Goal: Task Accomplishment & Management: Manage account settings

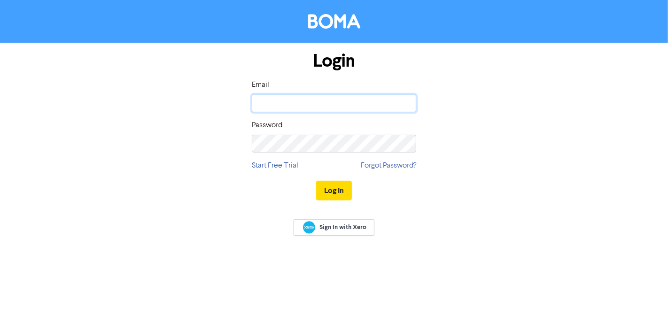
click at [301, 100] on input "email" at bounding box center [334, 103] width 164 height 18
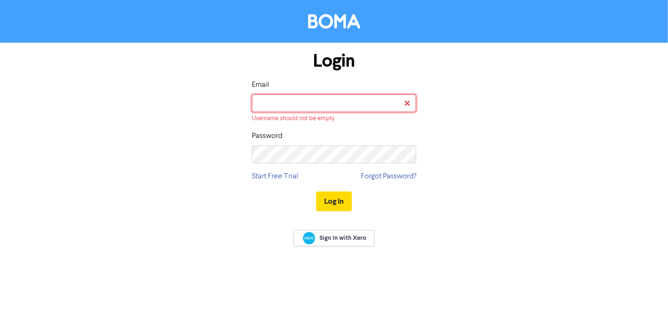
type input "marketing@pkf.co.nz"
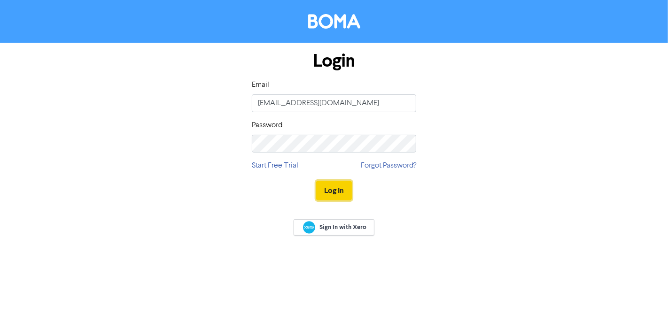
click at [331, 193] on button "Log In" at bounding box center [334, 191] width 36 height 20
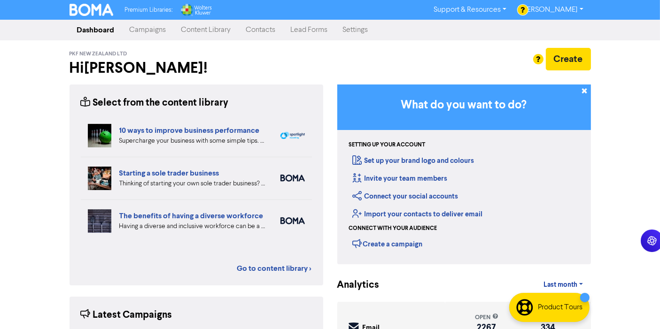
click at [154, 34] on link "Campaigns" at bounding box center [148, 30] width 52 height 19
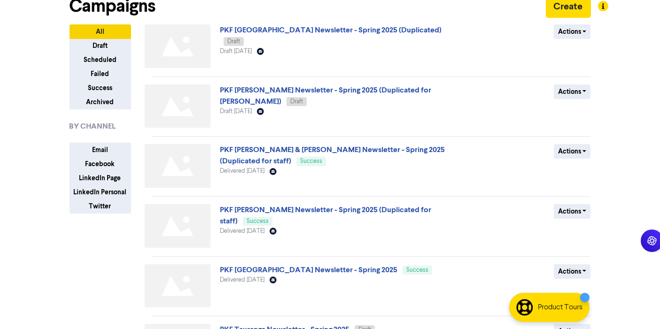
scroll to position [44, 0]
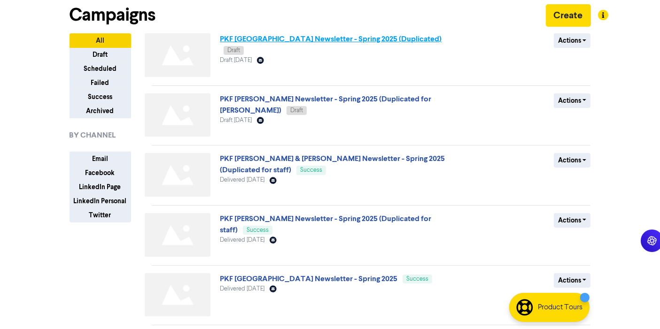
click at [347, 36] on link "PKF [GEOGRAPHIC_DATA] Newsletter - Spring 2025 (Duplicated)" at bounding box center [331, 38] width 222 height 9
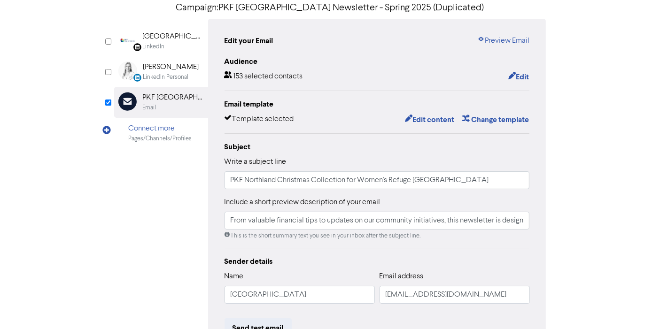
scroll to position [79, 0]
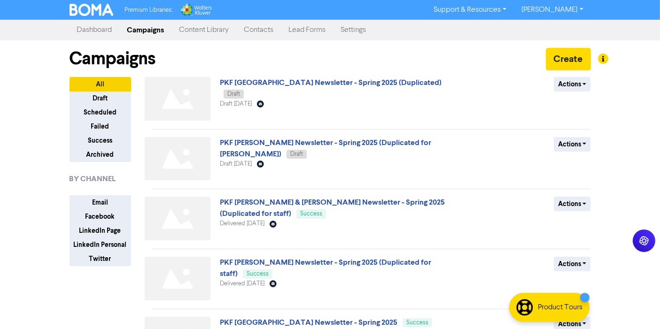
scroll to position [128, 0]
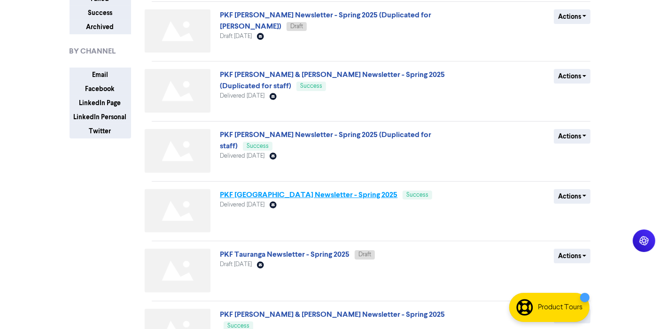
click at [261, 193] on link "PKF [GEOGRAPHIC_DATA] Newsletter - Spring 2025" at bounding box center [308, 194] width 177 height 9
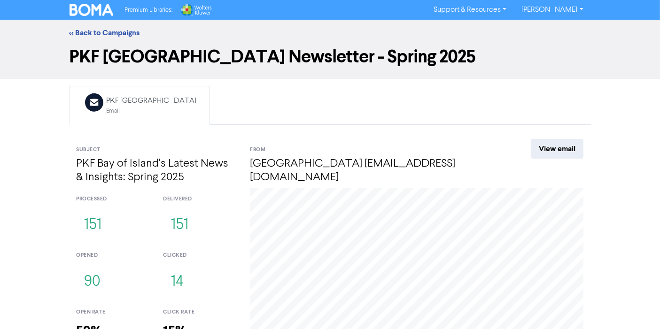
scroll to position [69, 0]
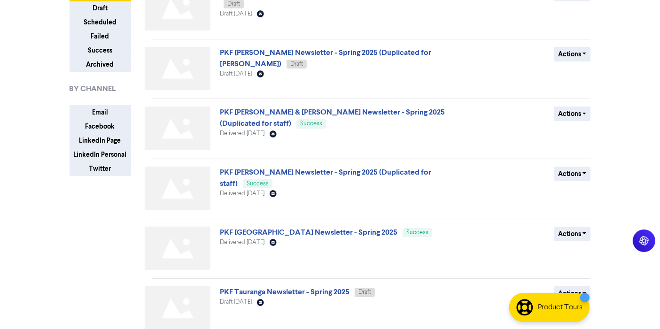
scroll to position [96, 0]
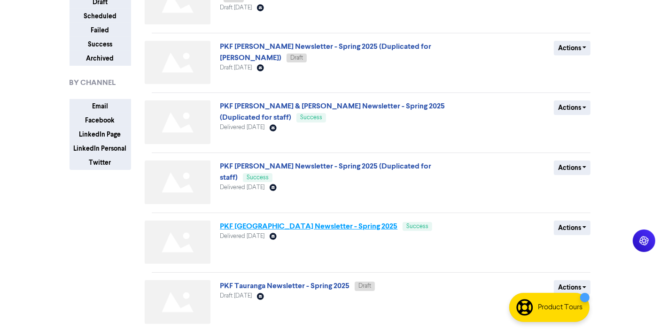
click at [313, 227] on link "PKF [GEOGRAPHIC_DATA] Newsletter - Spring 2025" at bounding box center [308, 226] width 177 height 9
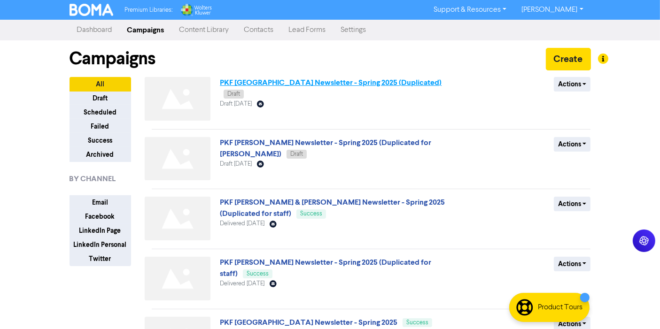
click at [275, 79] on link "PKF [GEOGRAPHIC_DATA] Newsletter - Spring 2025 (Duplicated)" at bounding box center [331, 82] width 222 height 9
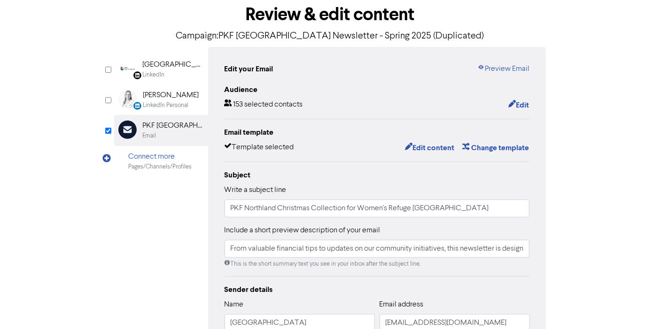
scroll to position [20, 0]
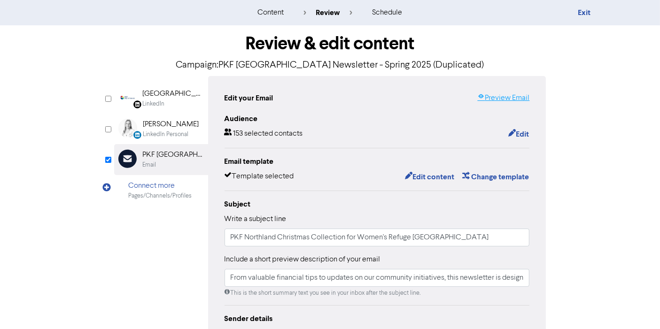
click at [511, 98] on link "Preview Email" at bounding box center [503, 97] width 52 height 11
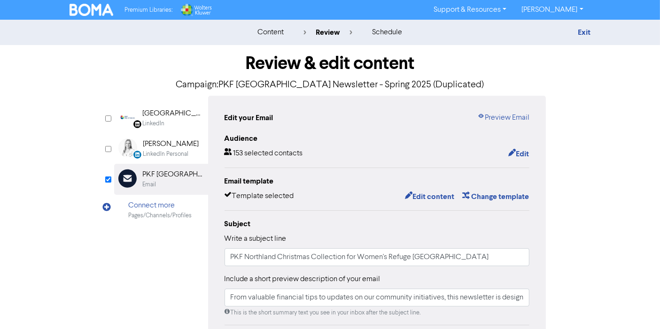
click at [91, 11] on img at bounding box center [91, 10] width 44 height 12
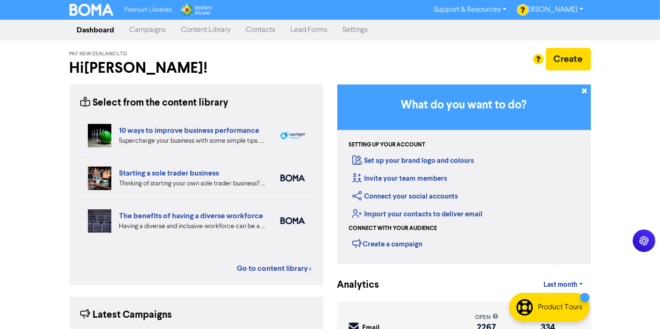
click at [141, 30] on link "Campaigns" at bounding box center [148, 30] width 52 height 19
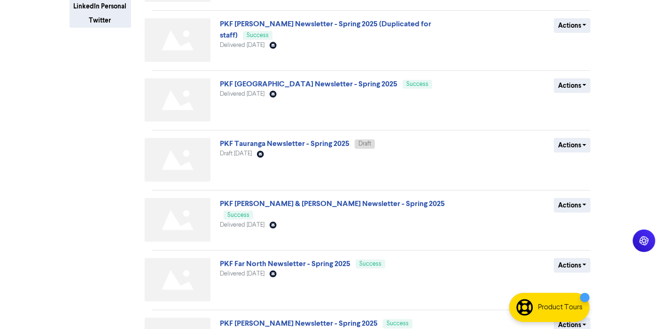
scroll to position [246, 0]
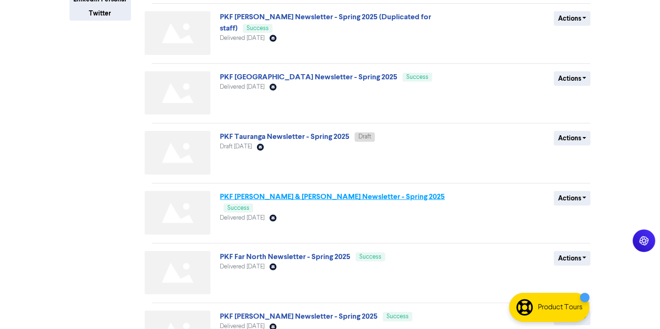
click at [314, 192] on link "PKF [PERSON_NAME] & [PERSON_NAME] Newsletter - Spring 2025" at bounding box center [332, 196] width 225 height 9
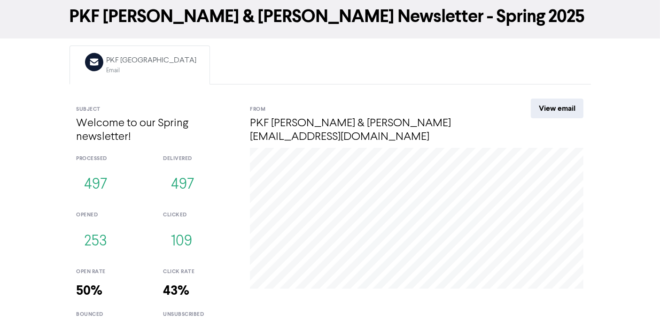
scroll to position [69, 0]
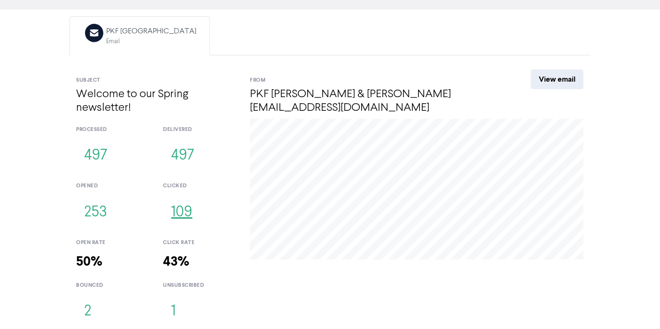
click at [176, 216] on button "109" at bounding box center [181, 212] width 37 height 31
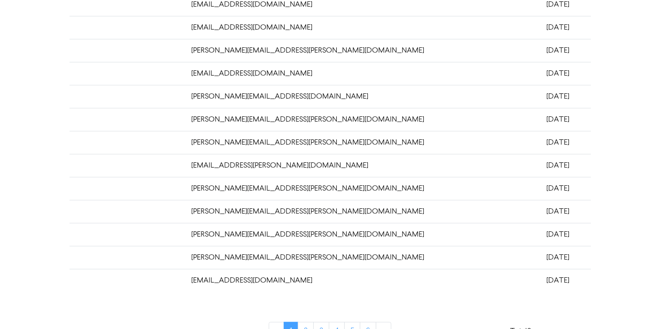
scroll to position [279, 0]
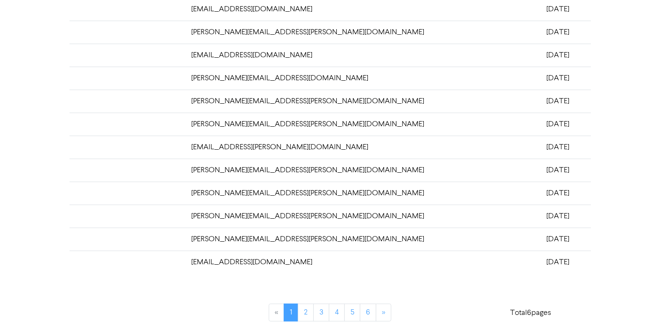
click at [229, 167] on td "carl.mckenzie@anz.com" at bounding box center [362, 170] width 355 height 23
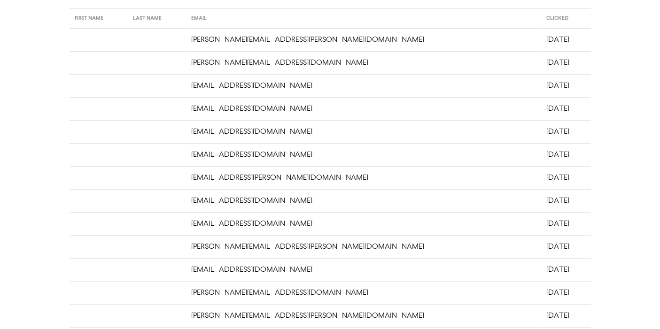
scroll to position [0, 0]
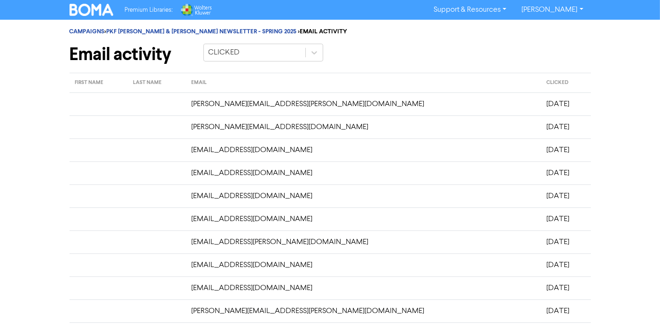
click at [236, 101] on td "adam.dunkerley@magiqsoftware.com" at bounding box center [362, 103] width 355 height 23
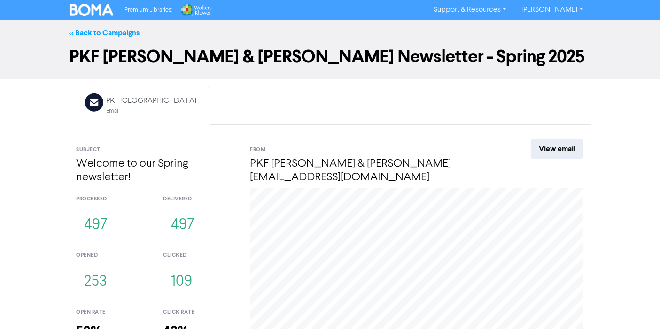
click at [95, 36] on link "<< Back to Campaigns" at bounding box center [104, 32] width 70 height 9
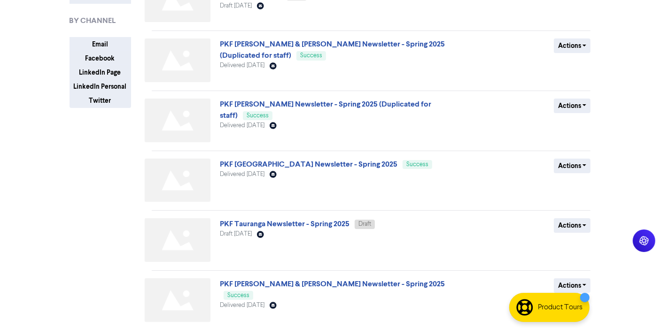
scroll to position [240, 0]
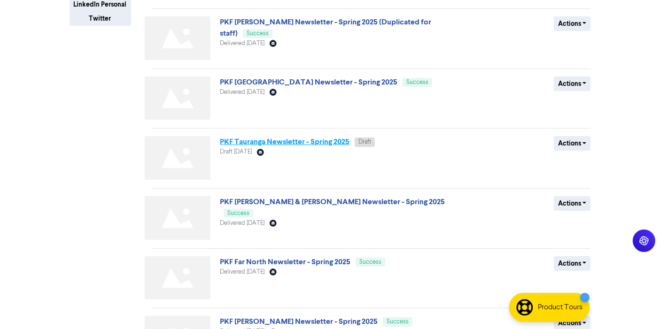
click at [314, 143] on link "PKF Tauranga Newsletter - Spring 2025" at bounding box center [285, 141] width 130 height 9
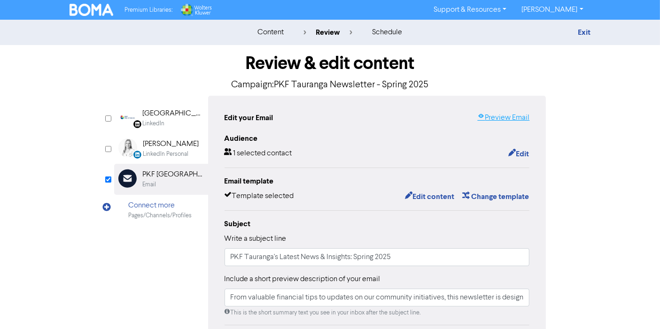
click at [519, 115] on link "Preview Email" at bounding box center [503, 117] width 52 height 11
click at [437, 185] on div "Email template" at bounding box center [376, 181] width 305 height 11
click at [430, 192] on button "Edit content" at bounding box center [429, 197] width 50 height 12
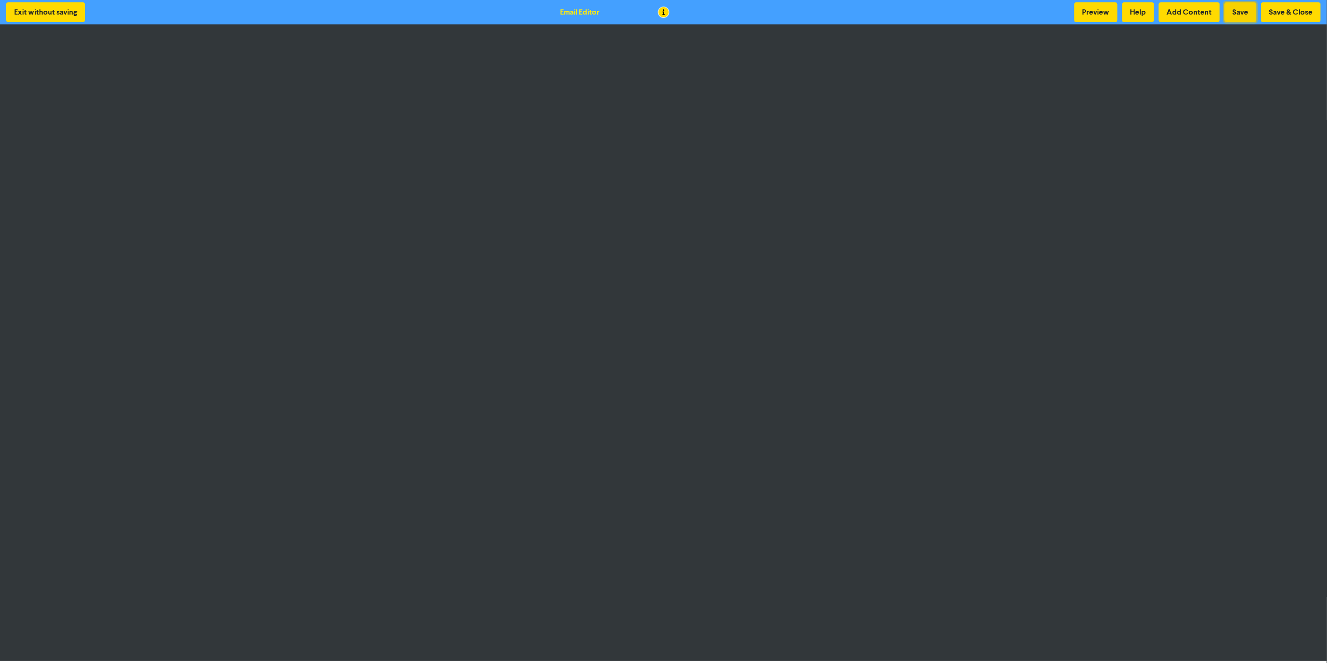
click at [667, 17] on button "Save" at bounding box center [1241, 12] width 32 height 20
click at [667, 6] on button "Save" at bounding box center [1241, 12] width 32 height 20
click at [667, 11] on button "Save" at bounding box center [1241, 12] width 32 height 20
click at [667, 12] on button "Save" at bounding box center [1241, 12] width 32 height 20
click at [667, 13] on button "Save" at bounding box center [1241, 12] width 32 height 20
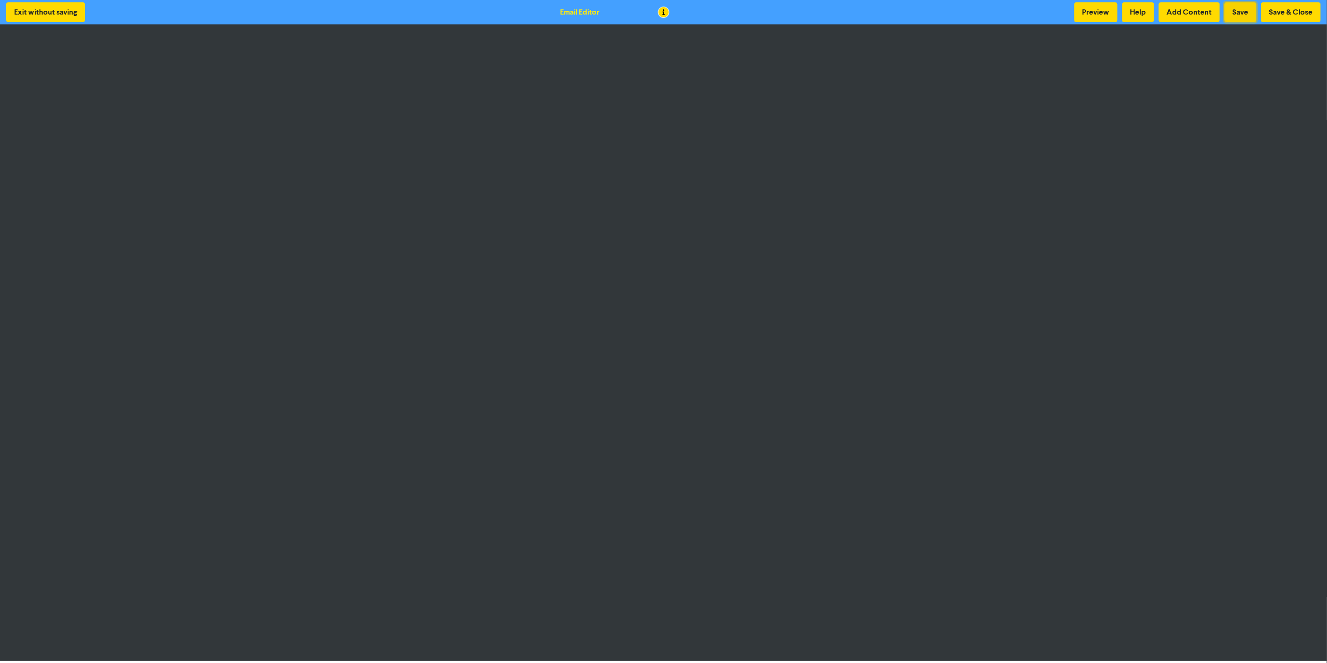
click at [667, 10] on button "Save" at bounding box center [1241, 12] width 32 height 20
click at [667, 12] on button "Save & Close" at bounding box center [1292, 12] width 60 height 20
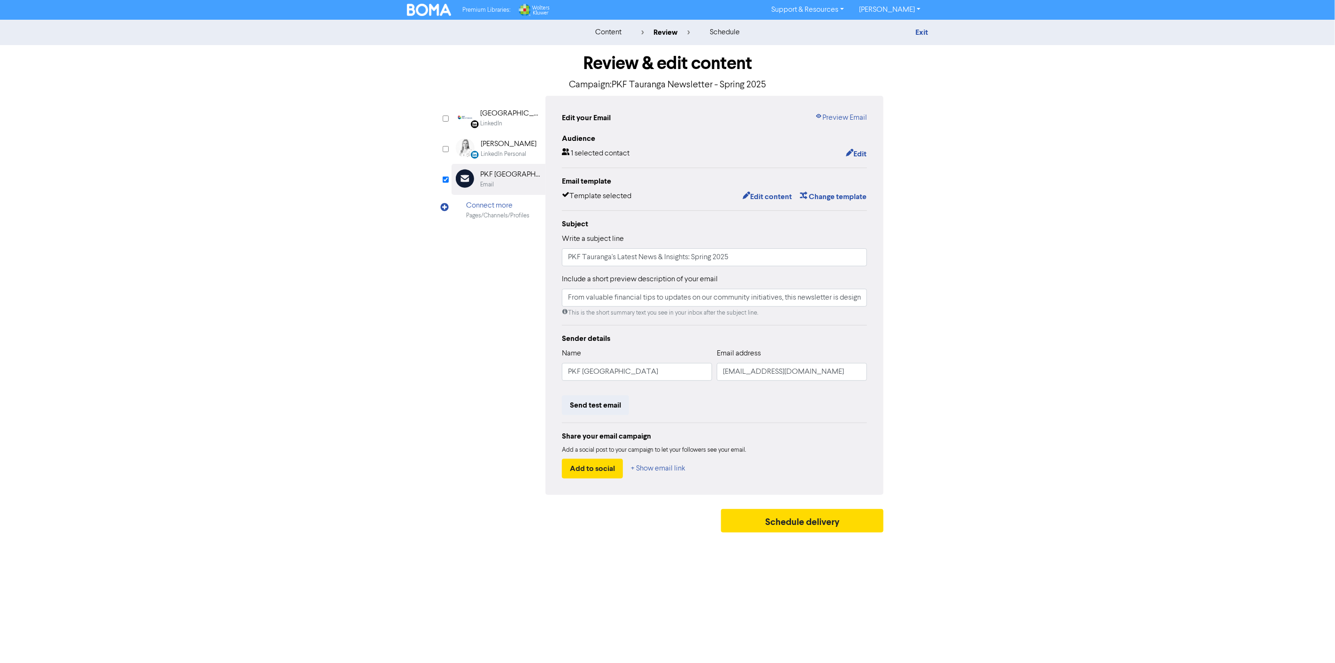
click at [447, 329] on div "Review & edit content Campaign: PKF Tauranga Newsletter - Spring 2025 LinkedIn …" at bounding box center [668, 291] width 446 height 492
click at [428, 11] on img at bounding box center [429, 10] width 44 height 12
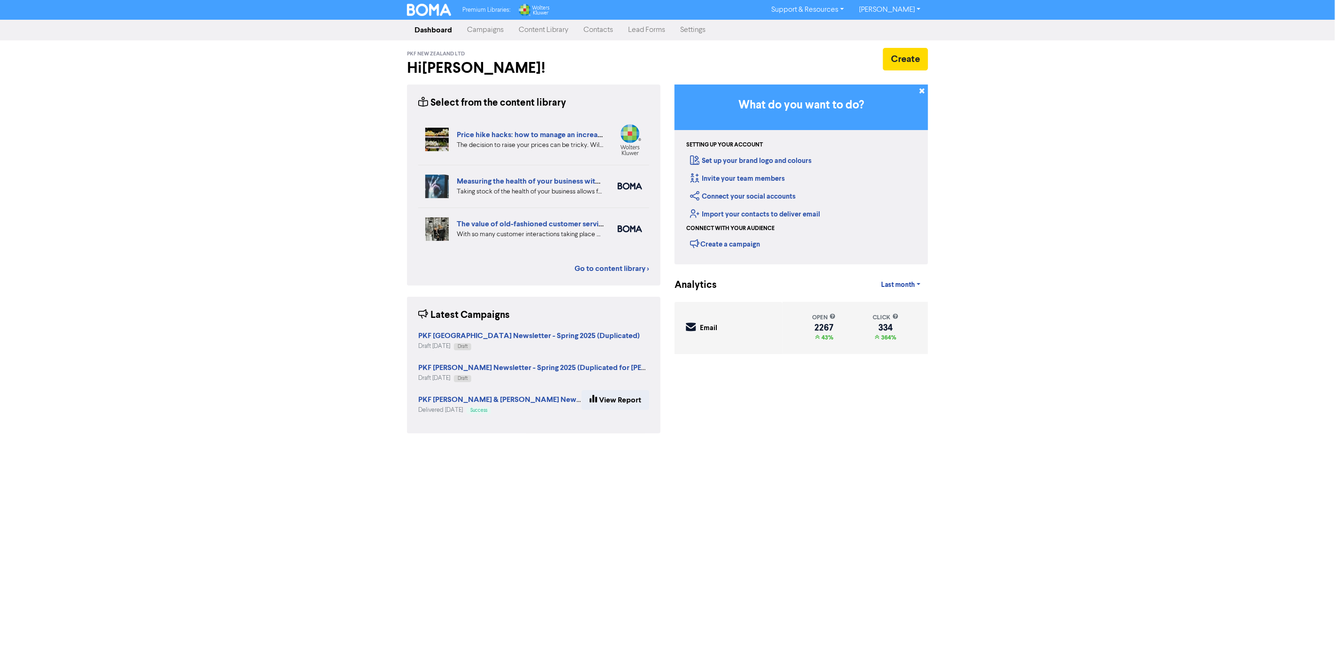
click at [486, 30] on link "Campaigns" at bounding box center [486, 30] width 52 height 19
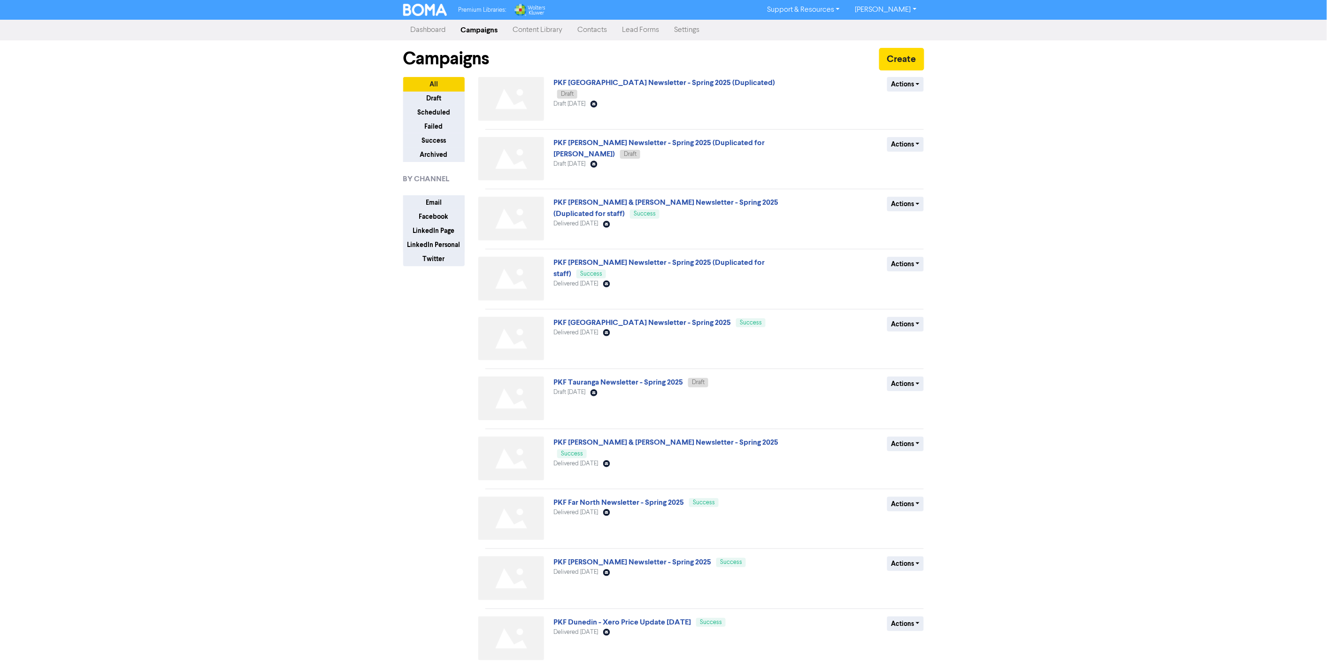
scroll to position [39, 0]
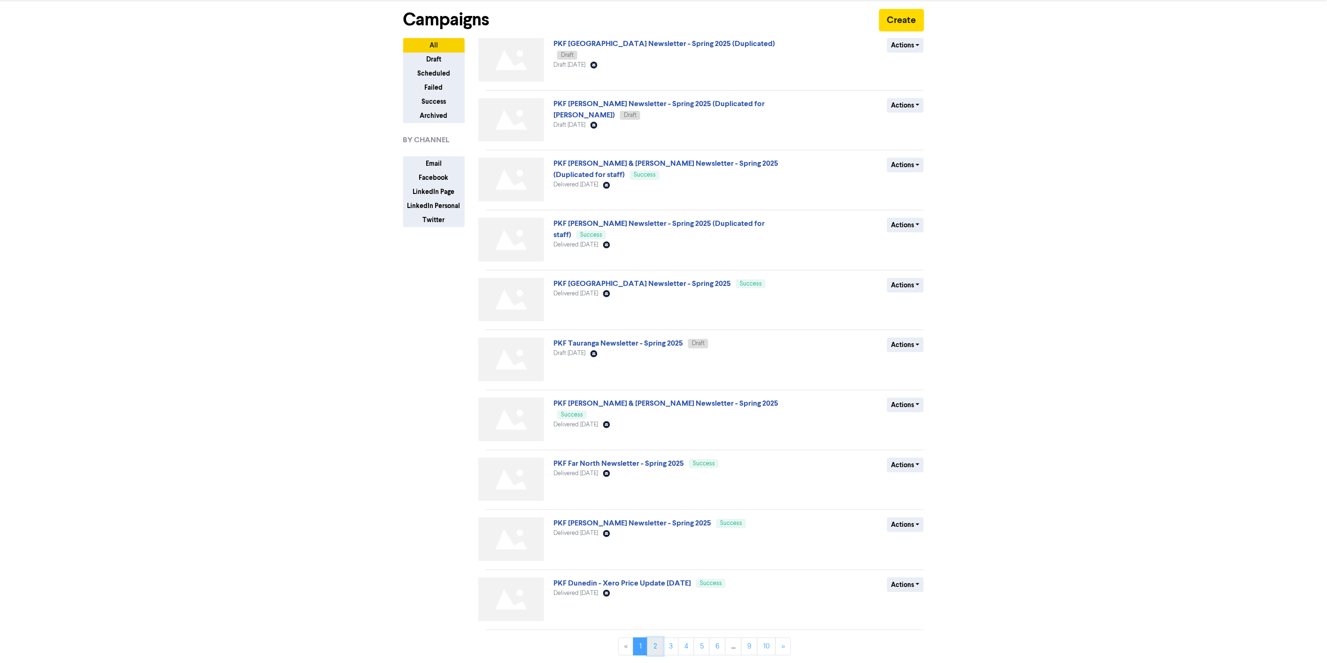
click at [656, 648] on link "2" at bounding box center [655, 647] width 16 height 18
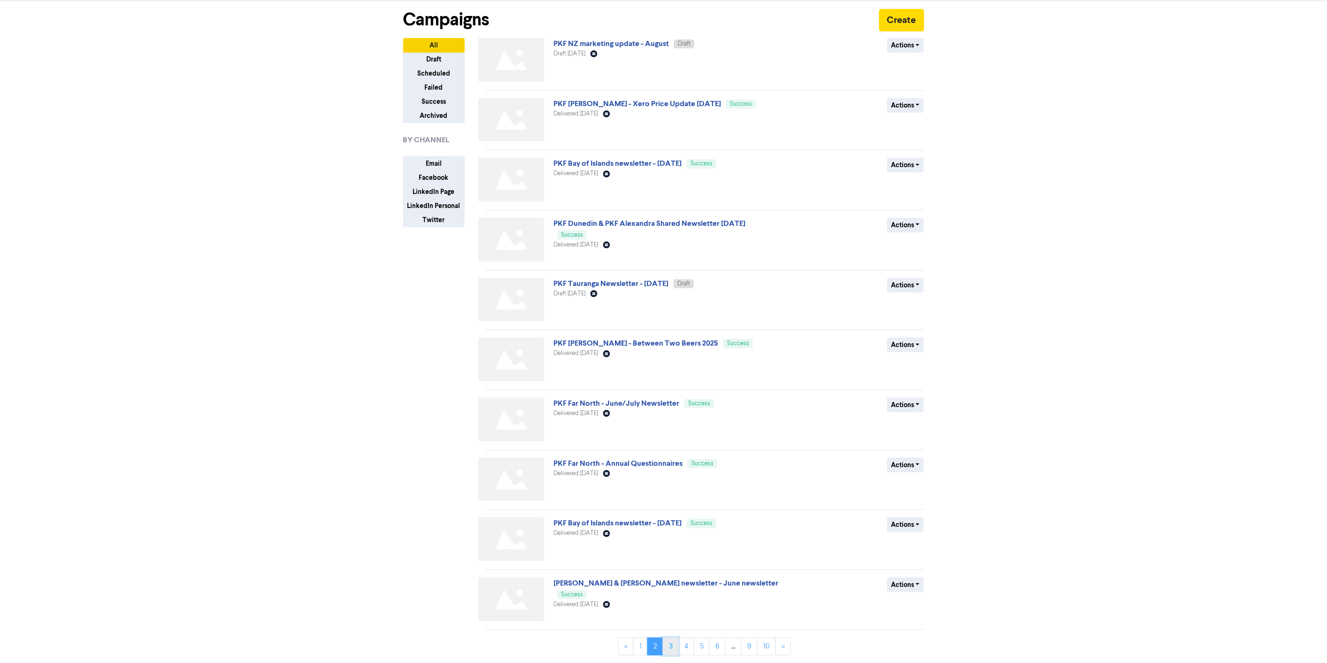
click at [669, 642] on link "3" at bounding box center [671, 647] width 16 height 18
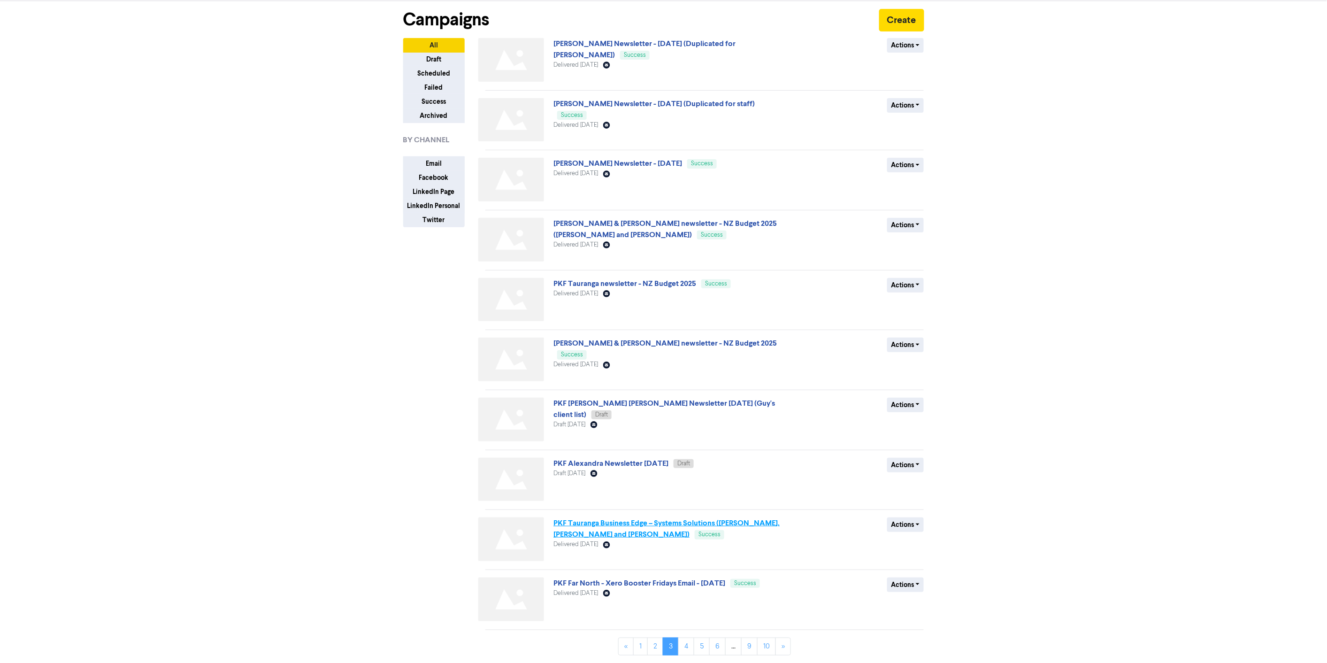
click at [721, 527] on link "PKF Tauranga Business Edge – Systems Solutions (Stevan, Russ and Jason)" at bounding box center [667, 528] width 226 height 21
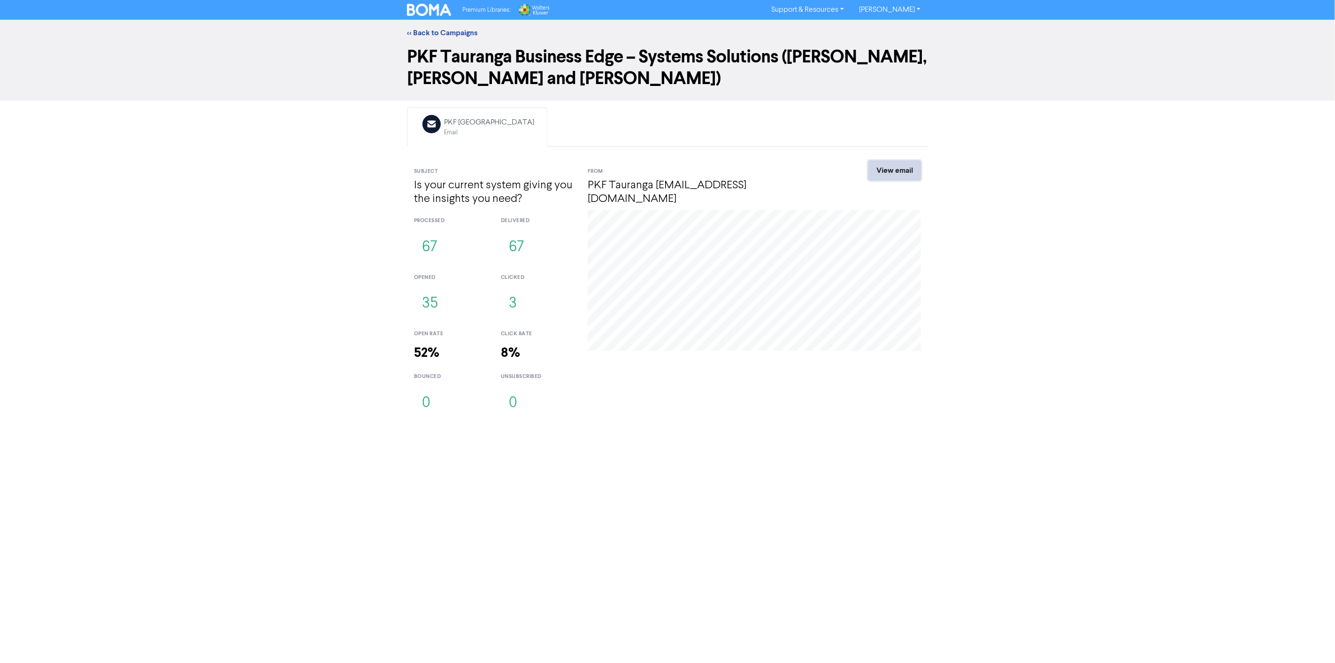
click at [898, 173] on link "View email" at bounding box center [895, 171] width 53 height 20
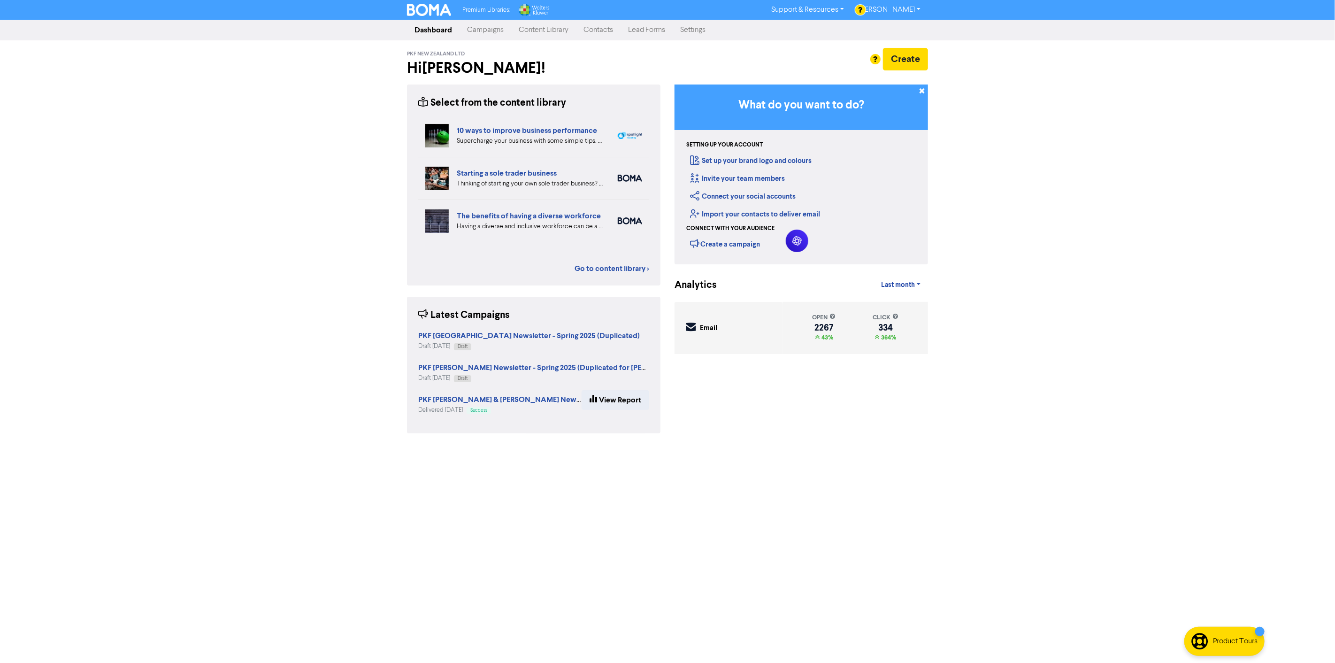
click at [483, 31] on link "Campaigns" at bounding box center [486, 30] width 52 height 19
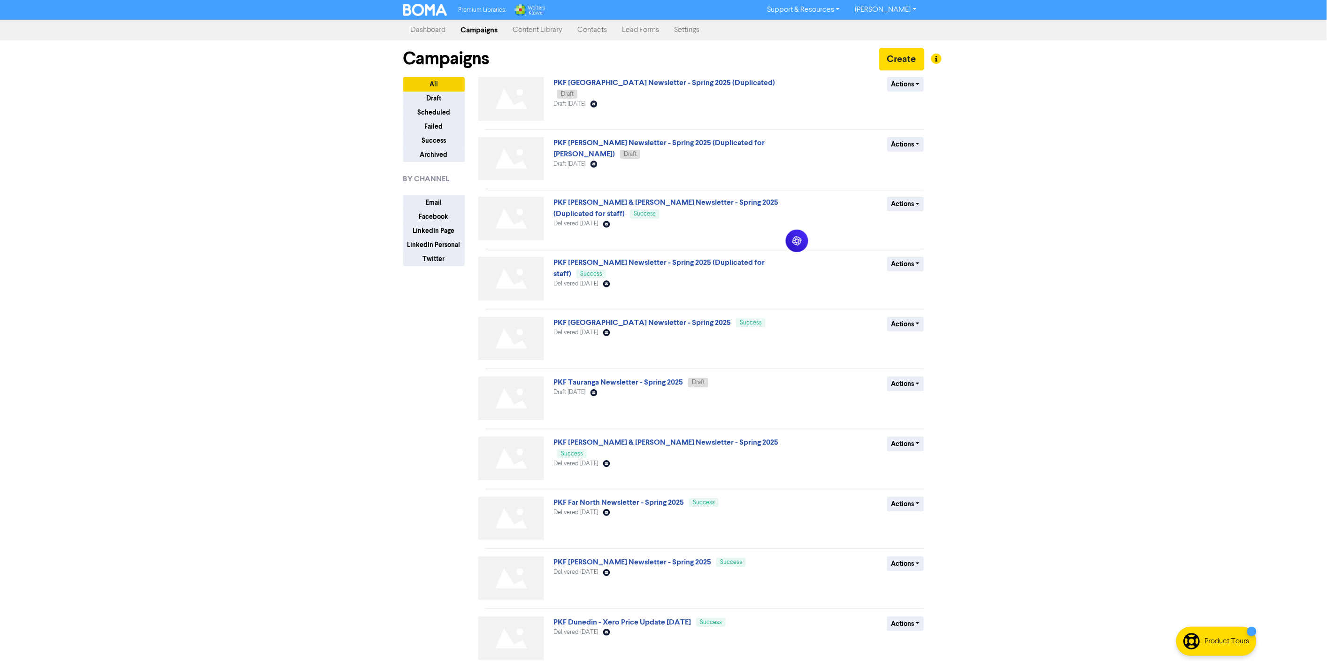
click at [281, 219] on div "Premium Libraries: Support & Resources Video Tutorials FAQ & Guides Marketing E…" at bounding box center [663, 331] width 1327 height 663
click at [598, 24] on link "Contacts" at bounding box center [592, 30] width 45 height 19
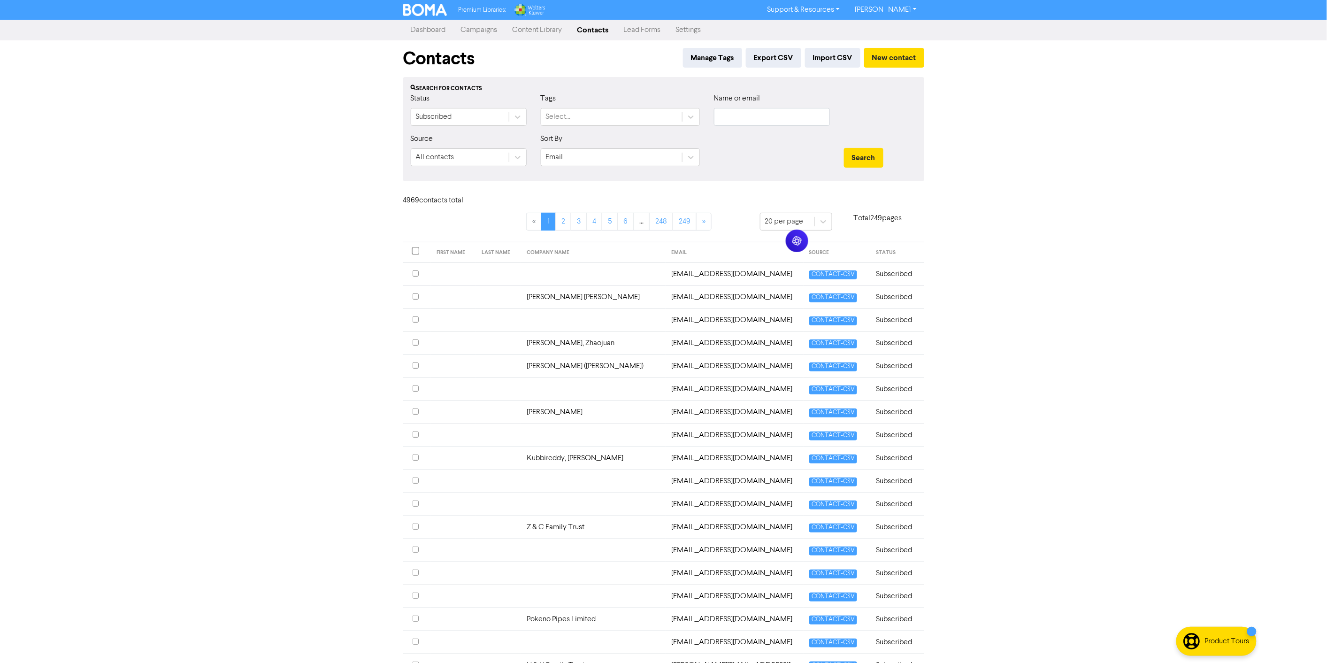
click at [636, 130] on div "Tags Select..." at bounding box center [620, 113] width 173 height 40
click at [622, 117] on div "Select..." at bounding box center [611, 116] width 141 height 17
type input "pkf t"
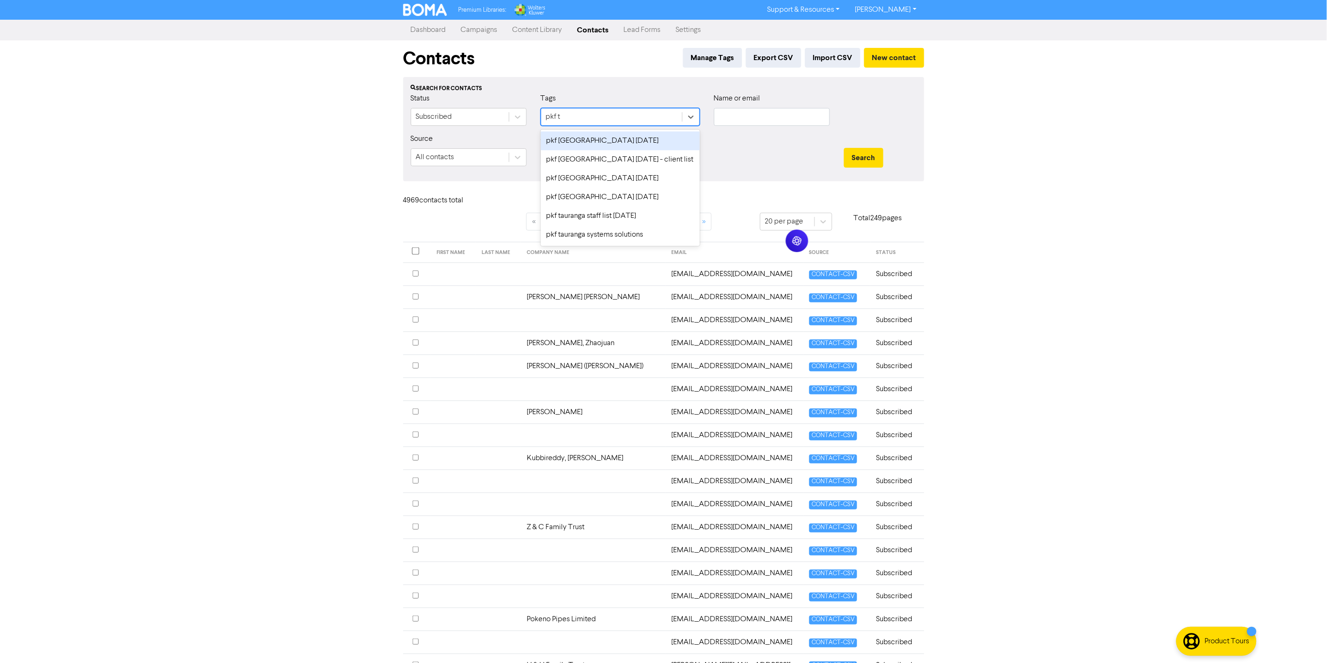
click at [593, 134] on div "pkf tauranga december 2024" at bounding box center [620, 140] width 159 height 19
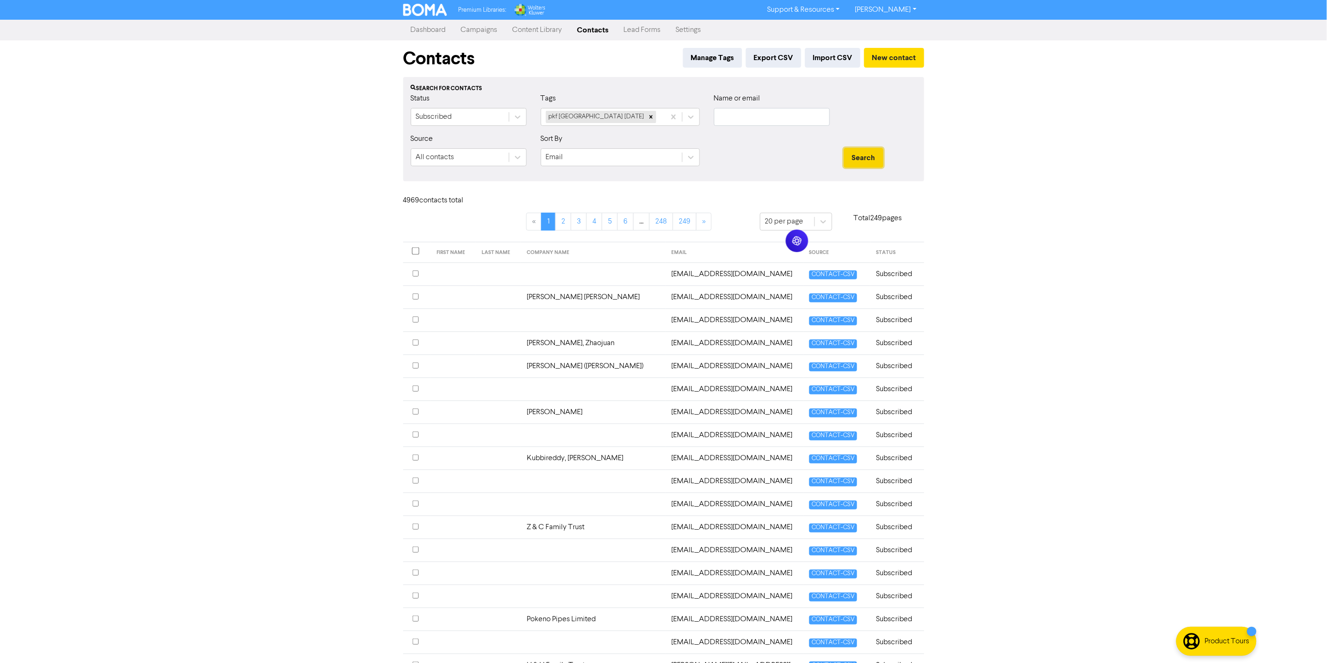
click at [848, 162] on button "Search" at bounding box center [863, 158] width 39 height 20
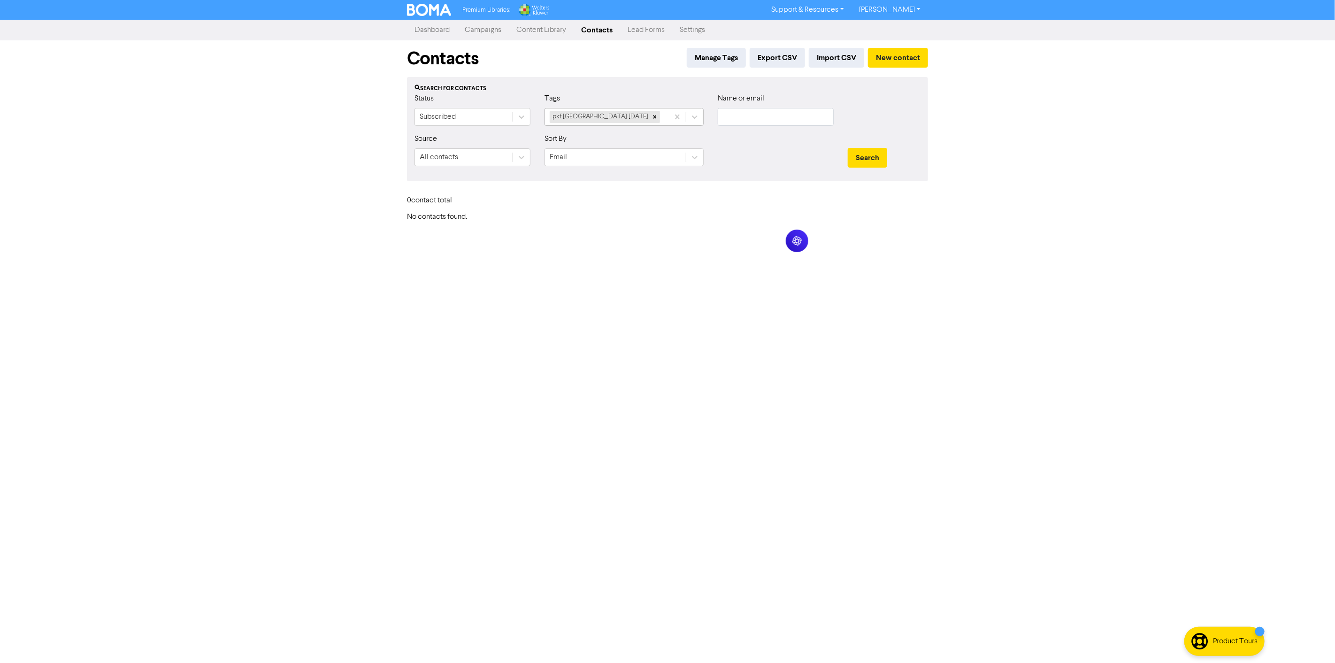
click at [655, 113] on div "pkf tauranga december 2024" at bounding box center [607, 116] width 124 height 17
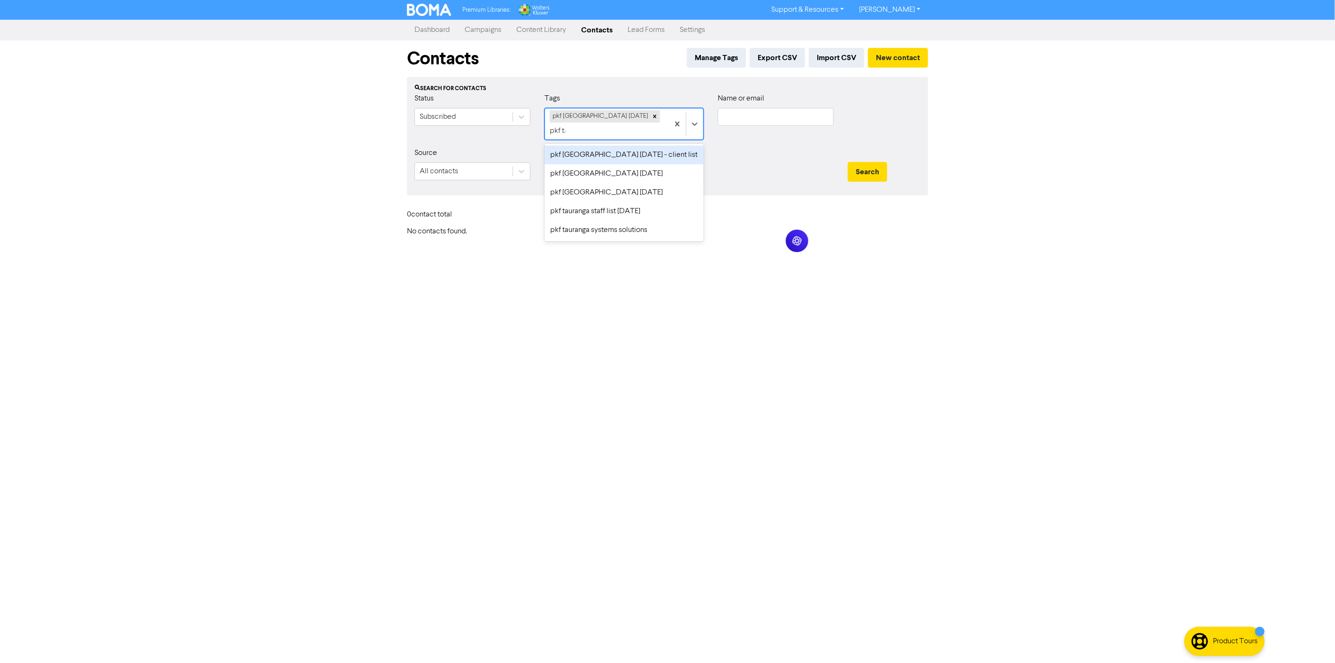
type input "pkf tau"
click at [637, 160] on div "pkf tauranga march 2025 - client list" at bounding box center [624, 155] width 159 height 19
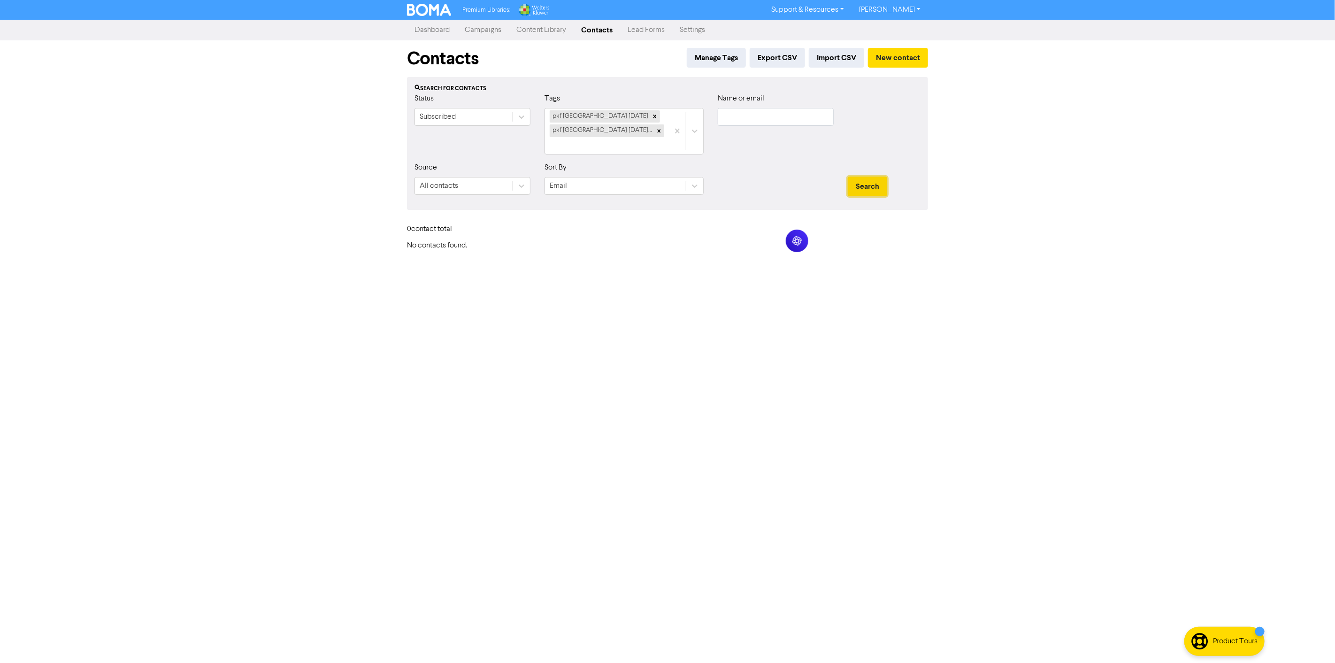
click at [872, 177] on button "Search" at bounding box center [867, 187] width 39 height 20
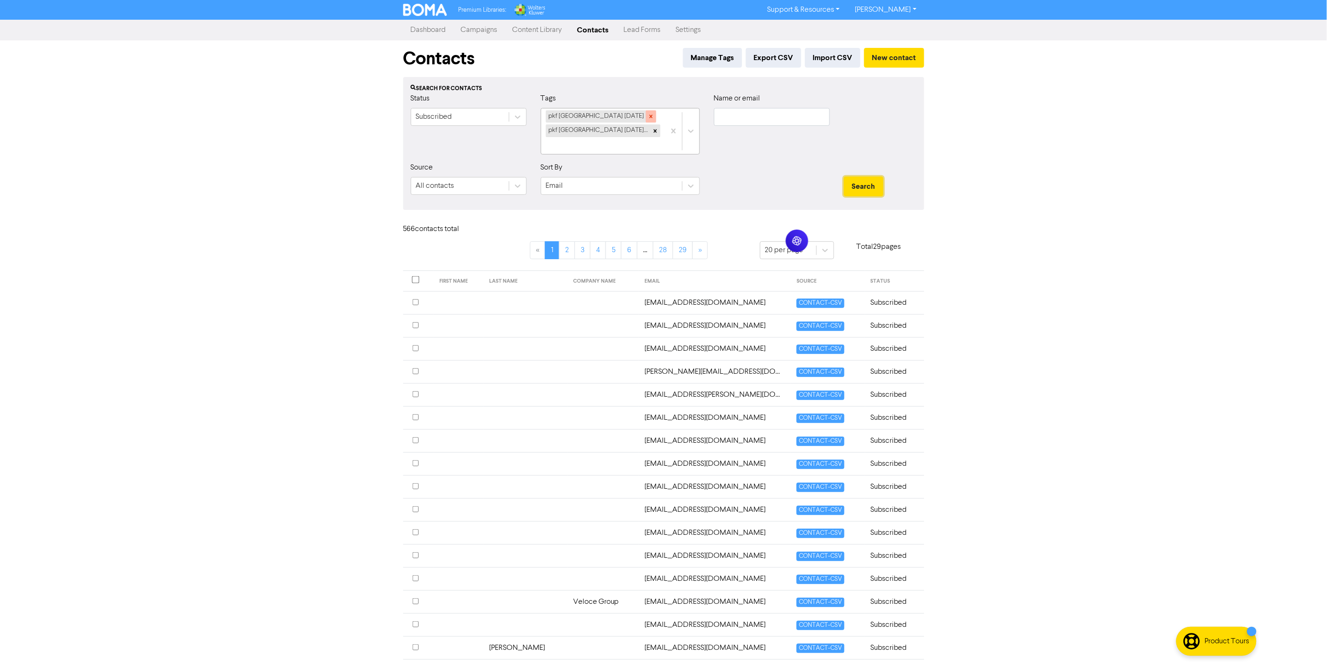
click at [648, 115] on icon at bounding box center [651, 116] width 7 height 7
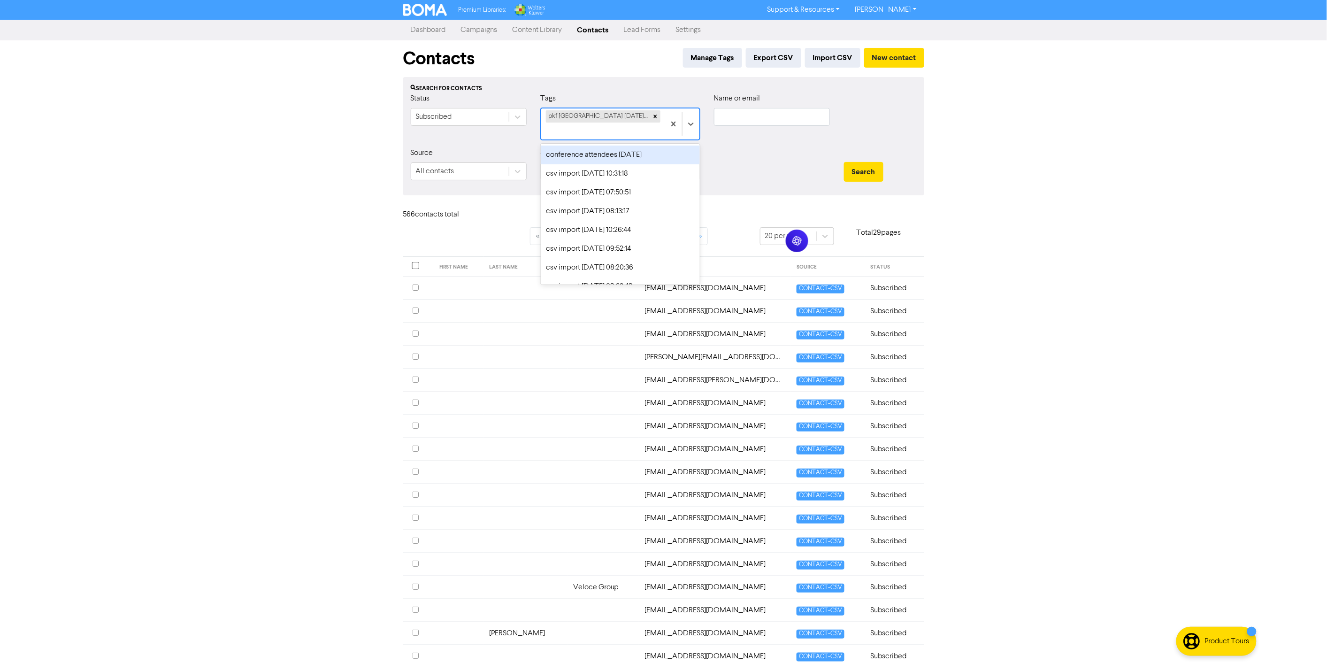
click at [659, 116] on div "pkf tauranga march 2025 - client list" at bounding box center [603, 123] width 124 height 31
type input "pkf ta"
click at [616, 154] on div "pkf tauranga december 2024" at bounding box center [620, 155] width 159 height 19
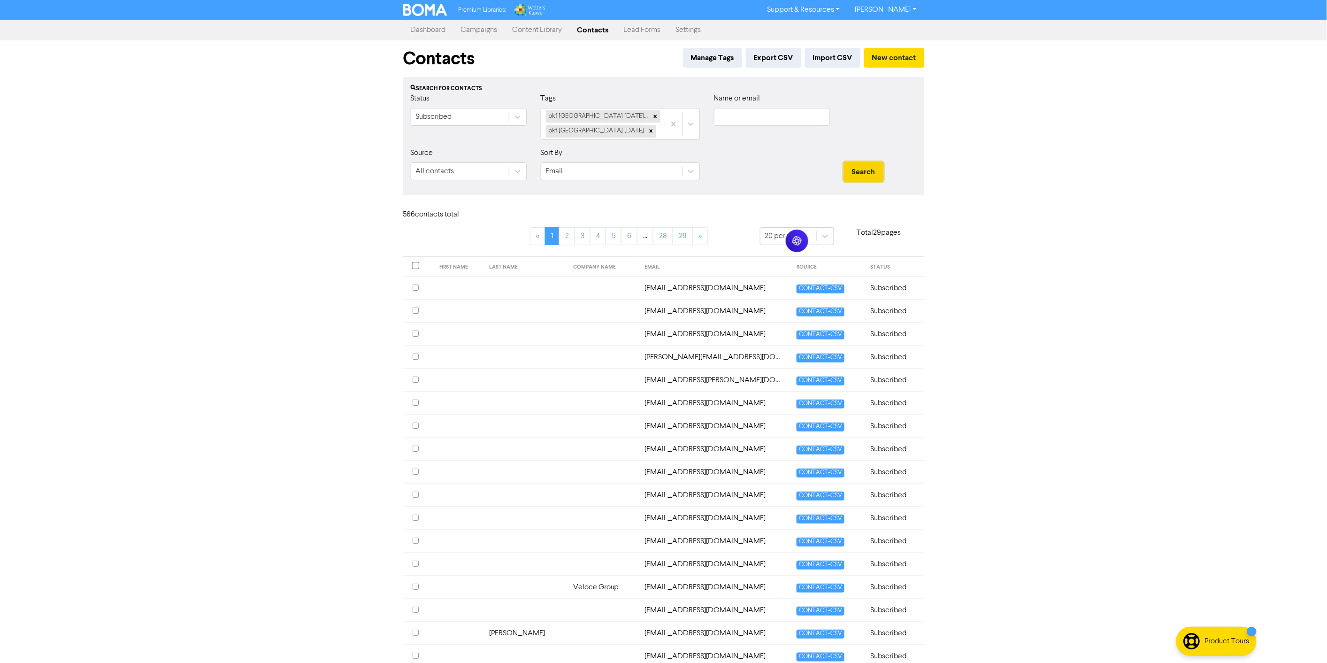
click at [854, 167] on button "Search" at bounding box center [863, 172] width 39 height 20
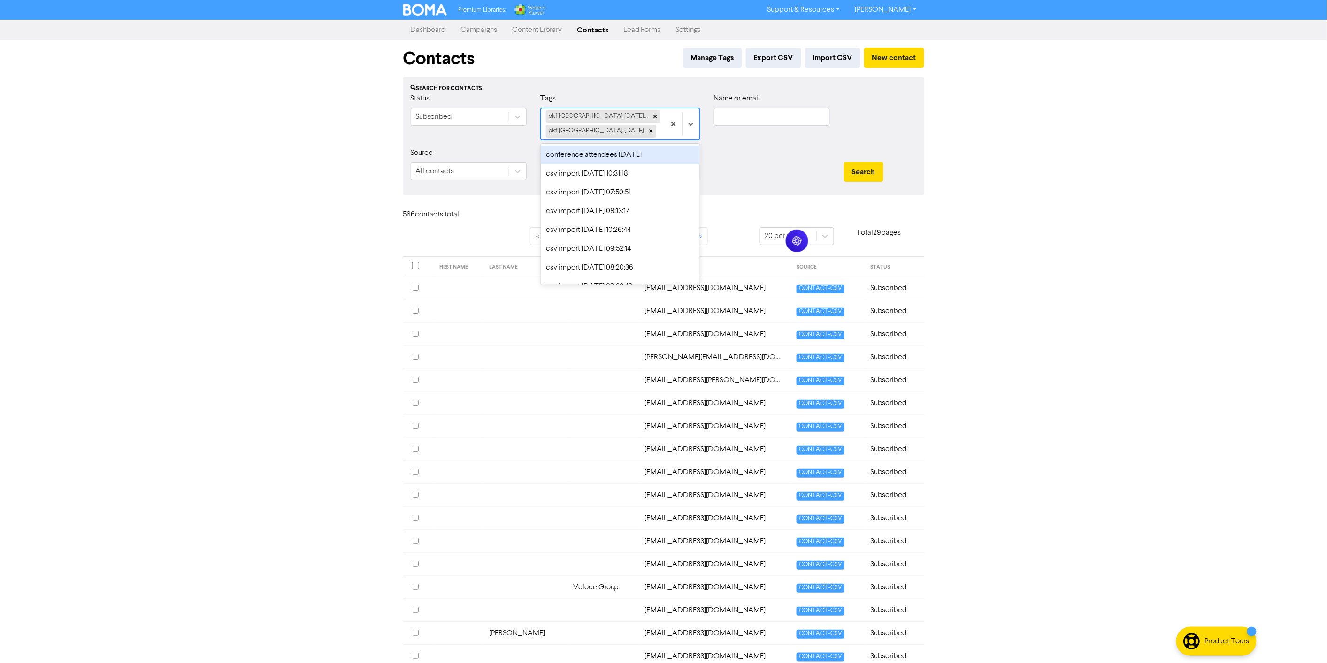
click at [664, 133] on div "pkf tauranga march 2025 - client list pkf tauranga december 2024" at bounding box center [603, 123] width 124 height 31
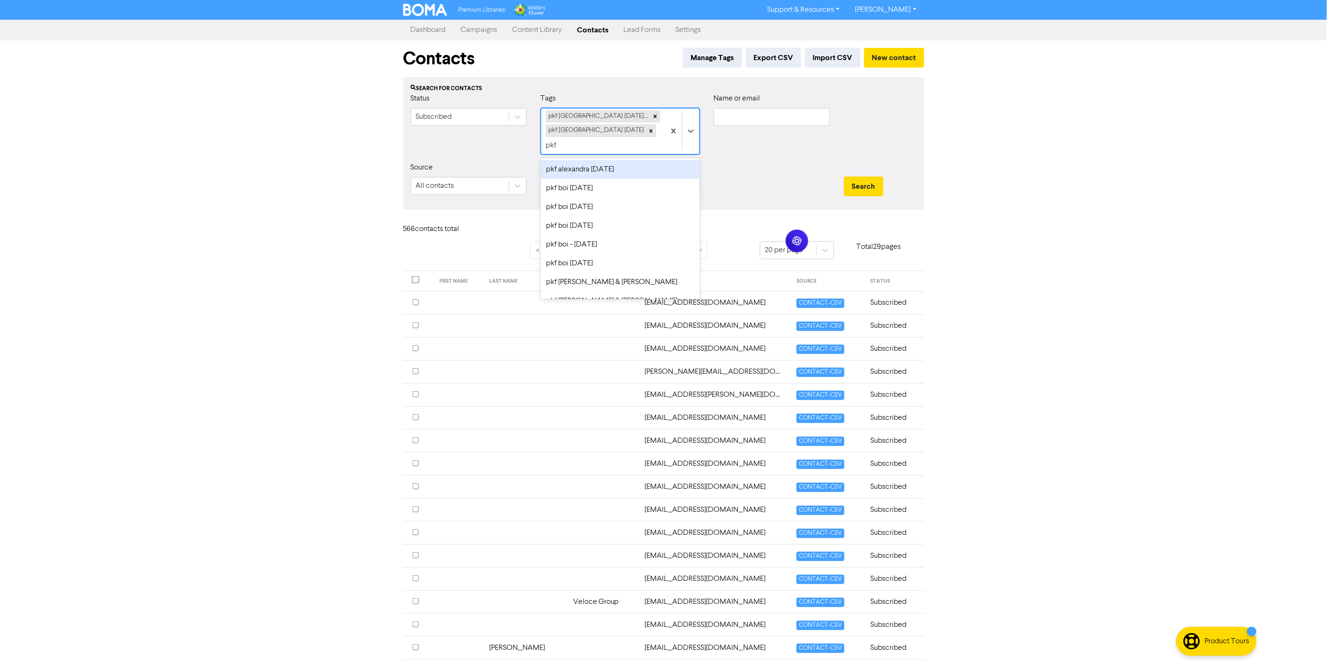
type input "pkf t"
click at [651, 160] on div "pkf tauranga november 2024" at bounding box center [620, 169] width 159 height 19
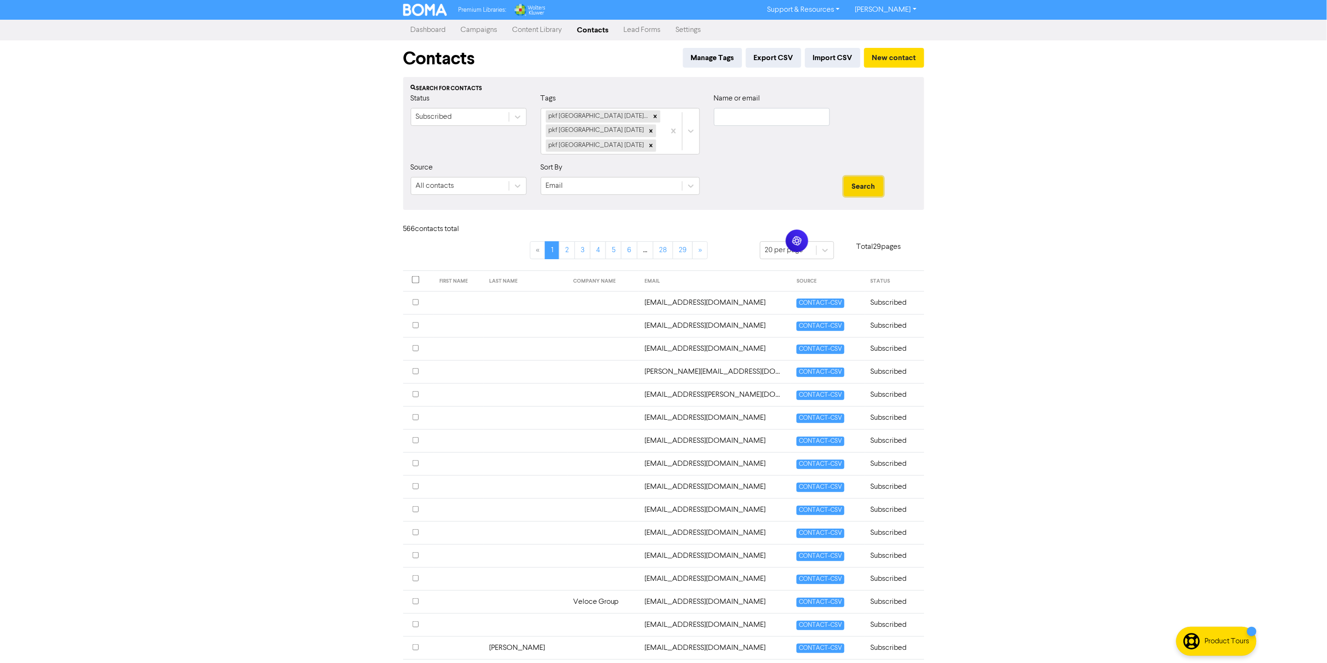
click at [870, 180] on button "Search" at bounding box center [863, 187] width 39 height 20
click at [657, 147] on div "pkf tauranga march 2025 - client list pkf tauranga december 2024 pkf tauranga n…" at bounding box center [603, 131] width 124 height 46
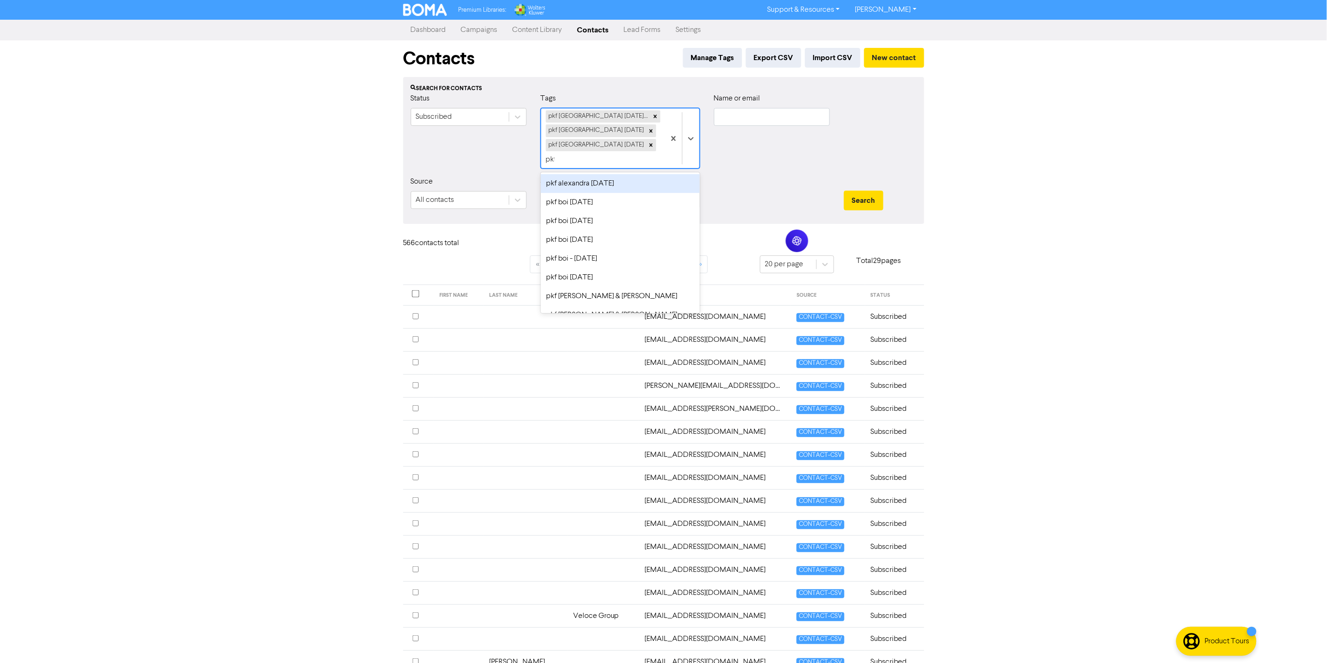
type input "pkf t"
click at [658, 174] on div "pkf tauranga october 2024" at bounding box center [620, 183] width 159 height 19
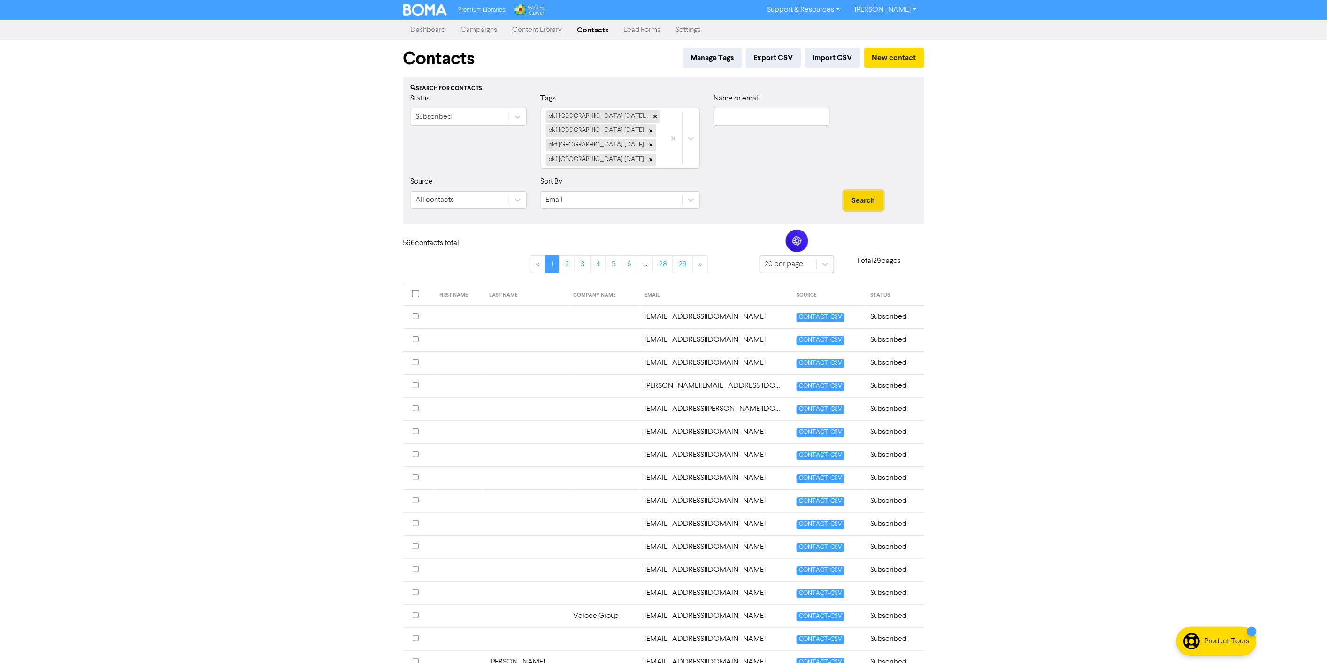
click at [871, 200] on button "Search" at bounding box center [863, 201] width 39 height 20
click at [653, 162] on div "pkf tauranga march 2025 - client list pkf tauranga december 2024 pkf tauranga n…" at bounding box center [603, 138] width 124 height 60
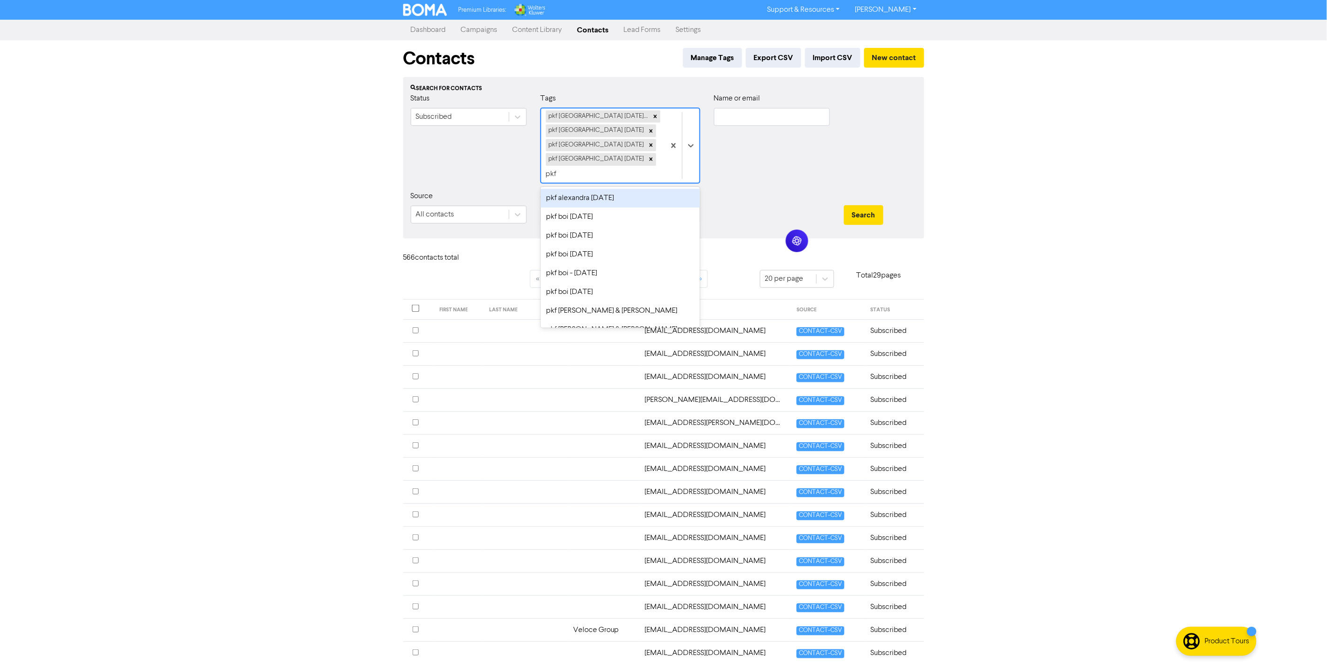
type input "pkf t"
click at [649, 189] on div "pkf tauranga staff list march 2025" at bounding box center [620, 198] width 159 height 19
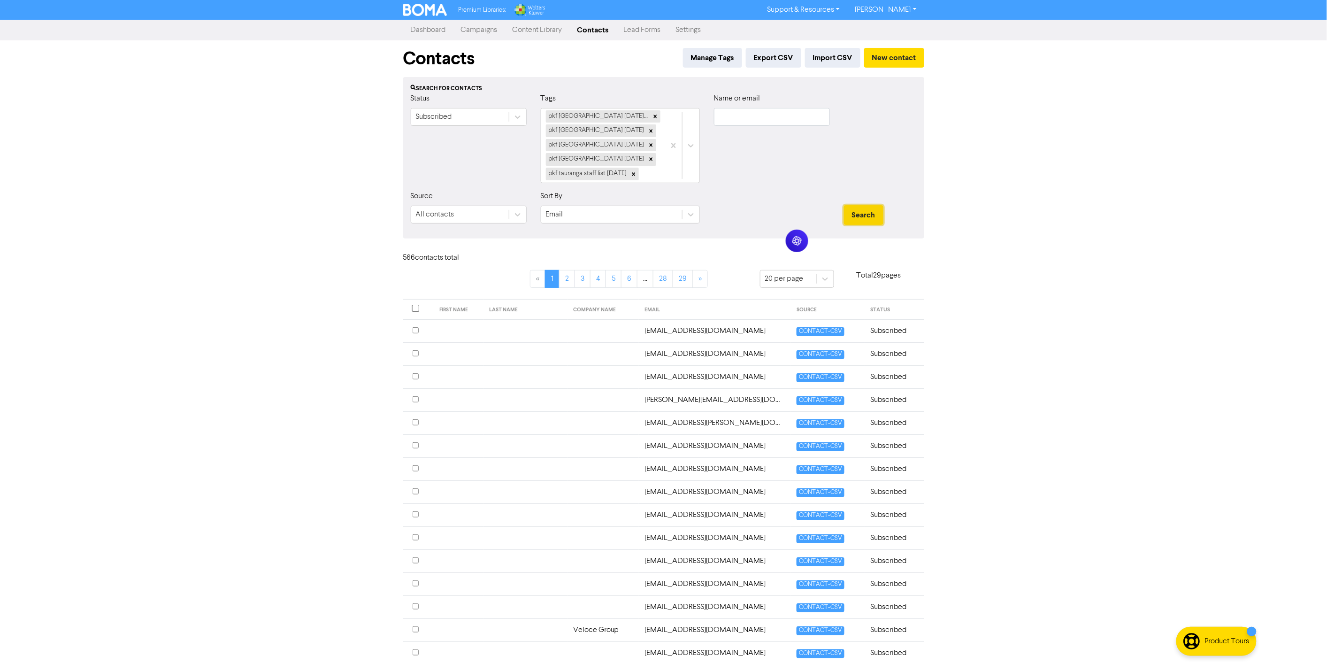
click at [863, 216] on button "Search" at bounding box center [863, 215] width 39 height 20
click at [663, 174] on div "pkf tauranga march 2025 - client list pkf tauranga december 2024 pkf tauranga n…" at bounding box center [603, 145] width 124 height 74
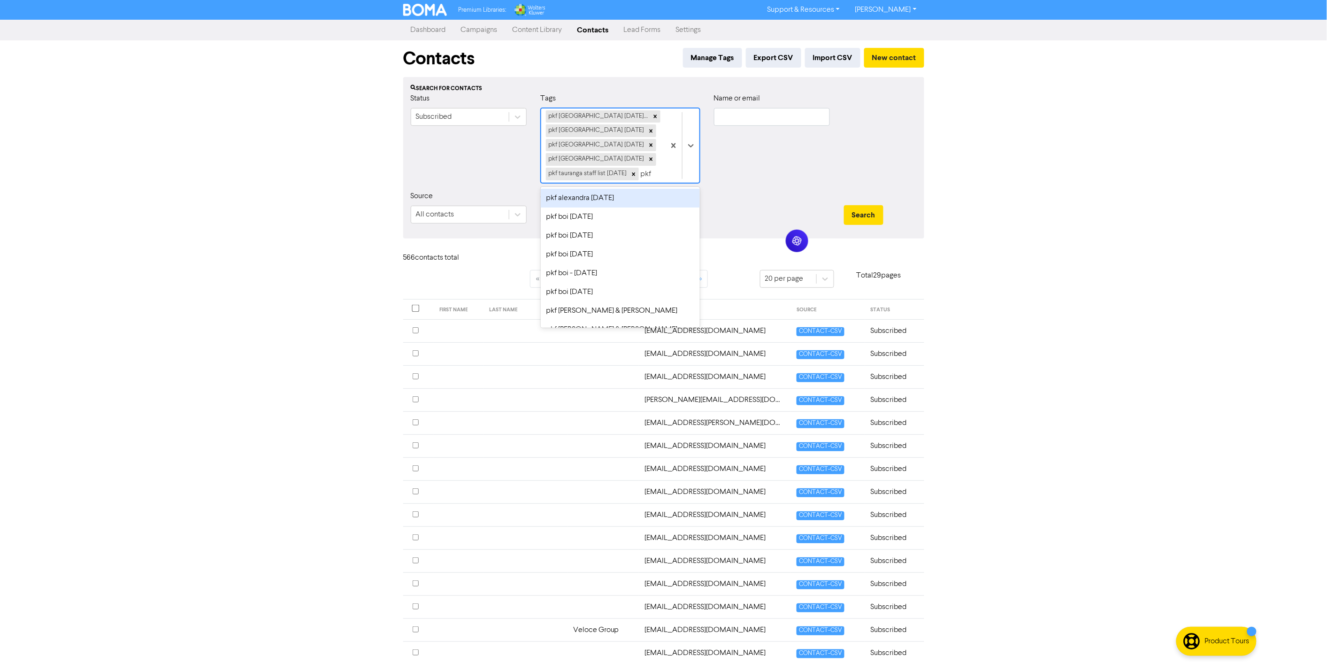
type input "pkf t"
click at [637, 208] on div "pkf tauranga systems solutions" at bounding box center [620, 198] width 159 height 19
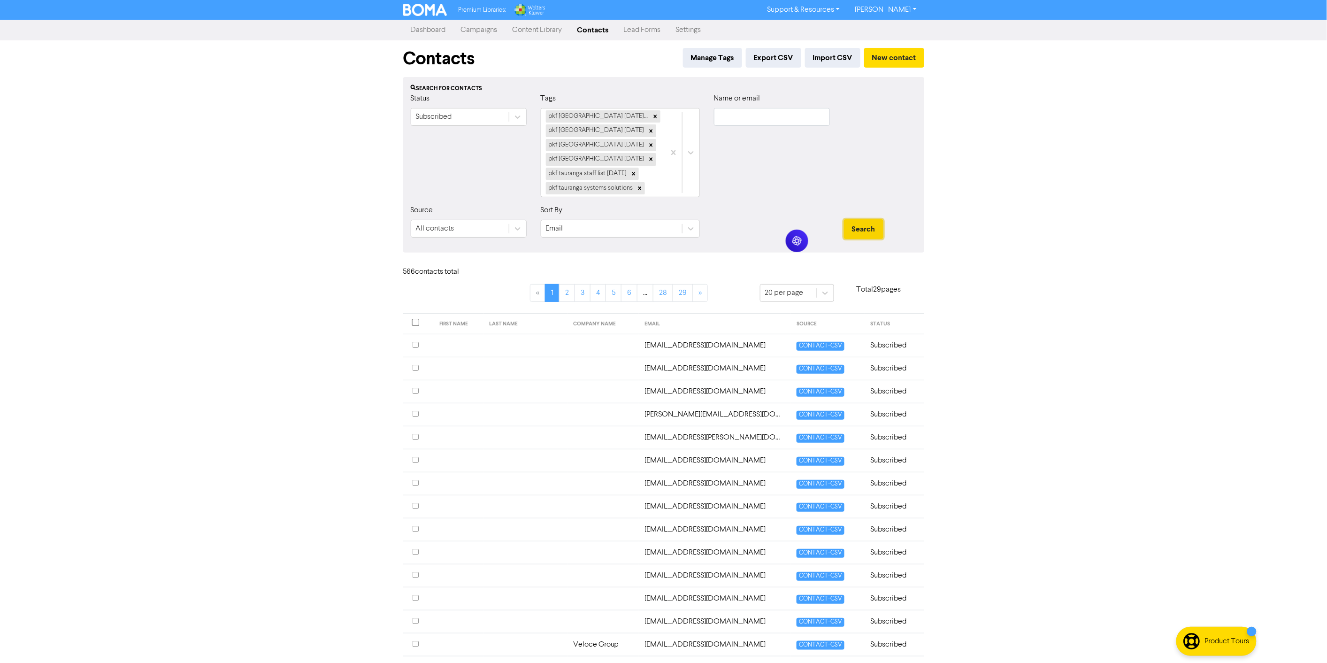
click at [857, 227] on button "Search" at bounding box center [863, 229] width 39 height 20
click at [641, 186] on icon at bounding box center [640, 188] width 7 height 7
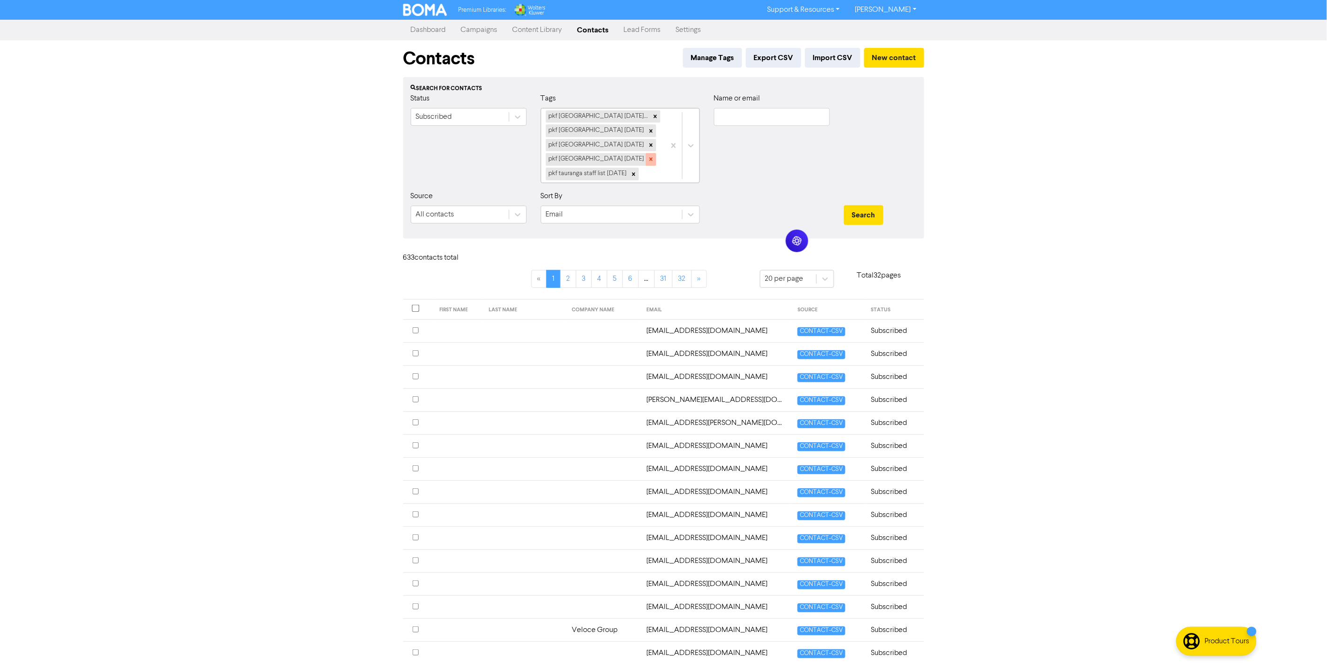
click at [648, 158] on icon at bounding box center [651, 159] width 7 height 7
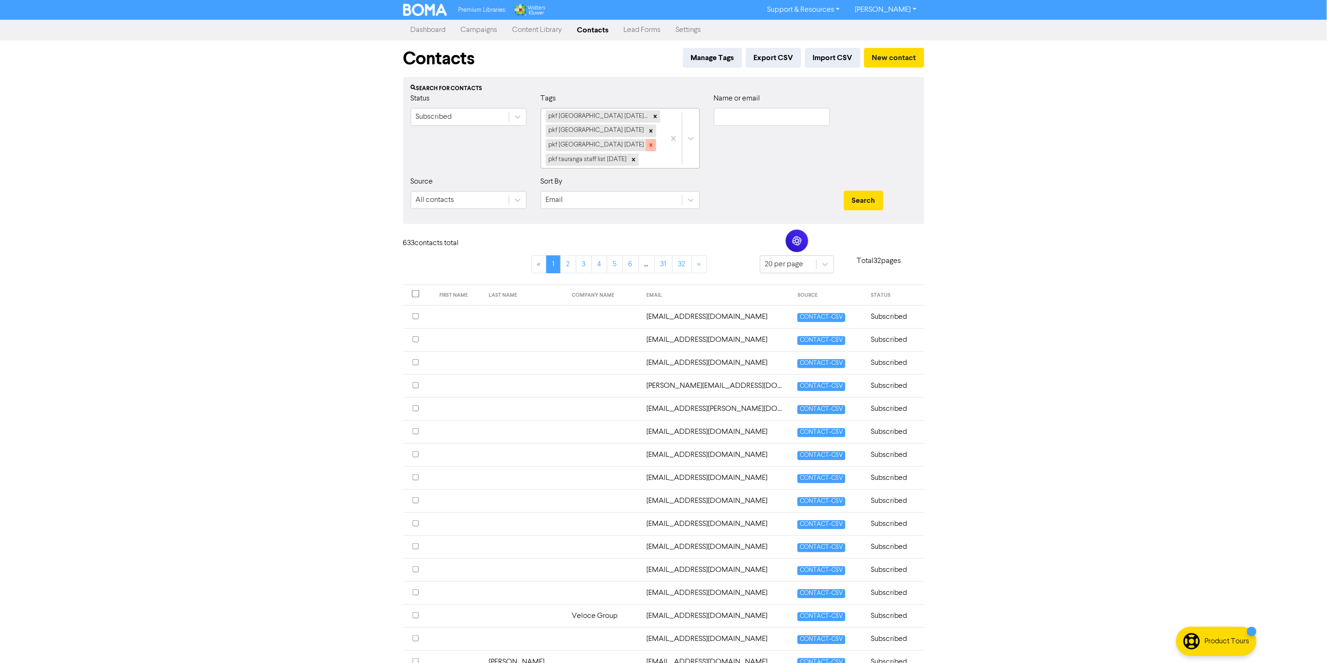
click at [649, 146] on icon at bounding box center [650, 144] width 3 height 3
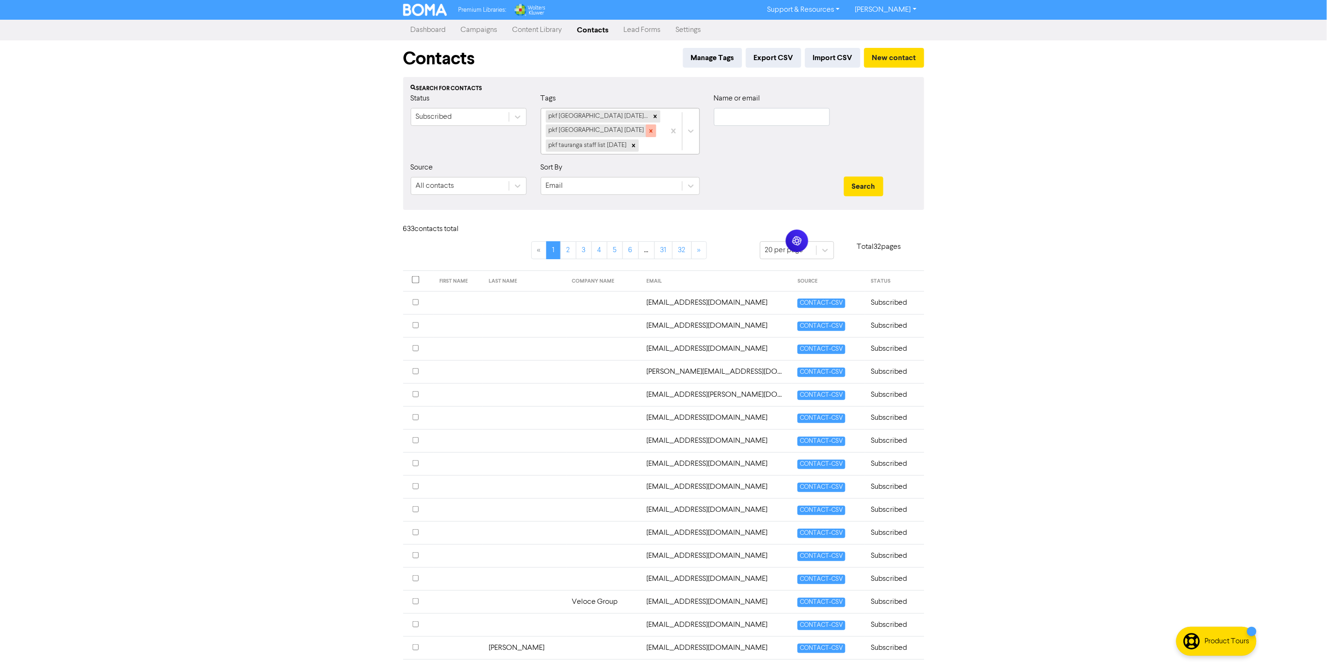
click at [649, 132] on icon at bounding box center [650, 130] width 3 height 3
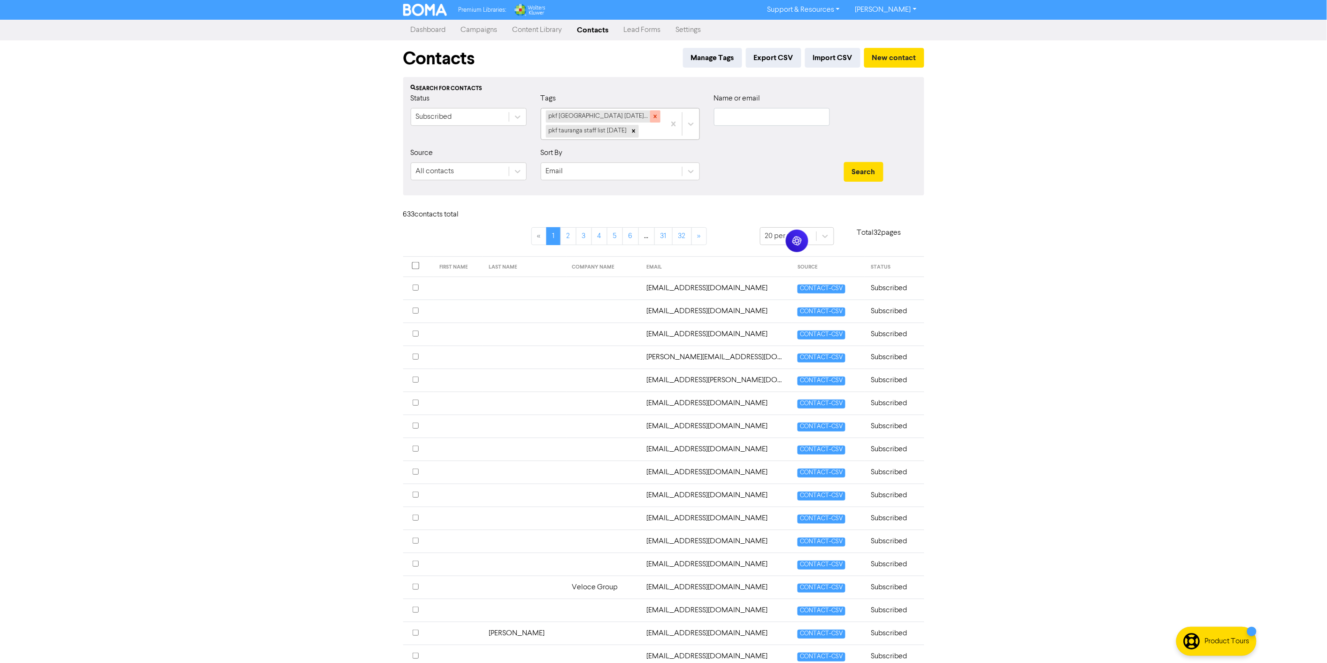
click at [654, 116] on icon at bounding box center [655, 116] width 3 height 3
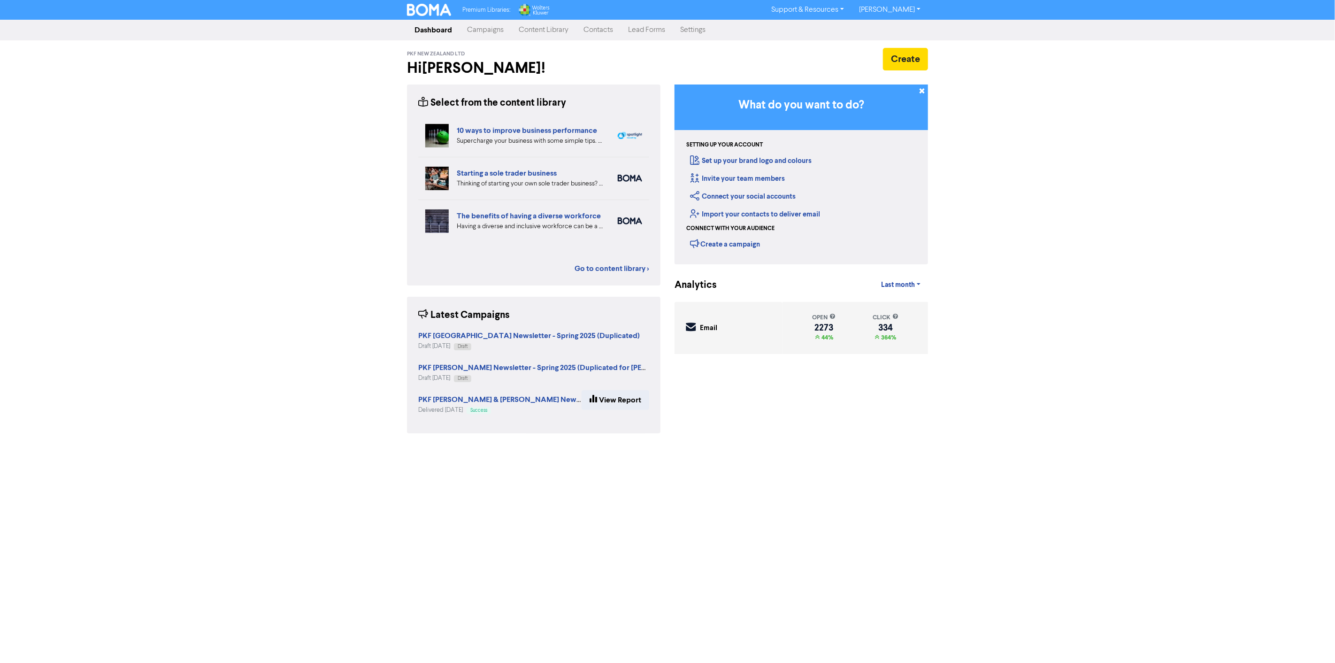
click at [1095, 433] on div "Premium Libraries: Support & Resources Video Tutorials FAQ & Guides Marketing E…" at bounding box center [667, 331] width 1335 height 663
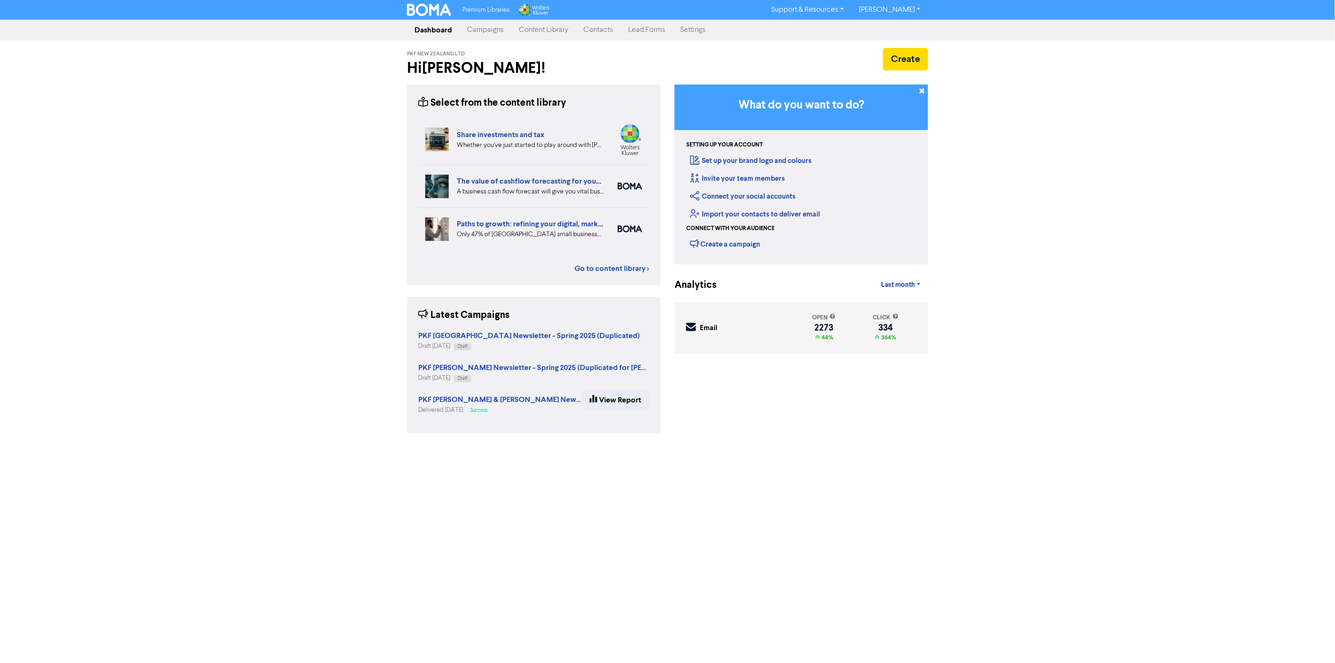
click at [498, 29] on link "Campaigns" at bounding box center [486, 30] width 52 height 19
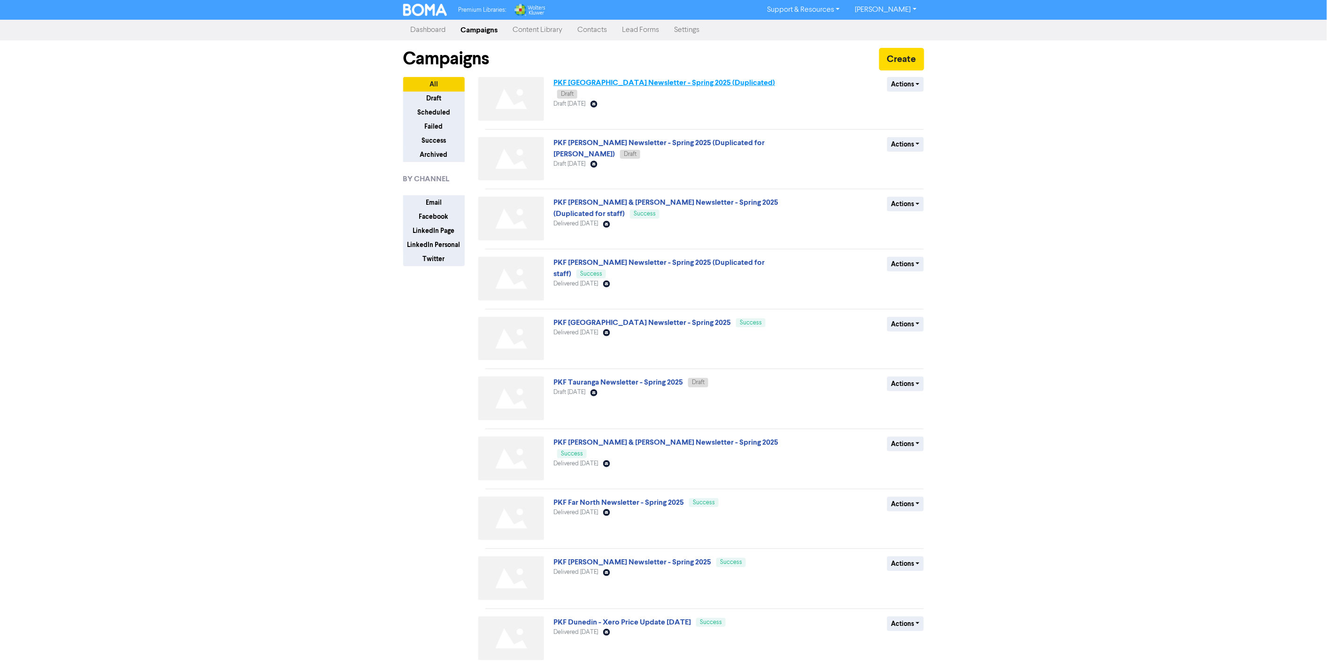
click at [681, 84] on link "PKF [GEOGRAPHIC_DATA] Newsletter - Spring 2025 (Duplicated)" at bounding box center [665, 82] width 222 height 9
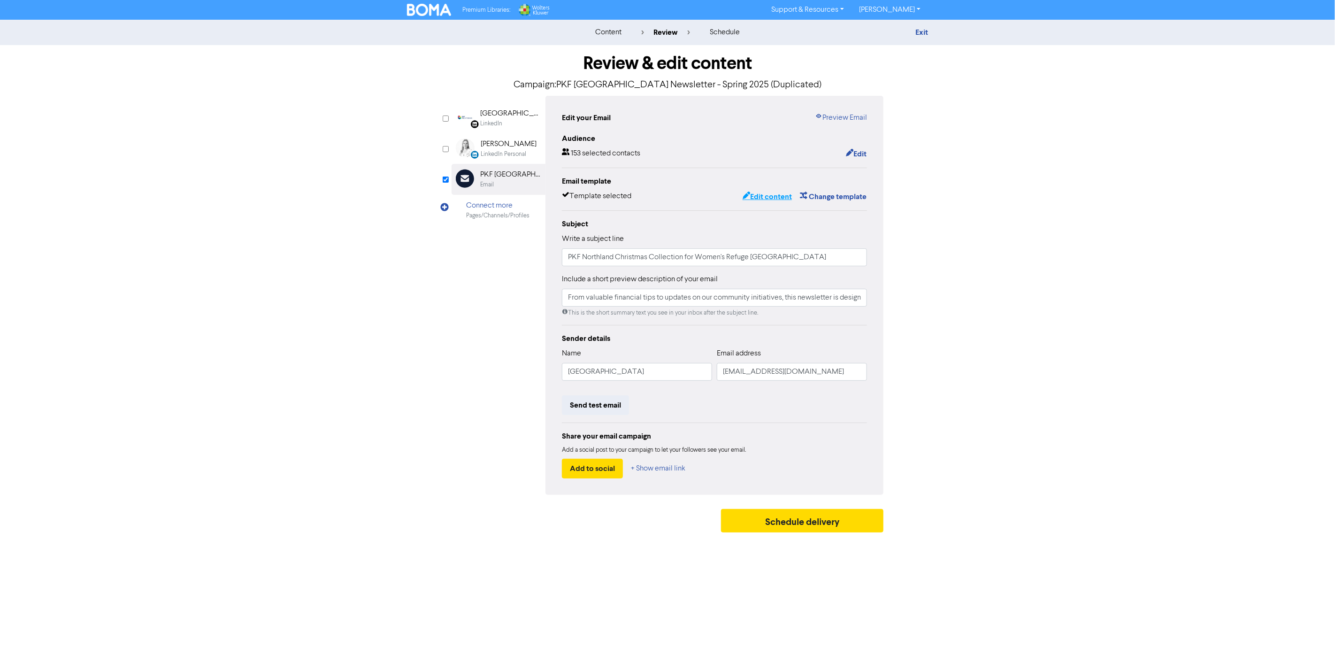
click at [763, 198] on button "Edit content" at bounding box center [767, 197] width 50 height 12
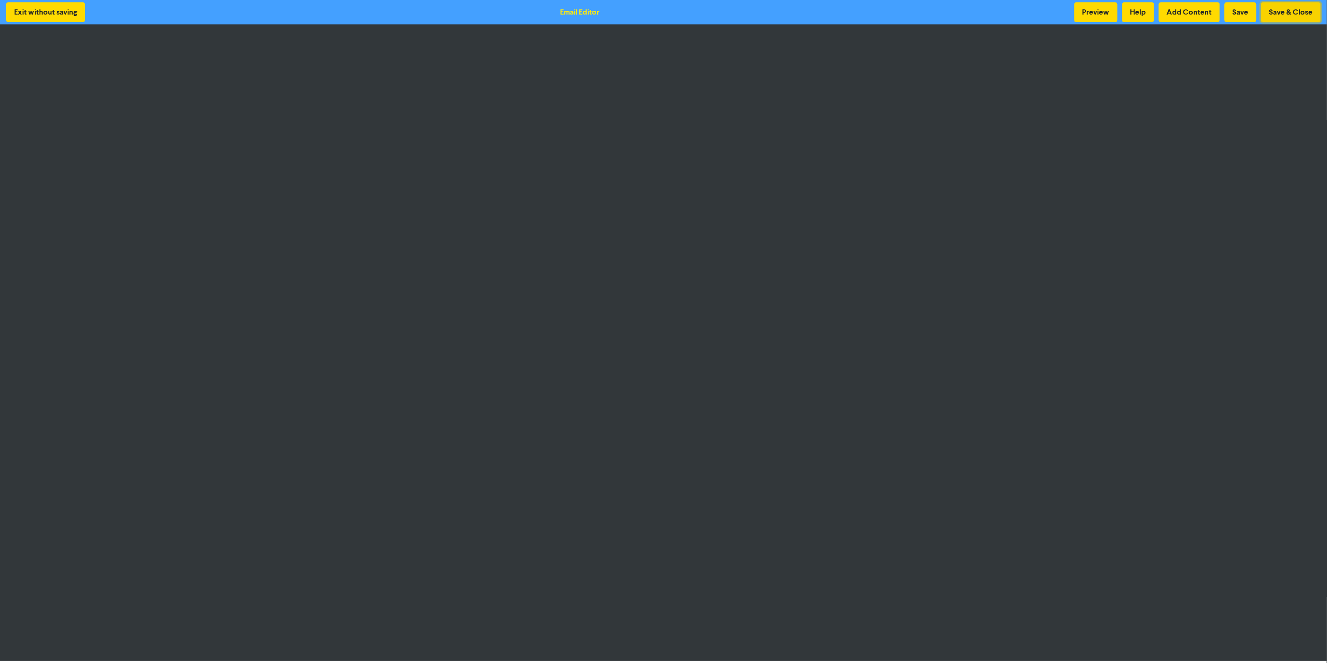
click at [1287, 16] on button "Save & Close" at bounding box center [1292, 12] width 60 height 20
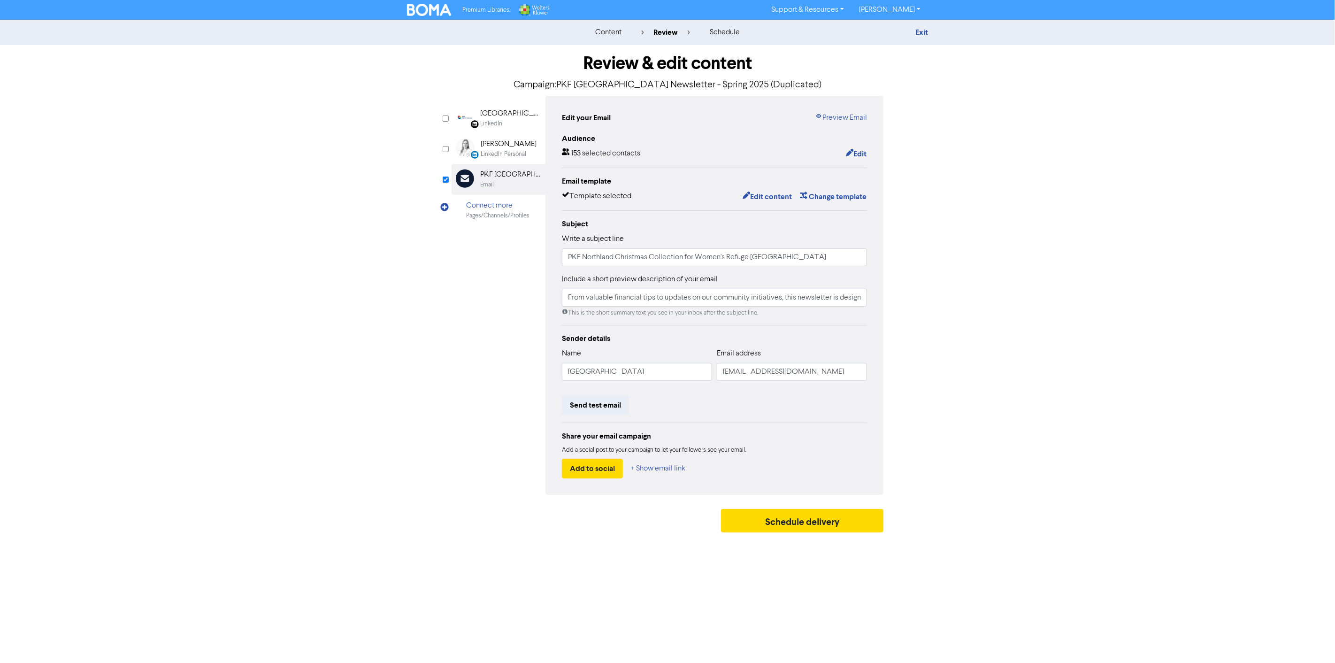
click at [424, 11] on img at bounding box center [429, 10] width 44 height 12
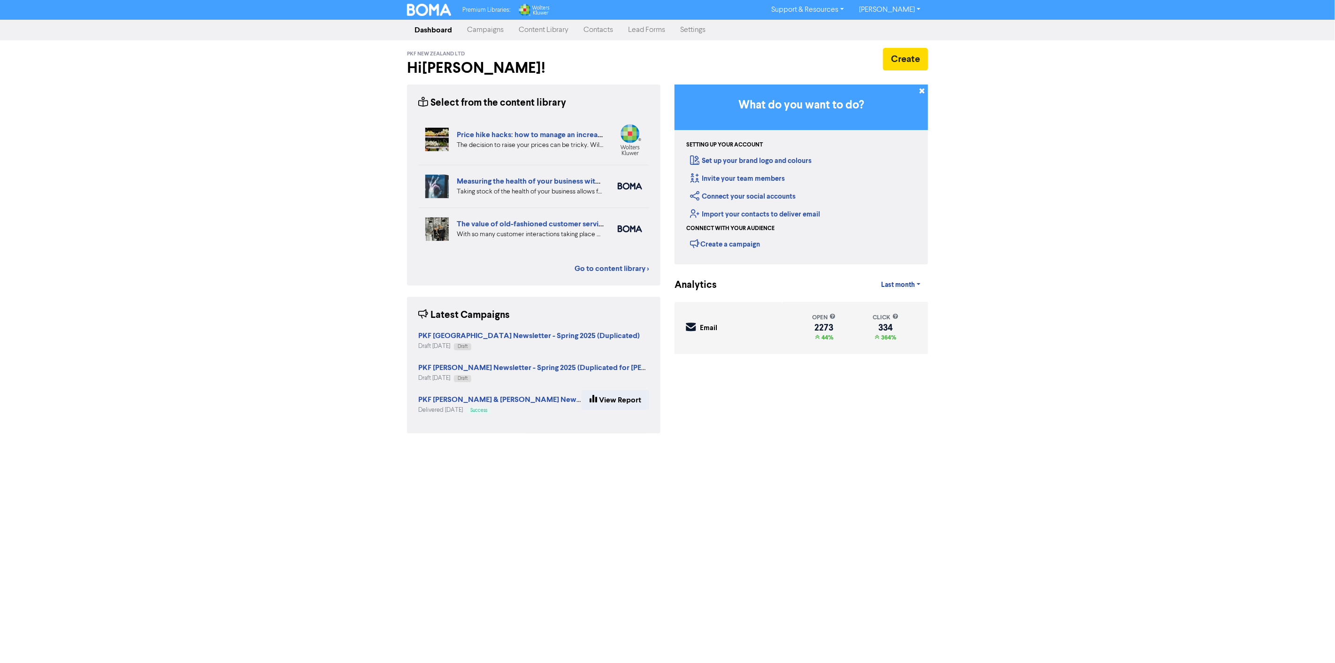
click at [339, 158] on div "Premium Libraries: Support & Resources Video Tutorials FAQ & Guides Marketing E…" at bounding box center [667, 331] width 1335 height 663
click at [529, 31] on link "Content Library" at bounding box center [543, 30] width 65 height 19
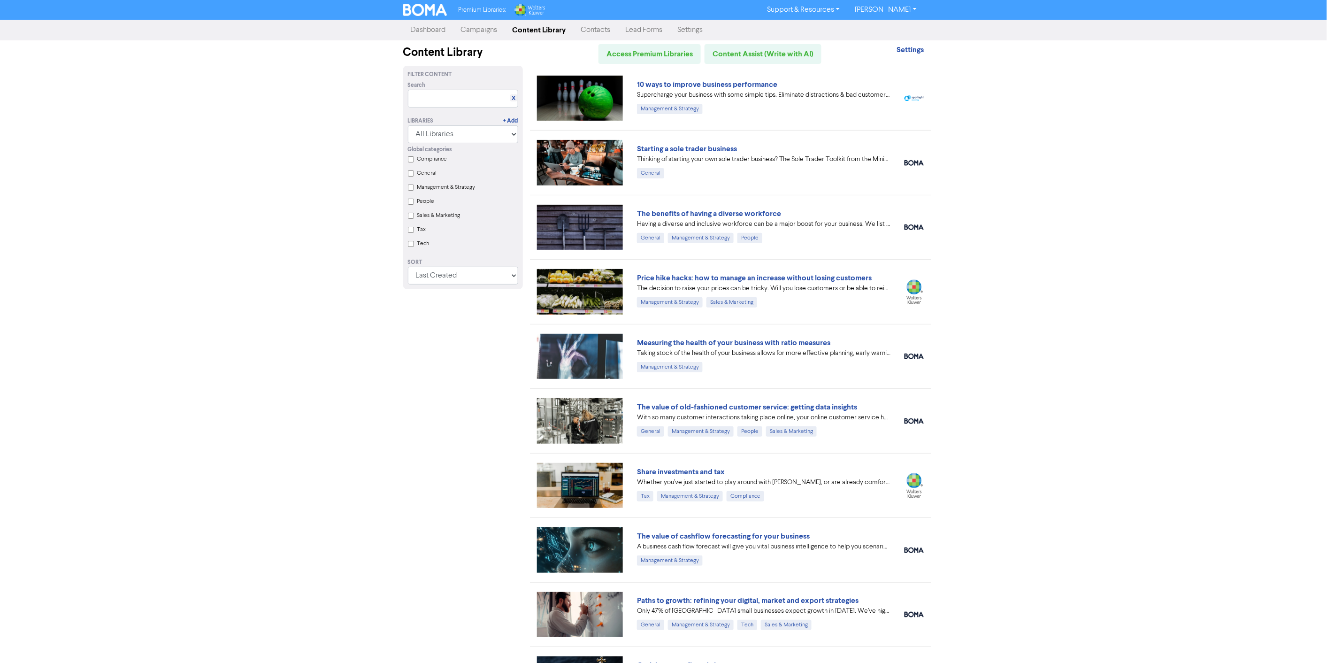
click at [477, 35] on link "Campaigns" at bounding box center [480, 30] width 52 height 19
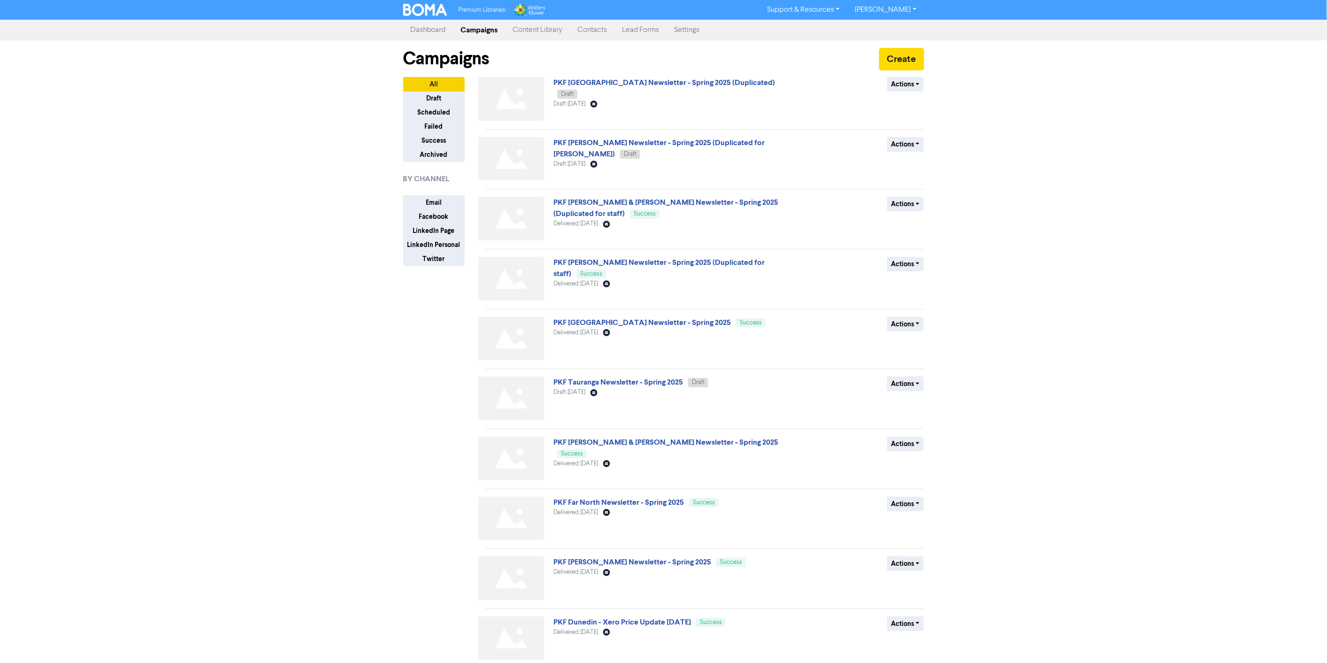
click at [420, 34] on link "Dashboard" at bounding box center [428, 30] width 50 height 19
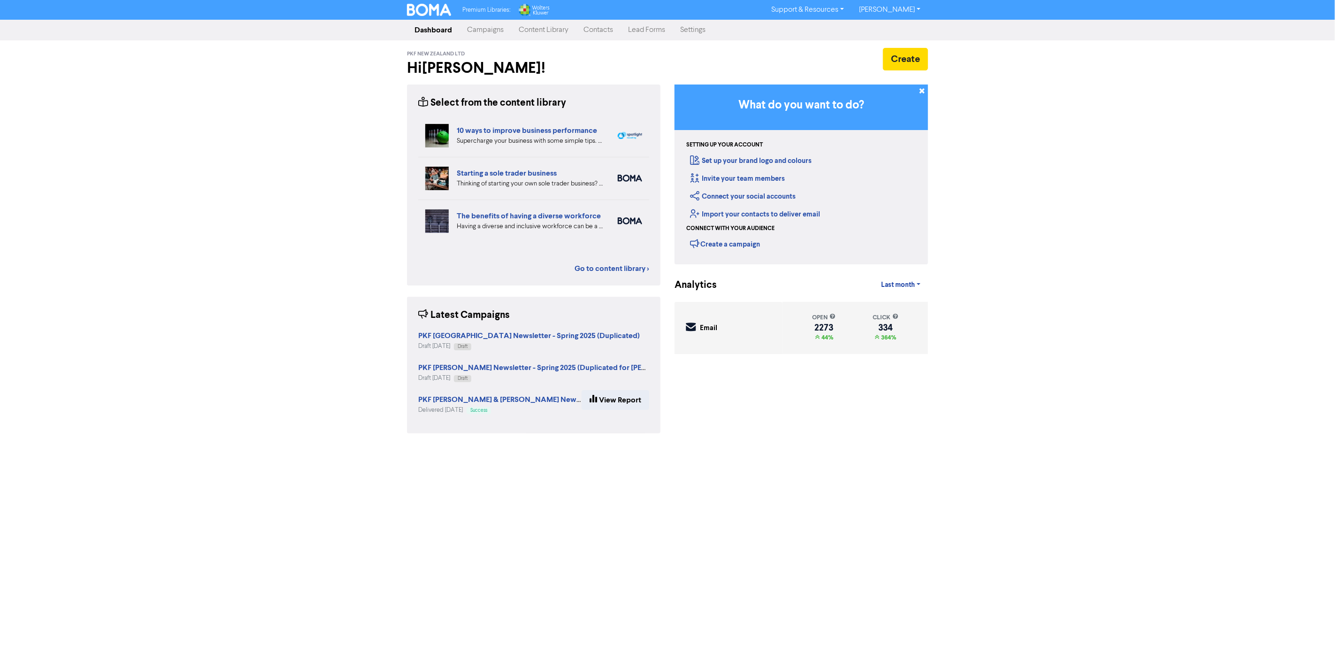
click at [358, 193] on div "Premium Libraries: Support & Resources Video Tutorials FAQ & Guides Marketing E…" at bounding box center [667, 331] width 1335 height 663
click at [543, 27] on link "Content Library" at bounding box center [543, 30] width 65 height 19
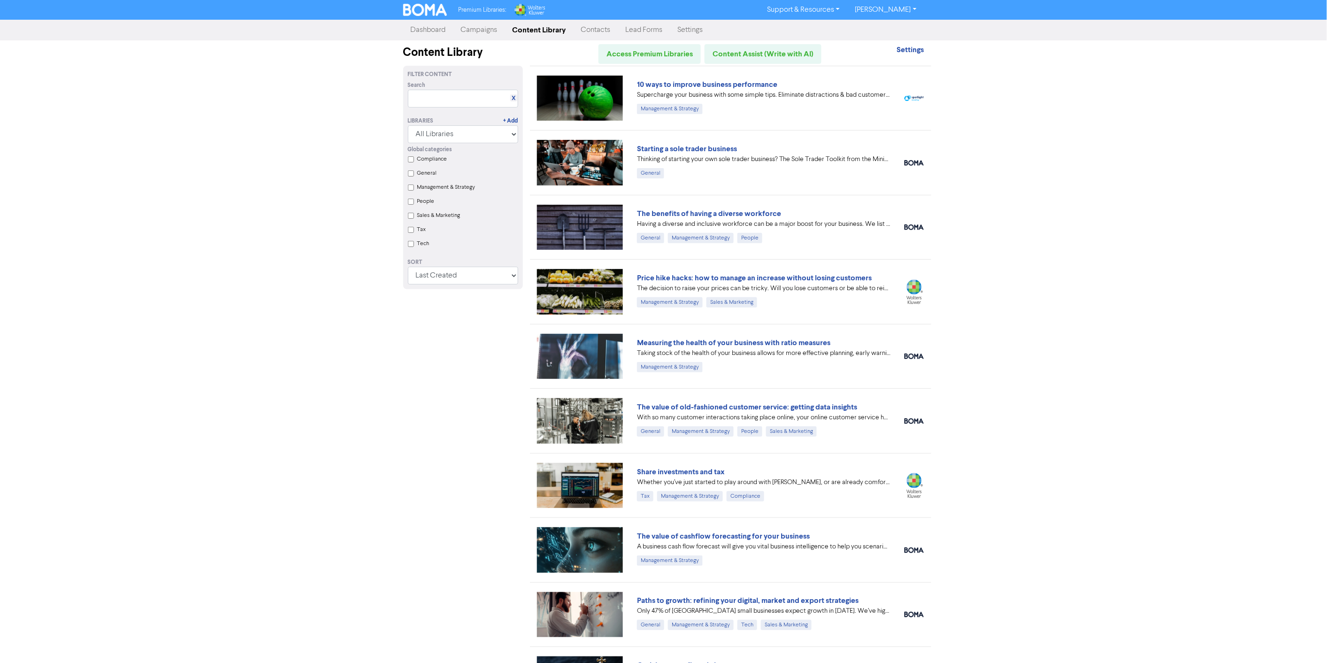
click at [282, 249] on div "Premium Libraries: Support & Resources Video Tutorials FAQ & Guides Marketing E…" at bounding box center [663, 331] width 1327 height 663
click at [698, 85] on link "10 ways to improve business performance" at bounding box center [707, 84] width 140 height 9
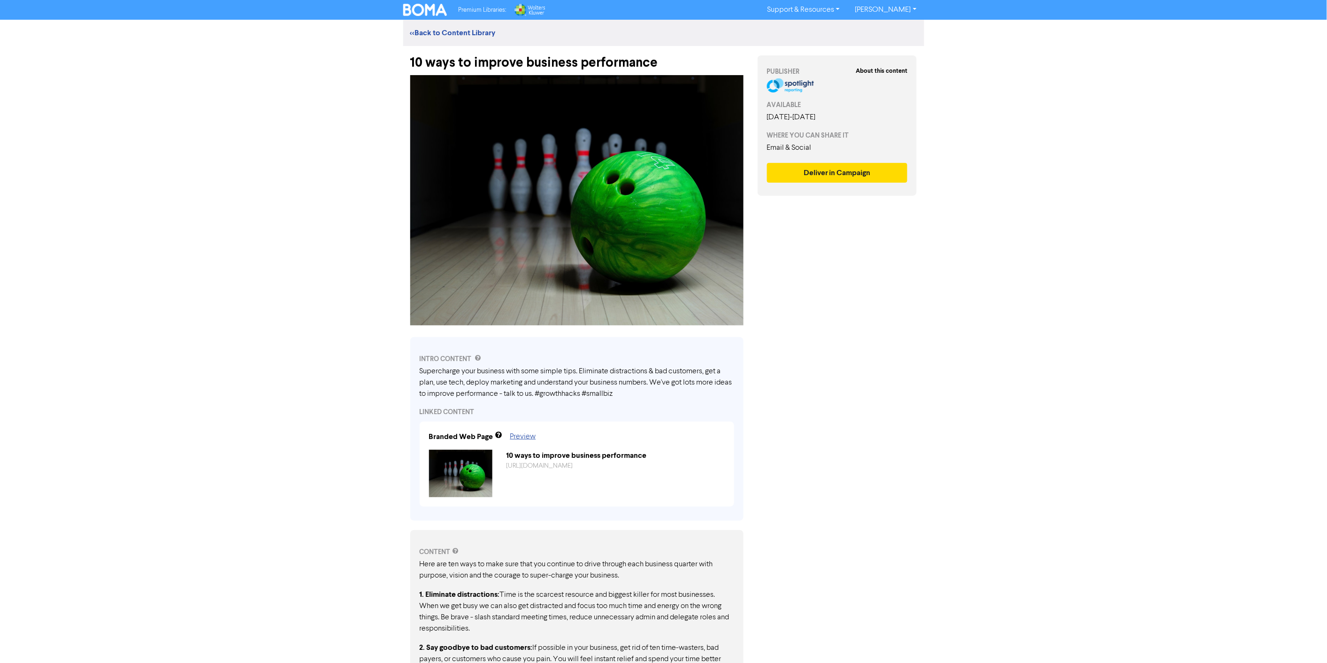
click at [255, 303] on div "Premium Libraries: Support & Resources Video Tutorials FAQ & Guides Marketing E…" at bounding box center [663, 331] width 1327 height 663
click at [431, 33] on link "<< Back to Content Library" at bounding box center [452, 32] width 85 height 9
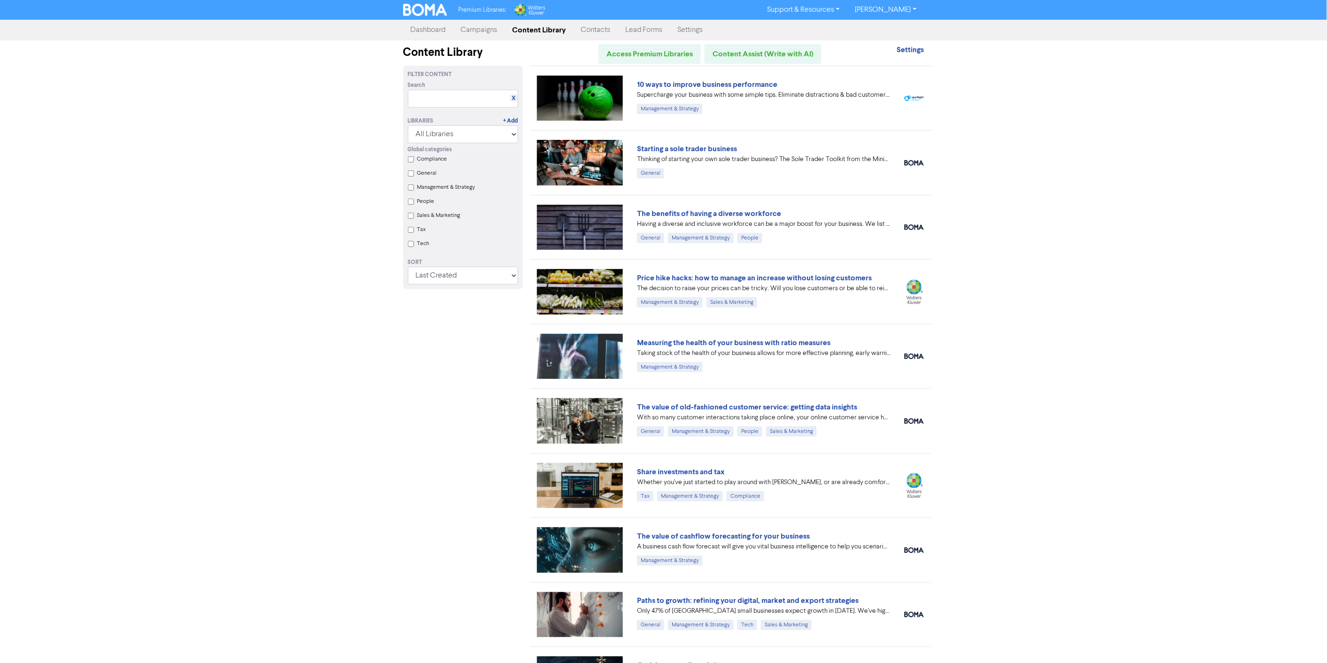
click at [482, 22] on link "Campaigns" at bounding box center [480, 30] width 52 height 19
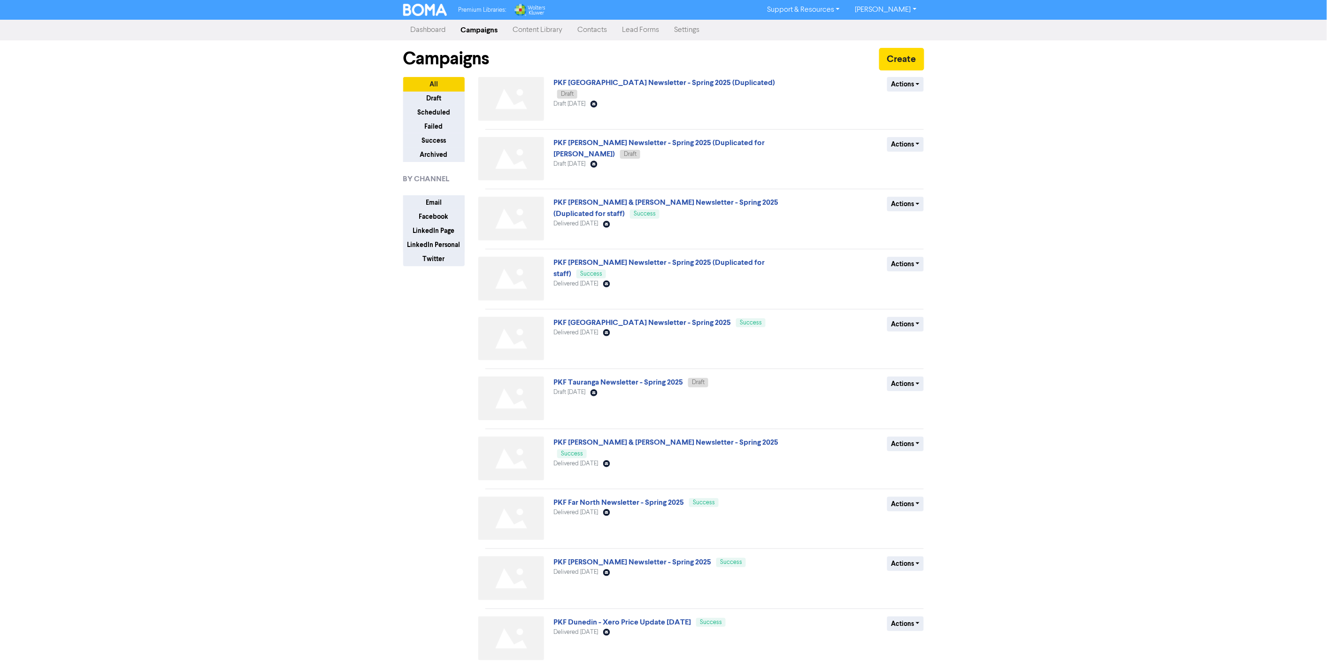
click at [412, 21] on link "Dashboard" at bounding box center [428, 30] width 50 height 19
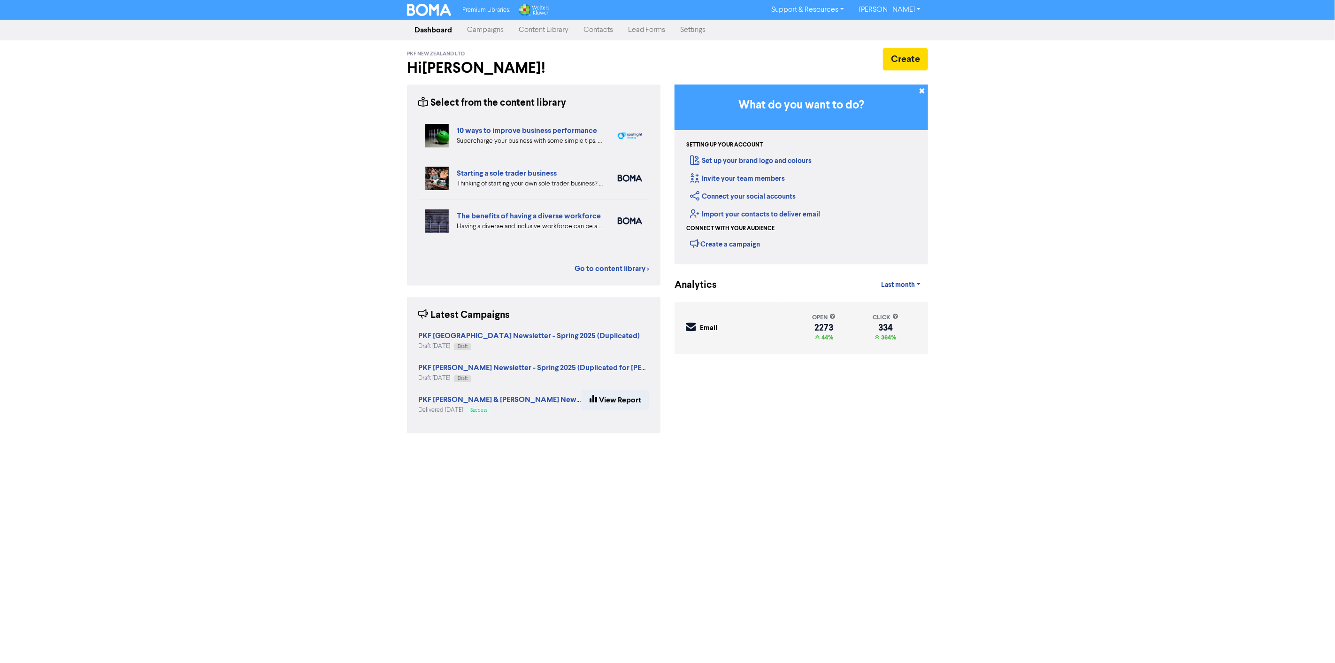
click at [491, 26] on link "Campaigns" at bounding box center [486, 30] width 52 height 19
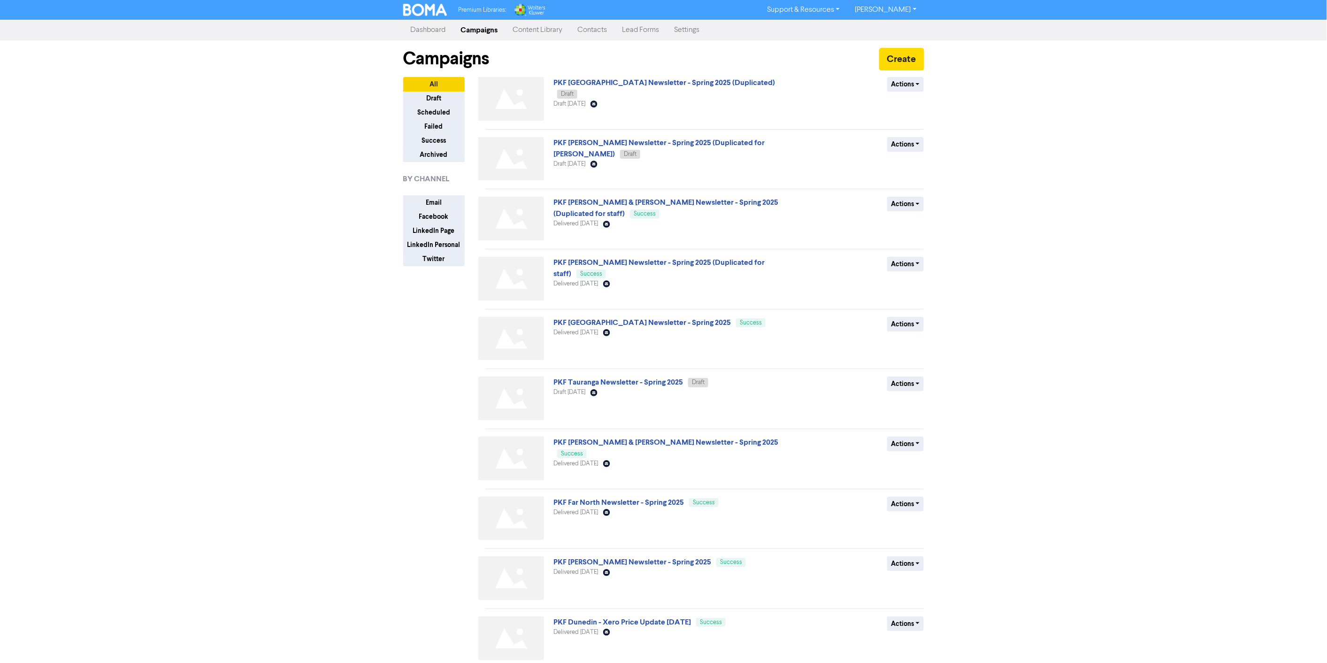
click at [847, 9] on link "Support & Resources" at bounding box center [804, 9] width 88 height 15
click at [847, 8] on link "Support & Resources" at bounding box center [804, 9] width 88 height 15
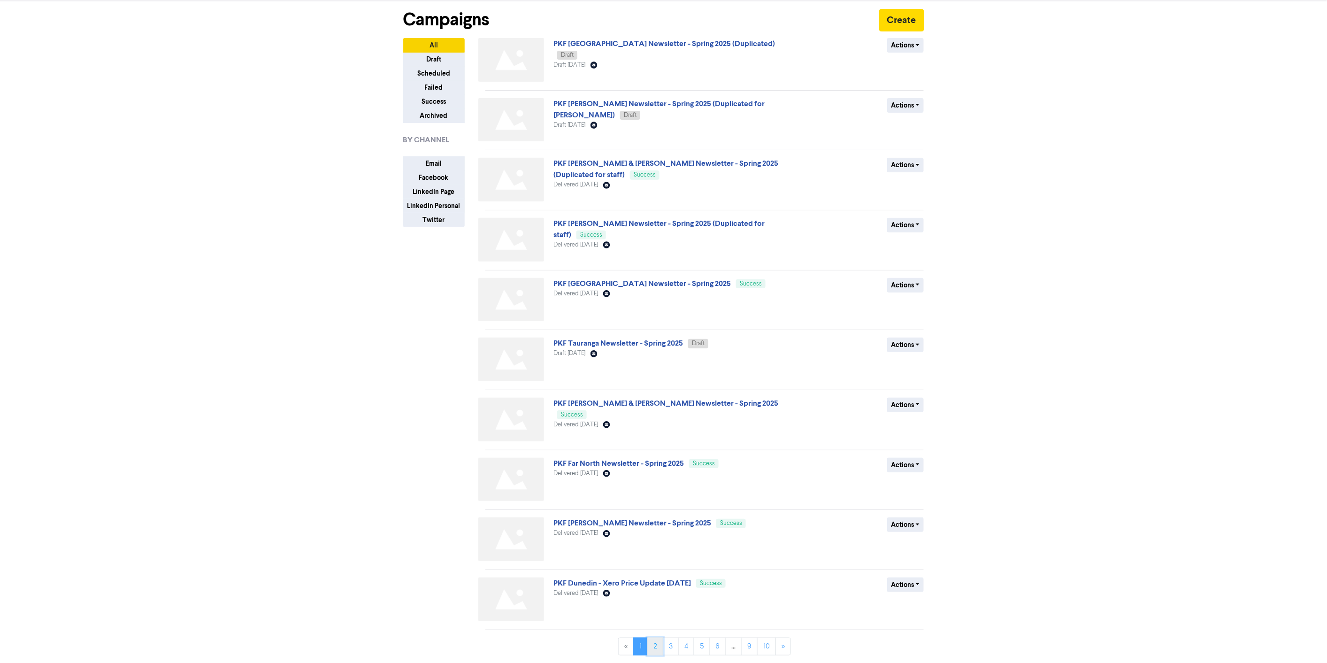
click at [654, 645] on link "2" at bounding box center [655, 647] width 16 height 18
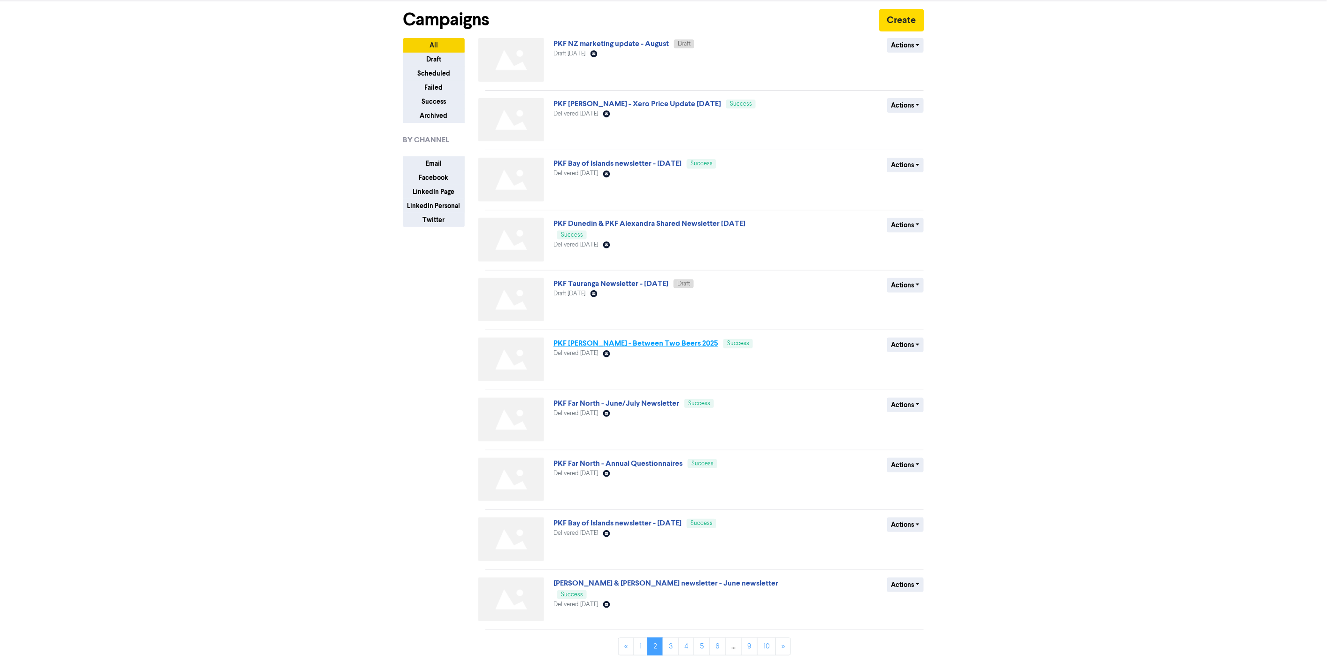
click at [644, 339] on link "PKF [PERSON_NAME] - Between Two Beers 2025" at bounding box center [636, 343] width 165 height 9
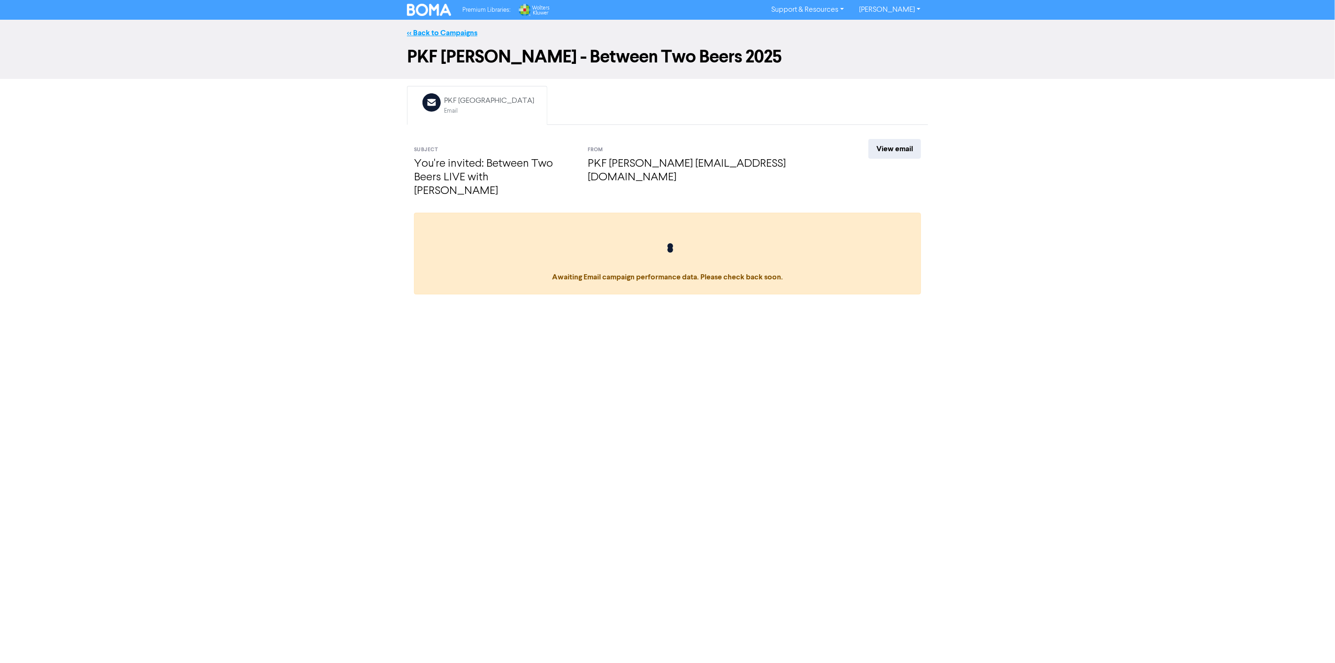
click at [443, 28] on link "<< Back to Campaigns" at bounding box center [442, 32] width 70 height 9
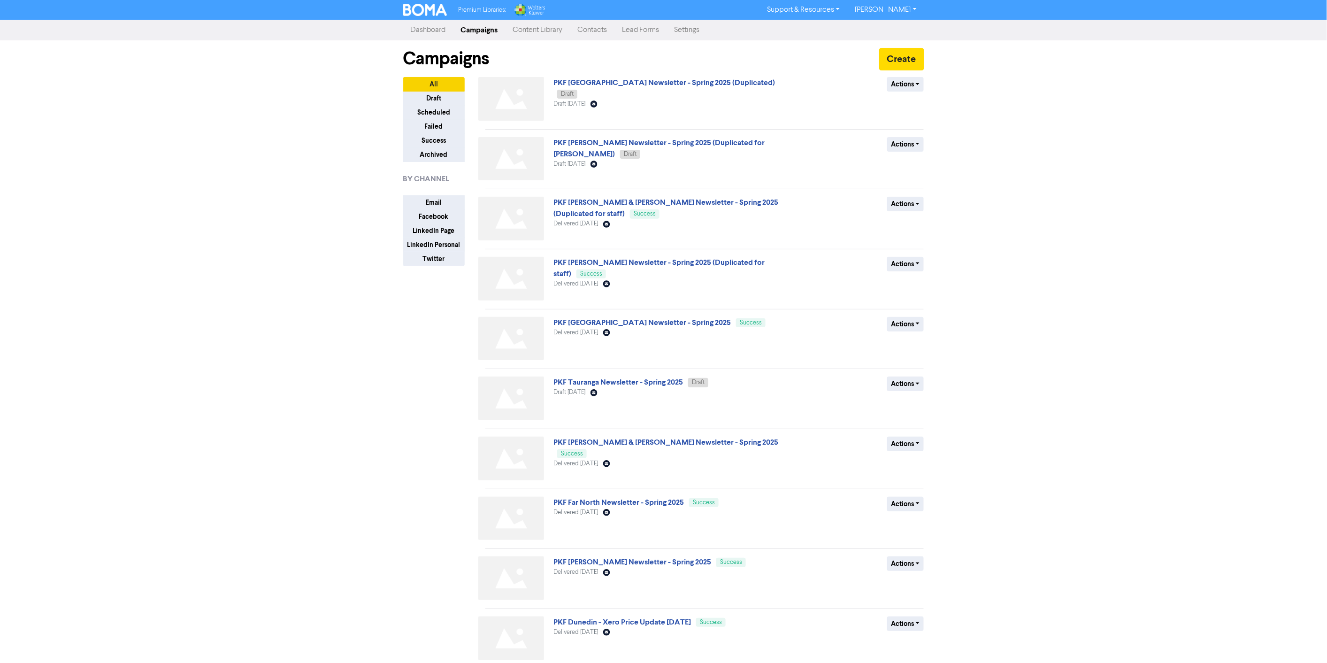
scroll to position [39, 0]
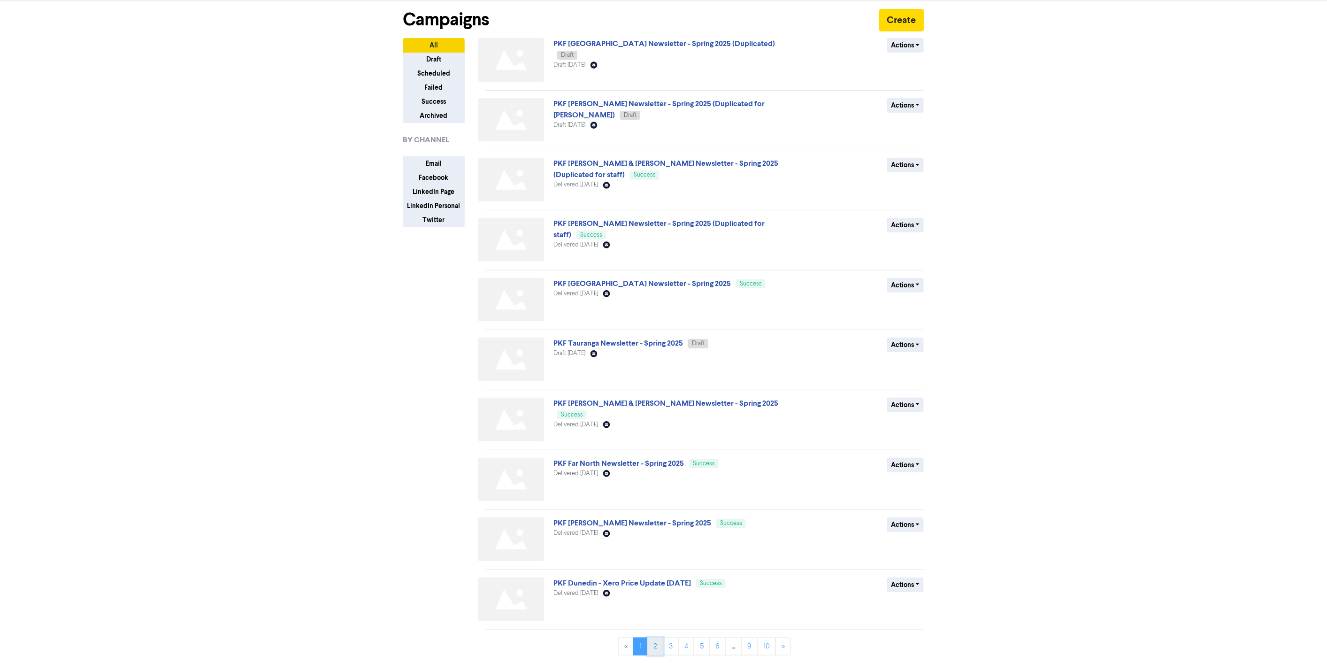
click at [656, 646] on link "2" at bounding box center [655, 647] width 16 height 18
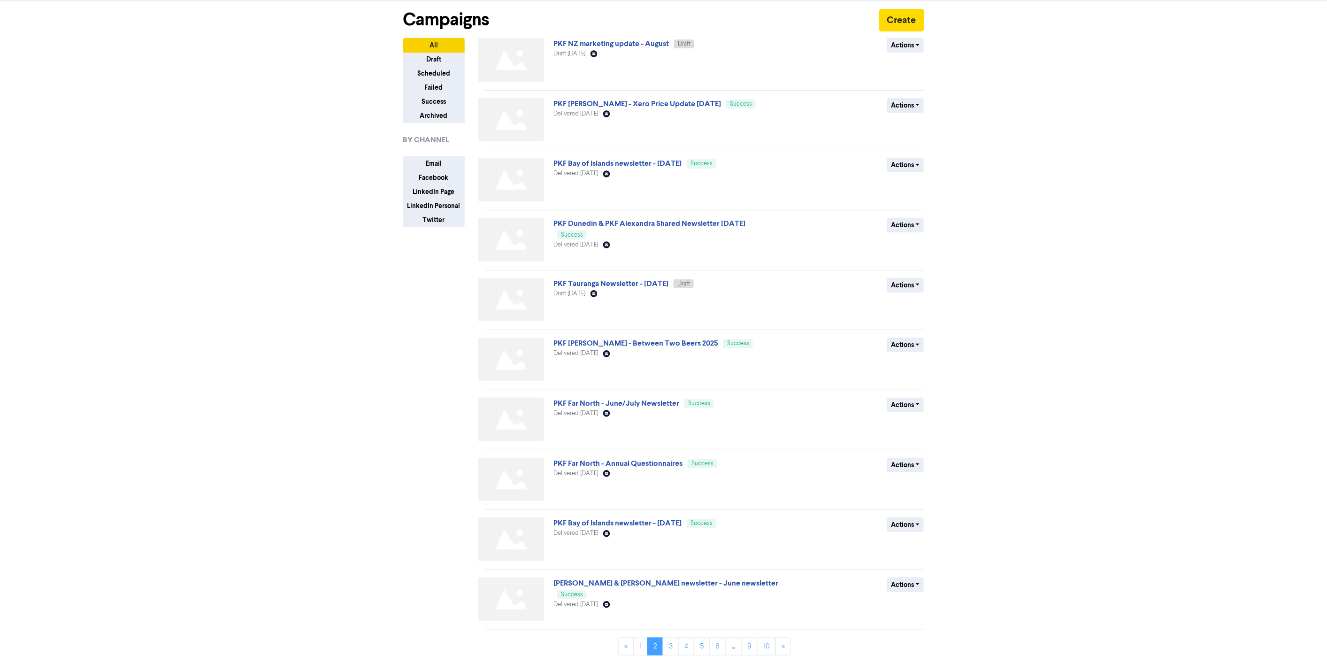
click at [484, 390] on div "All Draft Scheduled Failed Success Archived BY CHANNEL Email Facebook LinkedIn …" at bounding box center [440, 350] width 89 height 625
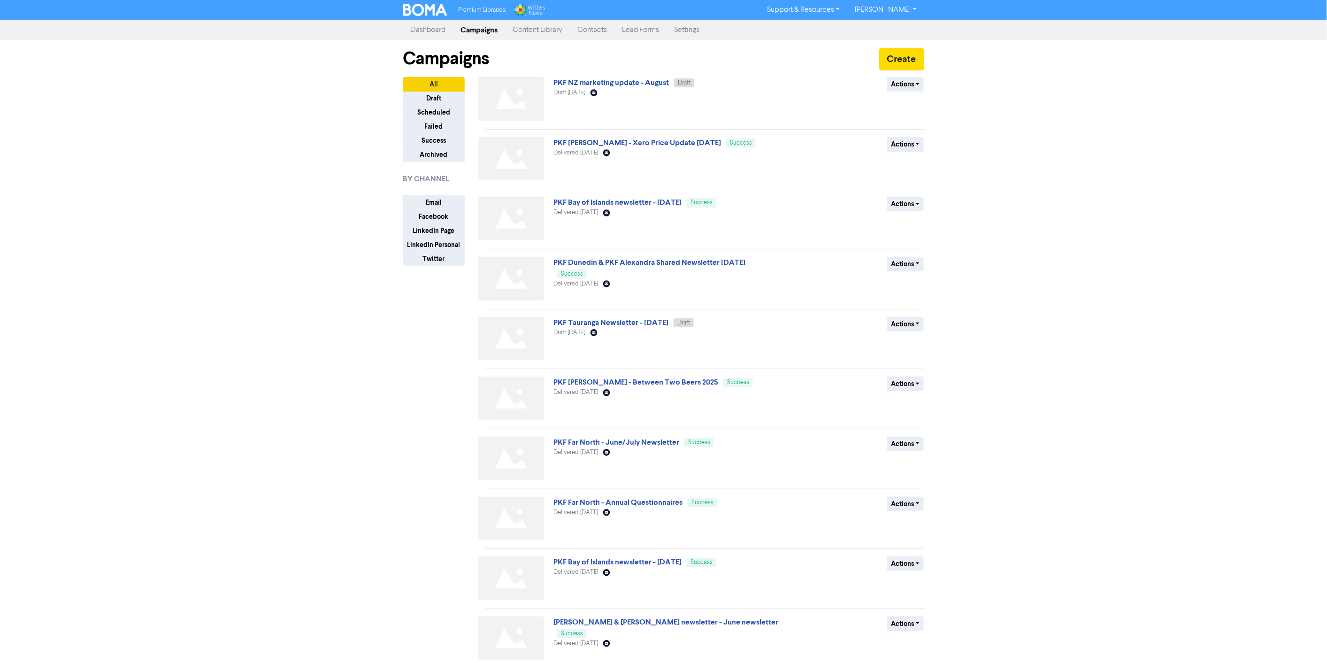
click at [1217, 269] on div "Premium Libraries: Support & Resources Video Tutorials FAQ & Guides Marketing E…" at bounding box center [663, 331] width 1327 height 663
click at [405, 457] on div "All Draft Scheduled Failed Success Archived BY CHANNEL Email Facebook LinkedIn …" at bounding box center [440, 389] width 89 height 625
click at [667, 386] on link "PKF [PERSON_NAME] - Between Two Beers 2025" at bounding box center [636, 382] width 165 height 9
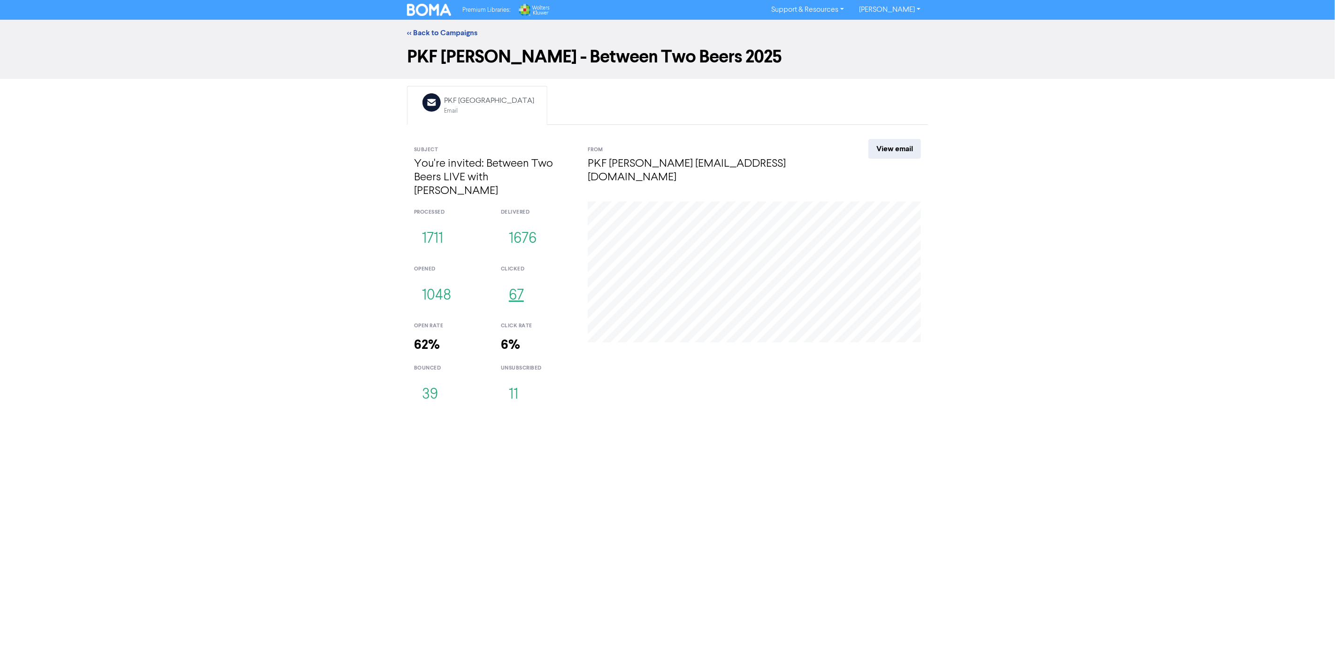
click at [516, 280] on button "67" at bounding box center [516, 295] width 31 height 31
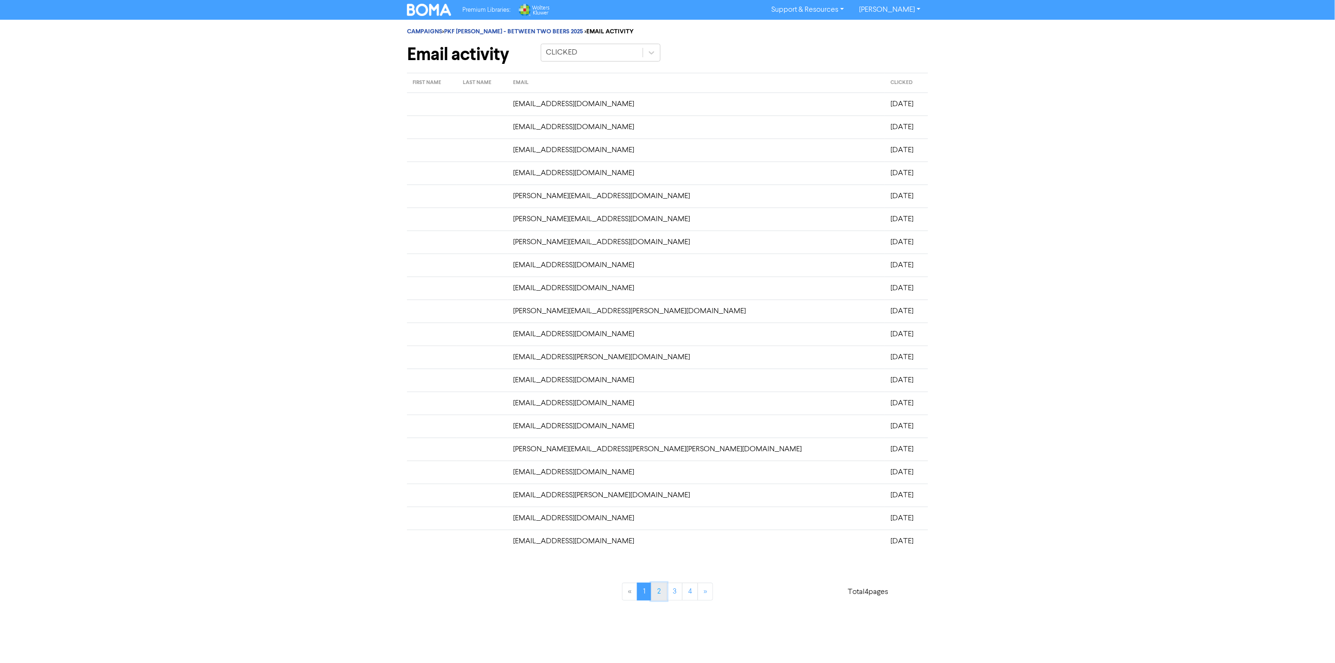
click at [664, 594] on link "2" at bounding box center [659, 592] width 16 height 18
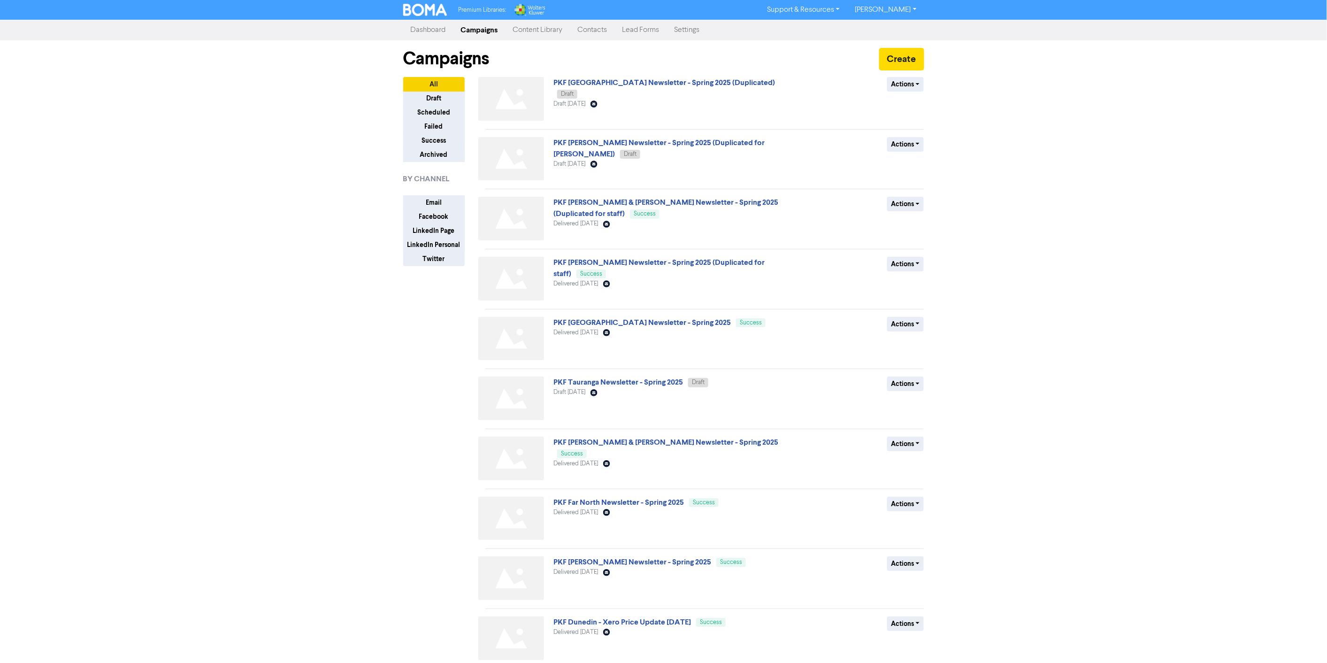
scroll to position [39, 0]
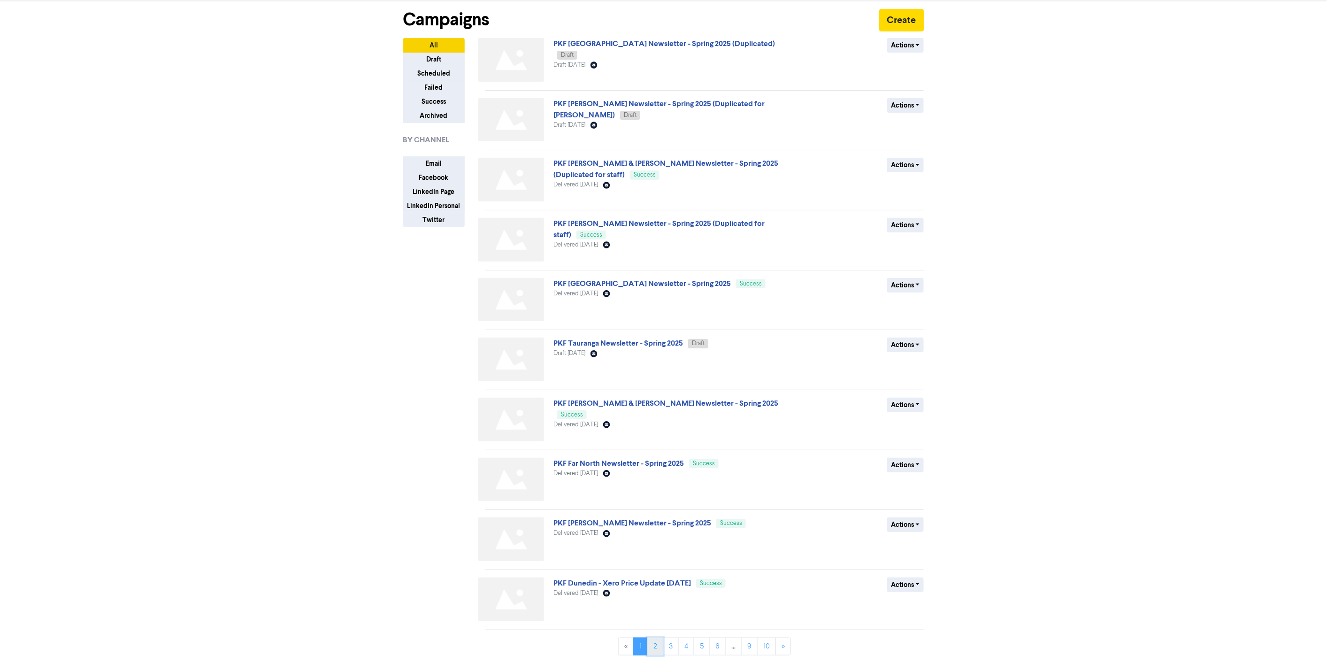
click at [657, 646] on link "2" at bounding box center [655, 647] width 16 height 18
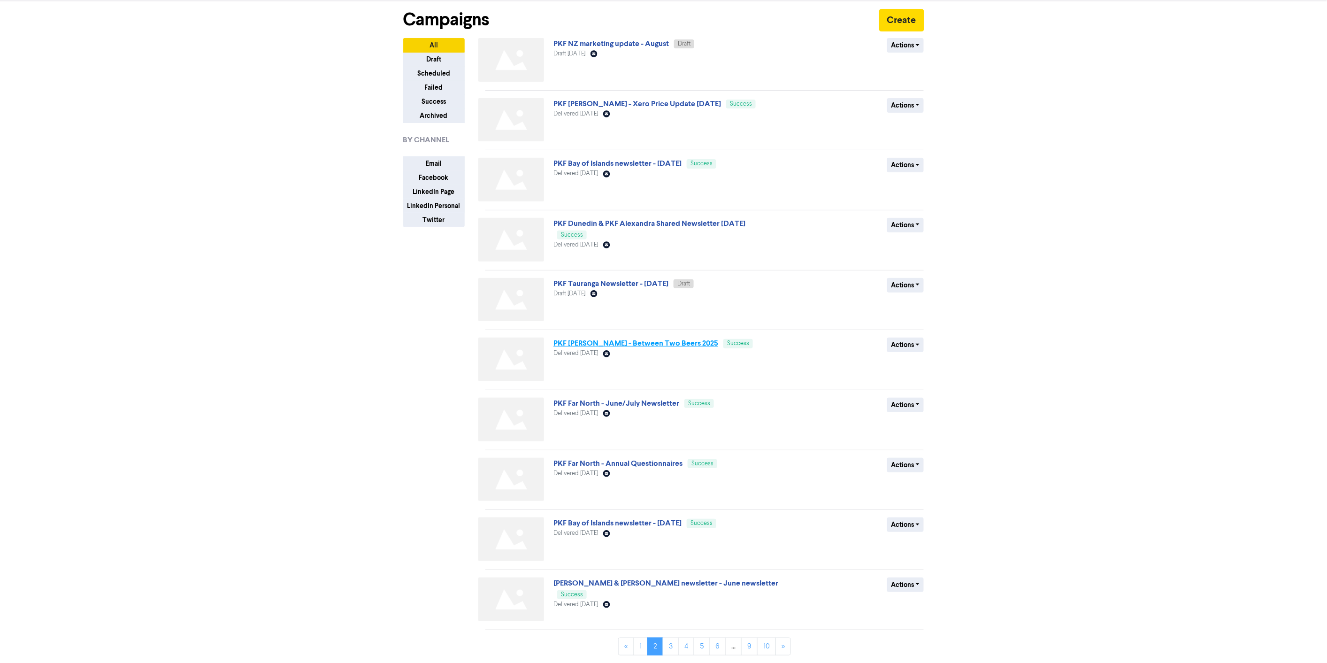
click at [640, 341] on link "PKF [PERSON_NAME] - Between Two Beers 2025" at bounding box center [636, 343] width 165 height 9
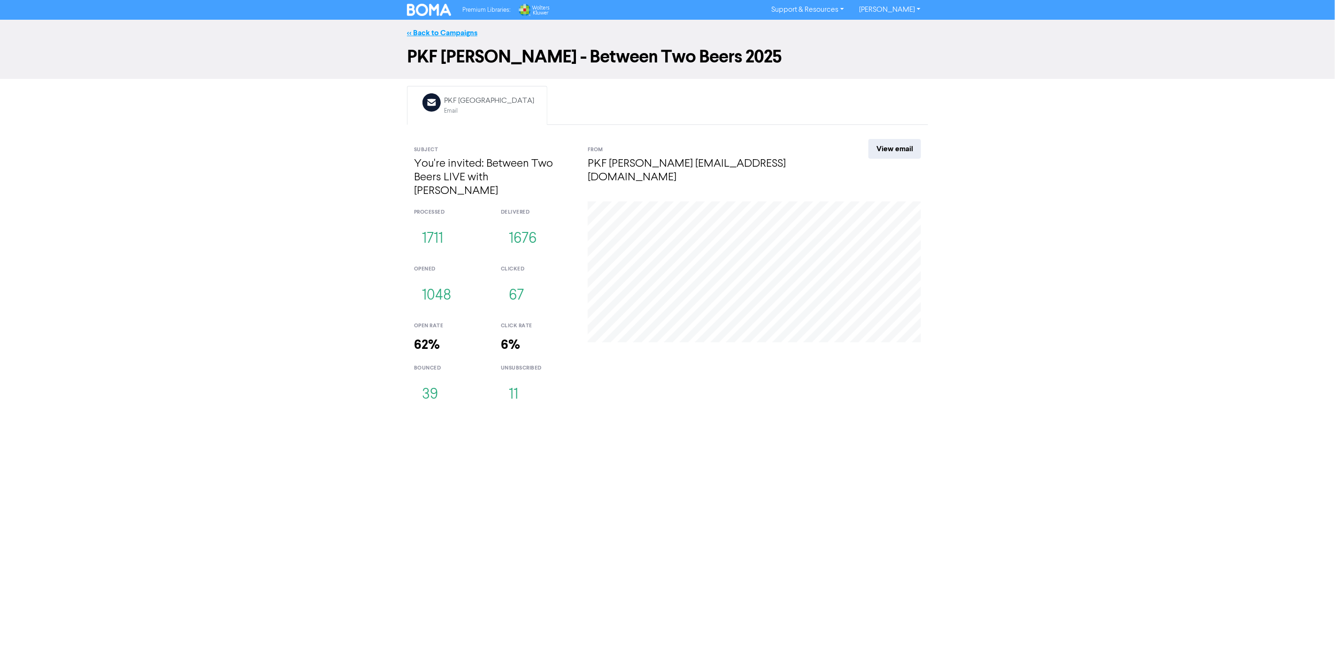
click at [454, 31] on link "<< Back to Campaigns" at bounding box center [442, 32] width 70 height 9
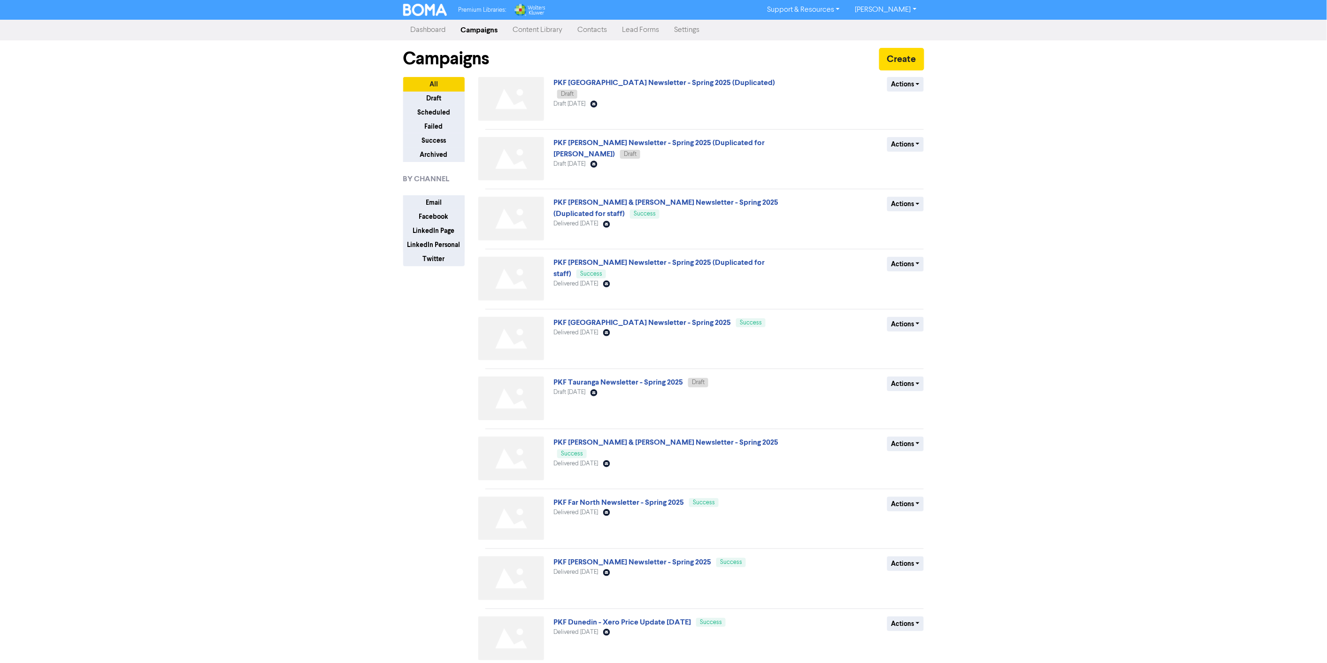
click at [471, 410] on div "All Draft Scheduled Failed Success Archived BY CHANNEL Email Facebook LinkedIn …" at bounding box center [440, 389] width 89 height 625
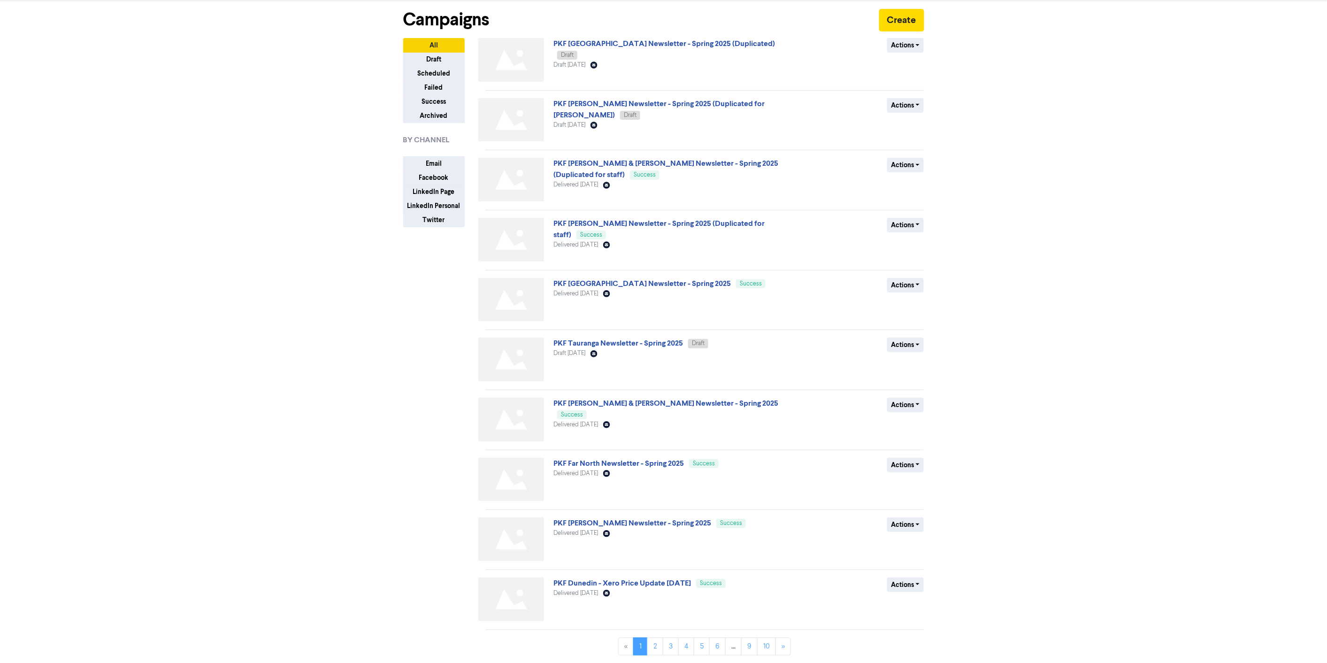
click at [454, 460] on div "All Draft Scheduled Failed Success Archived BY CHANNEL Email Facebook LinkedIn …" at bounding box center [440, 350] width 89 height 625
click at [656, 645] on link "2" at bounding box center [655, 647] width 16 height 18
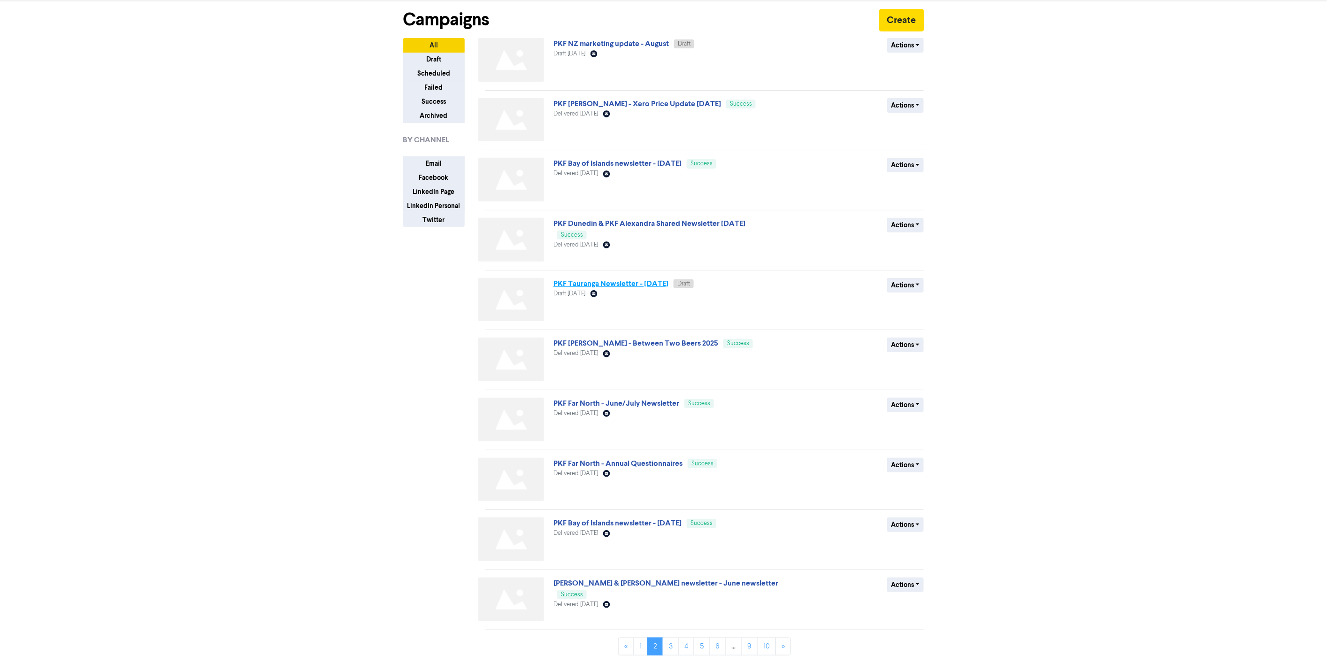
click at [627, 285] on link "PKF Tauranga Newsletter - [DATE]" at bounding box center [611, 283] width 115 height 9
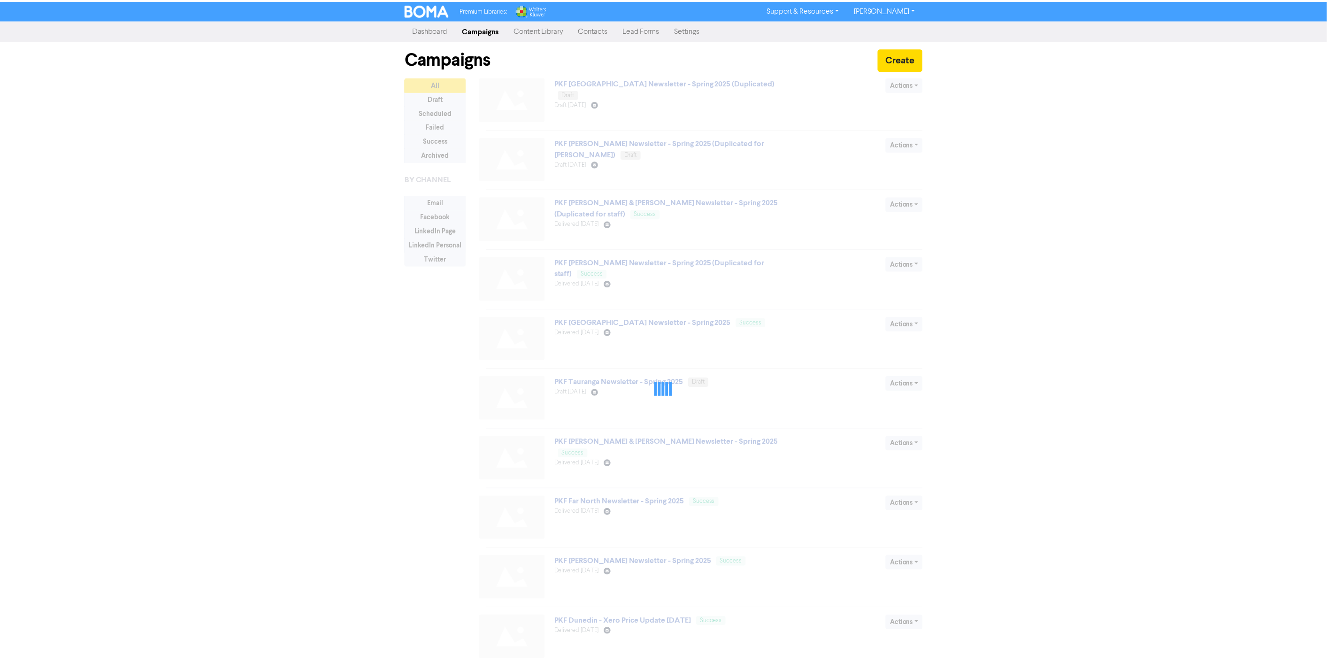
scroll to position [39, 0]
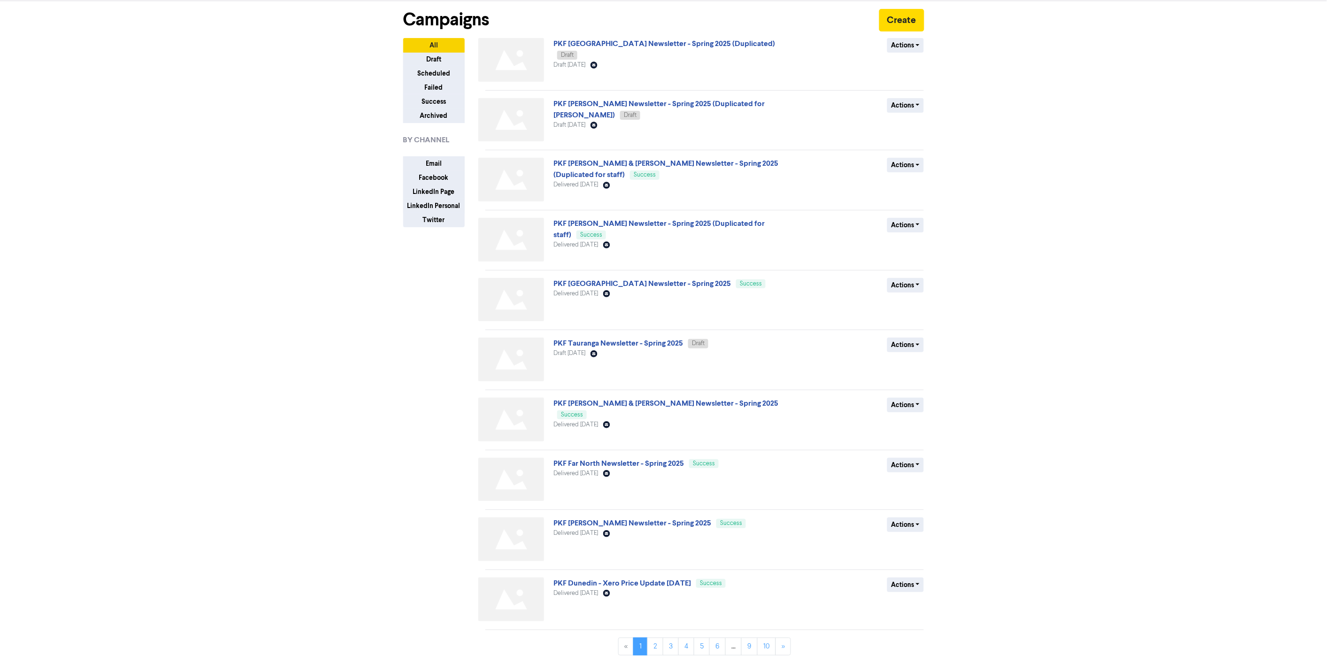
click at [598, 422] on span "Delivered [DATE]" at bounding box center [576, 425] width 45 height 6
click at [602, 403] on link "PKF [PERSON_NAME] & [PERSON_NAME] Newsletter - Spring 2025" at bounding box center [666, 403] width 225 height 9
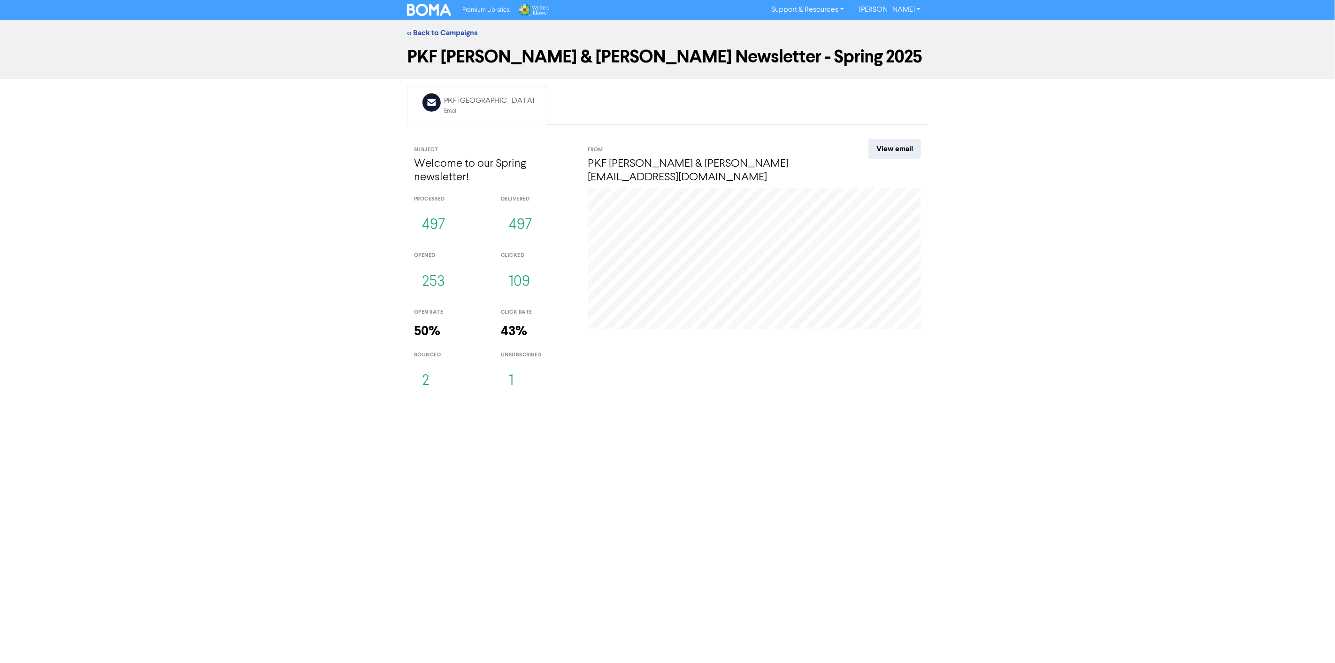
click at [369, 80] on div "<< Back to Campaigns PKF [PERSON_NAME] & [PERSON_NAME] Newsletter - Spring 2025…" at bounding box center [667, 210] width 1335 height 381
click at [365, 135] on div "<< Back to Campaigns PKF [PERSON_NAME] & [PERSON_NAME] Newsletter - Spring 2025…" at bounding box center [667, 210] width 1335 height 381
click at [435, 30] on link "<< Back to Campaigns" at bounding box center [442, 32] width 70 height 9
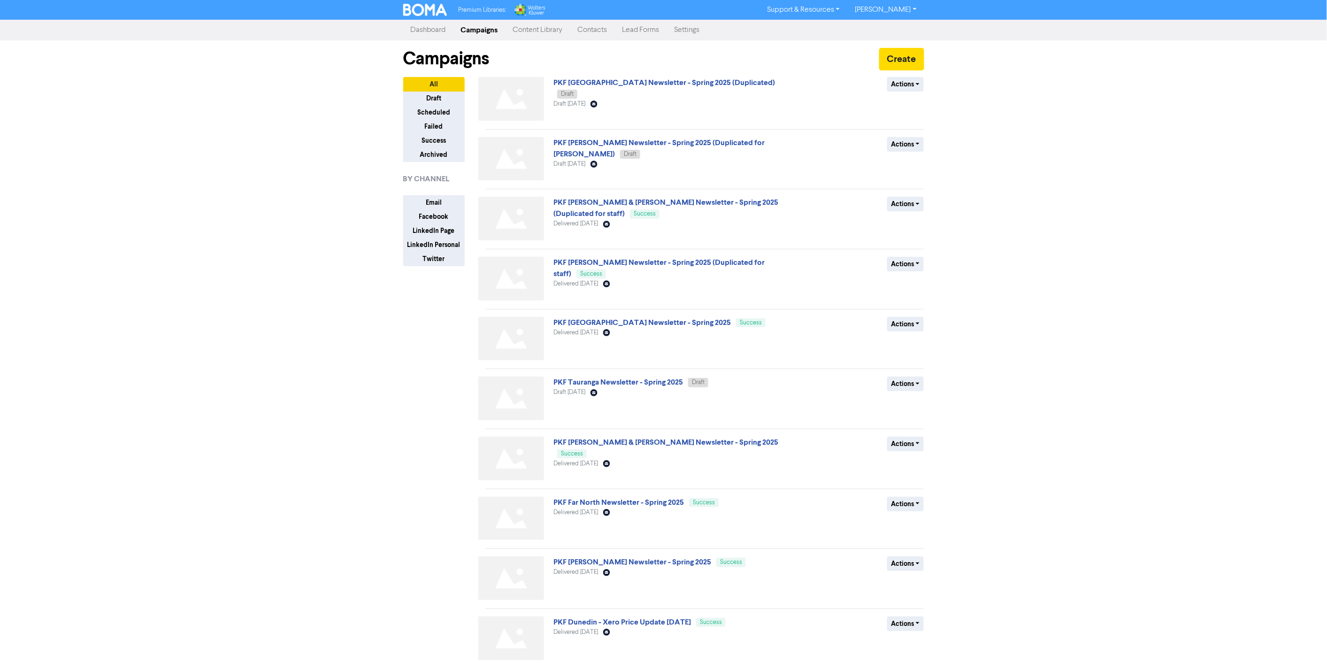
scroll to position [39, 0]
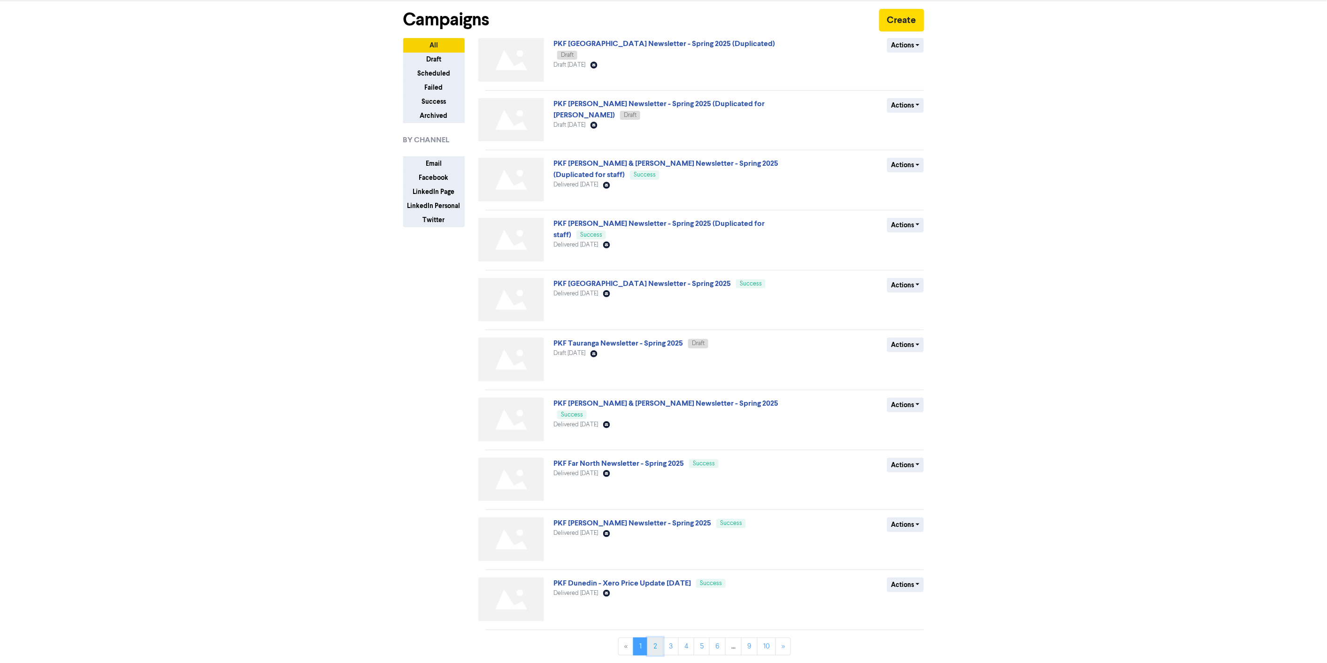
click at [657, 642] on link "2" at bounding box center [655, 647] width 16 height 18
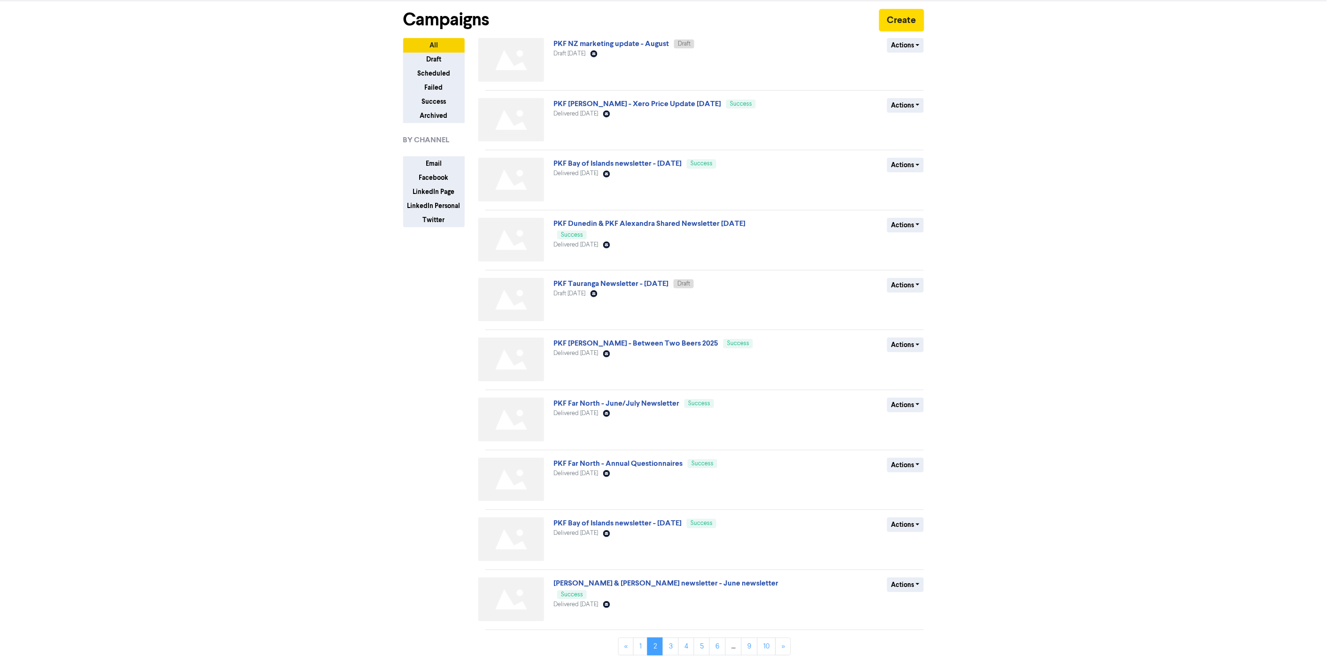
click at [1094, 458] on div "Premium Libraries: Support & Resources Video Tutorials FAQ & Guides Marketing E…" at bounding box center [663, 292] width 1327 height 663
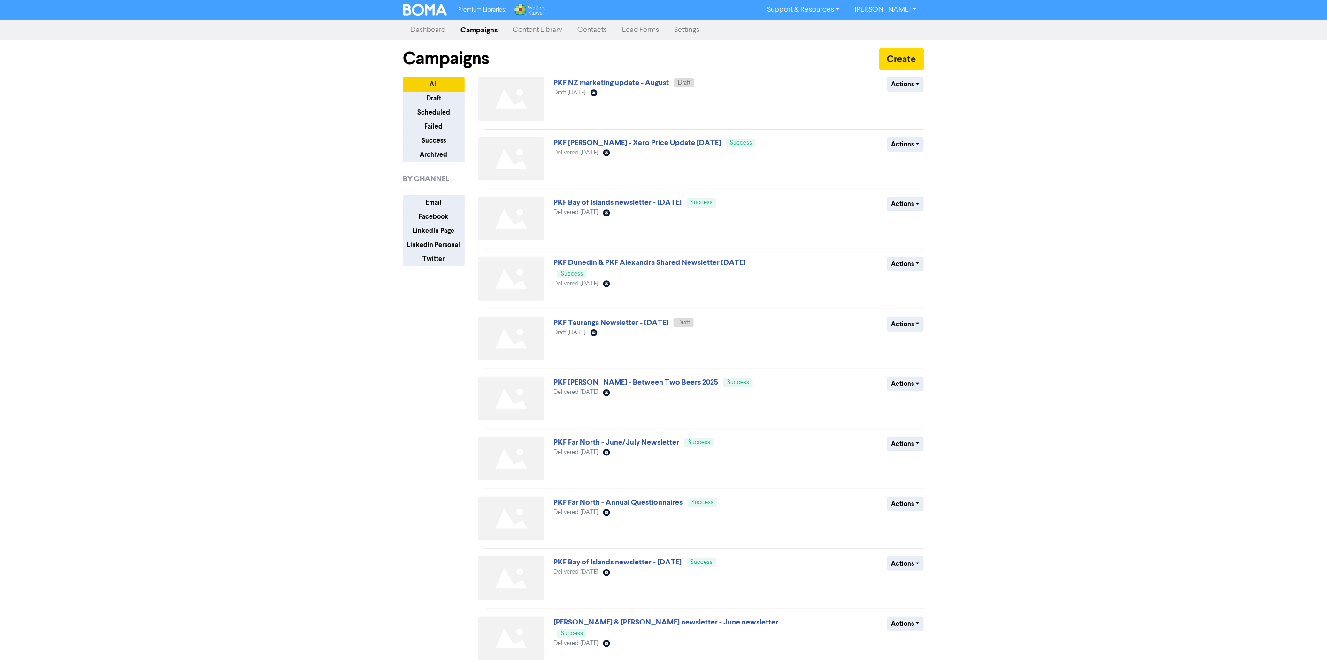
click at [291, 143] on div "Premium Libraries: Support & Resources Video Tutorials FAQ & Guides Marketing E…" at bounding box center [663, 331] width 1327 height 663
click at [478, 306] on div "All Draft Scheduled Failed Success Archived BY CHANNEL Email Facebook LinkedIn …" at bounding box center [440, 389] width 89 height 625
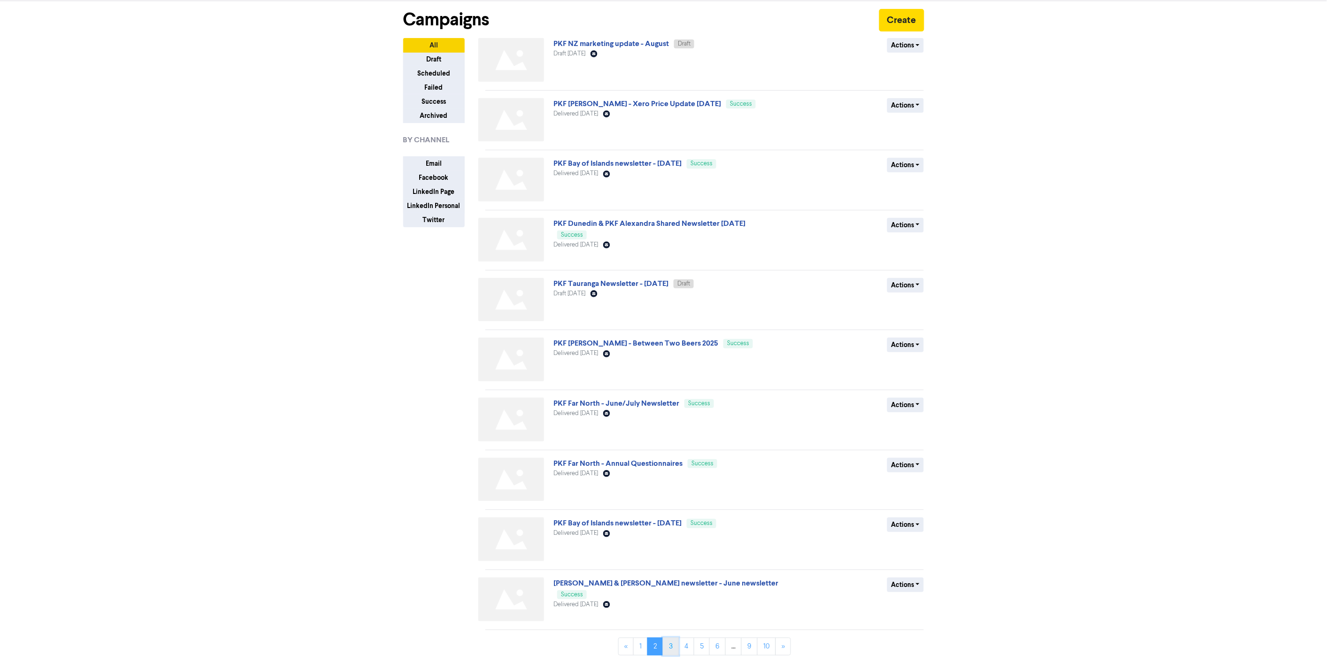
click at [666, 646] on link "3" at bounding box center [671, 647] width 16 height 18
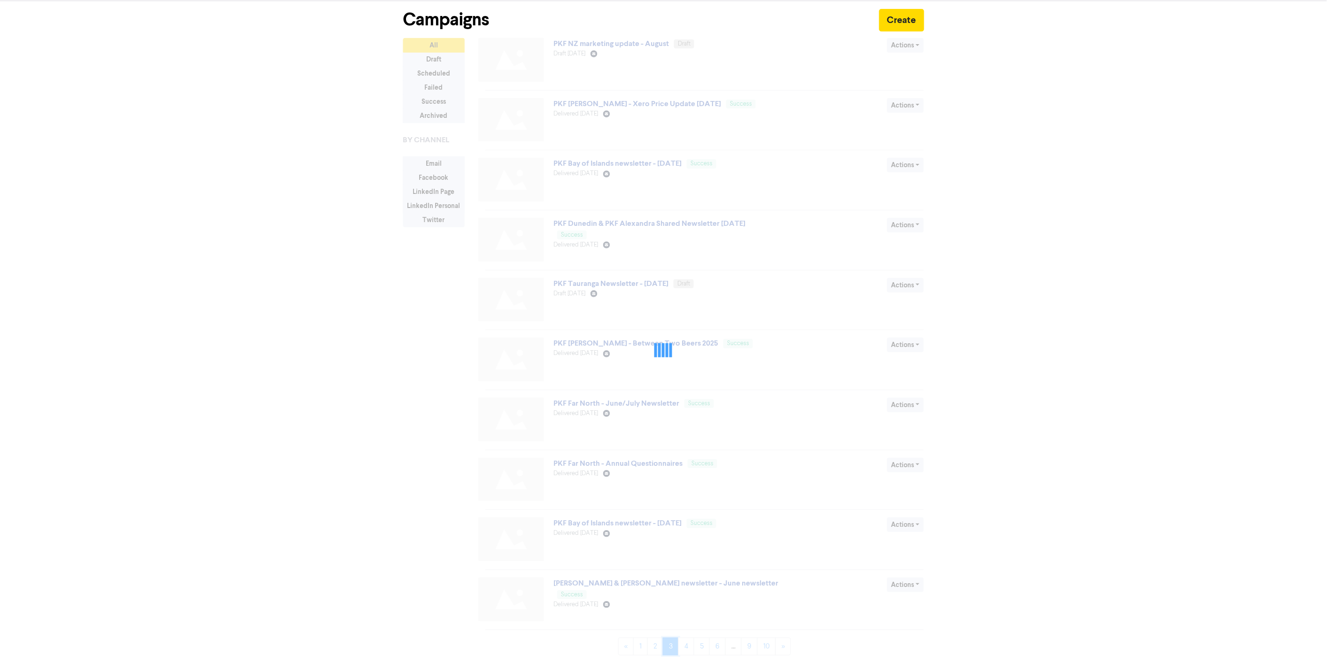
scroll to position [0, 0]
